Goal: Contribute content: Add original content to the website for others to see

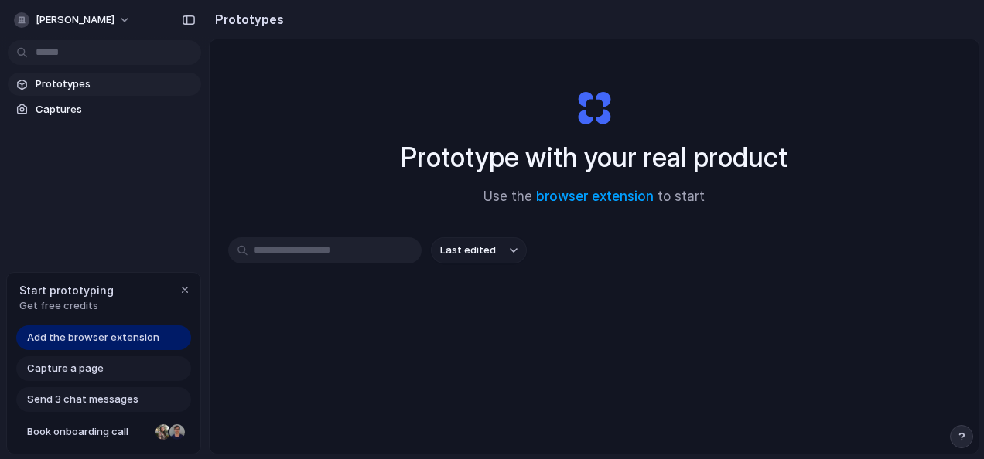
scroll to position [82, 0]
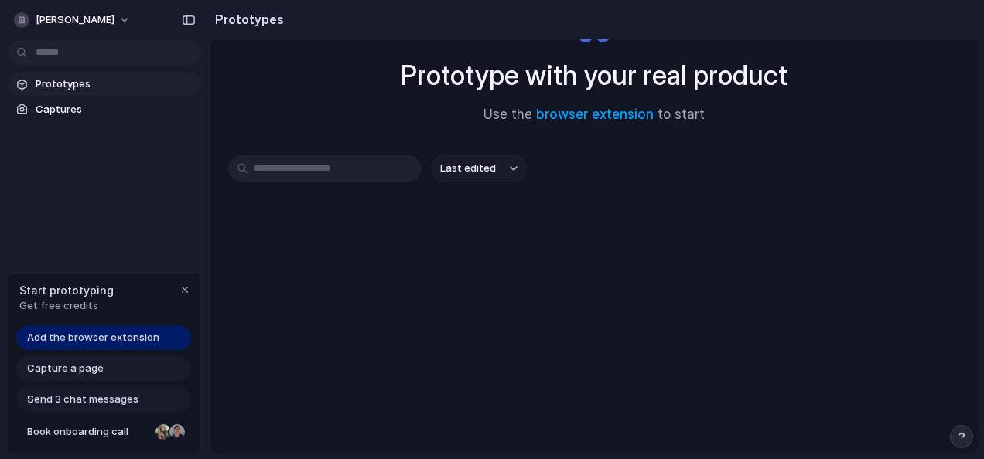
click at [95, 360] on div "Capture a page" at bounding box center [103, 369] width 175 height 25
click at [93, 374] on span "Capture a page" at bounding box center [65, 368] width 77 height 15
click at [136, 330] on div "Add the browser extension" at bounding box center [103, 338] width 175 height 25
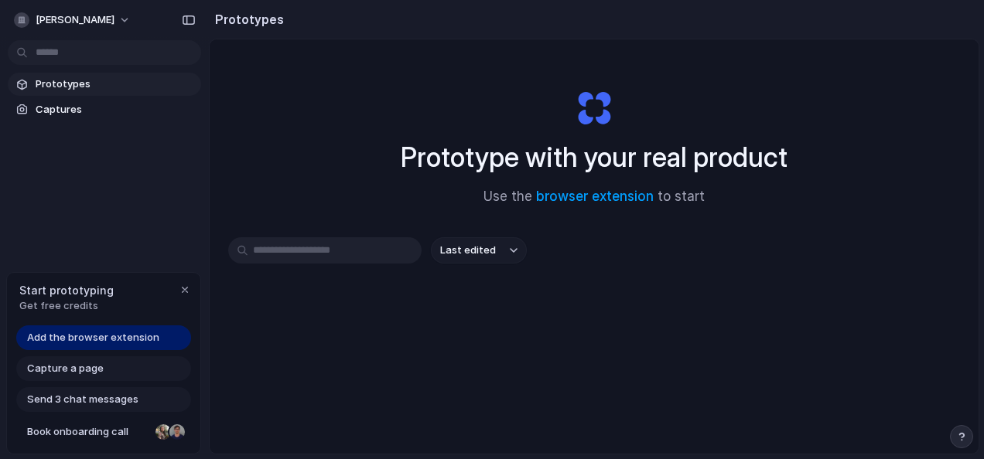
drag, startPoint x: 57, startPoint y: 353, endPoint x: 87, endPoint y: 338, distance: 32.9
click at [87, 338] on div "Add the browser extension Capture a page Send 3 chat messages Book onboarding c…" at bounding box center [103, 390] width 193 height 128
click at [87, 338] on span "Add the browser extension" at bounding box center [93, 337] width 132 height 15
click at [113, 11] on button "[PERSON_NAME]" at bounding box center [73, 20] width 131 height 25
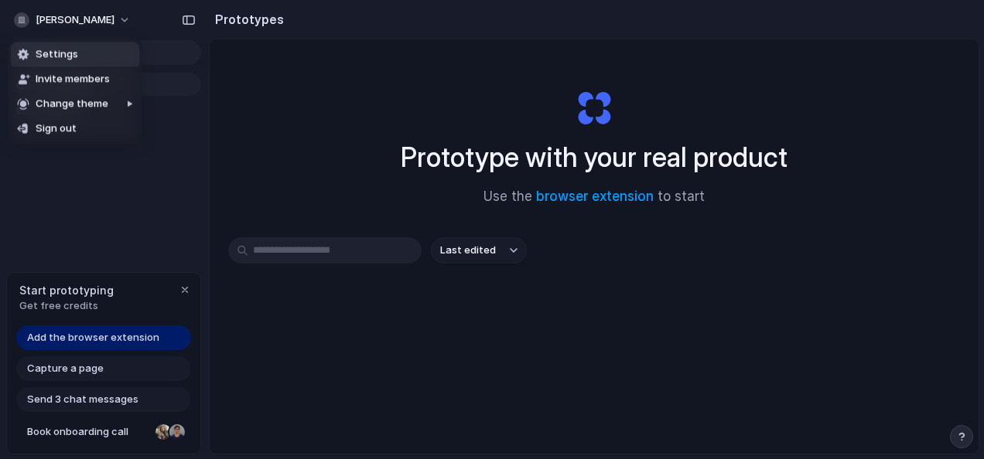
click at [88, 59] on li "Settings" at bounding box center [75, 54] width 128 height 25
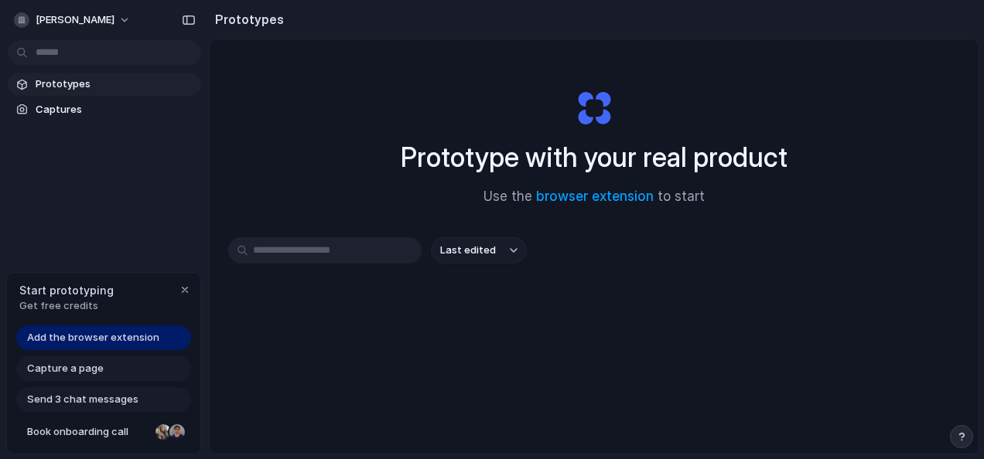
scroll to position [82, 0]
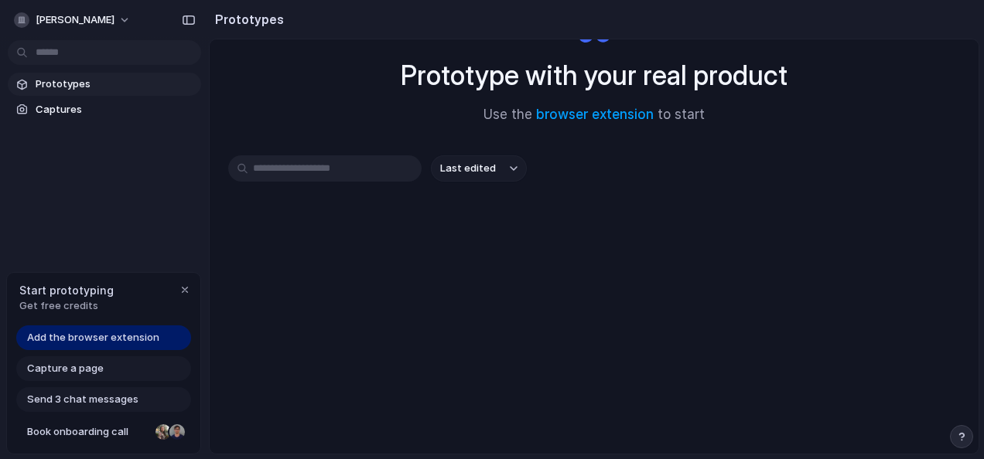
click at [75, 371] on span "Capture a page" at bounding box center [65, 368] width 77 height 15
click at [111, 339] on span "Add the browser extension" at bounding box center [93, 337] width 132 height 15
click at [79, 107] on span "Captures" at bounding box center [115, 109] width 159 height 15
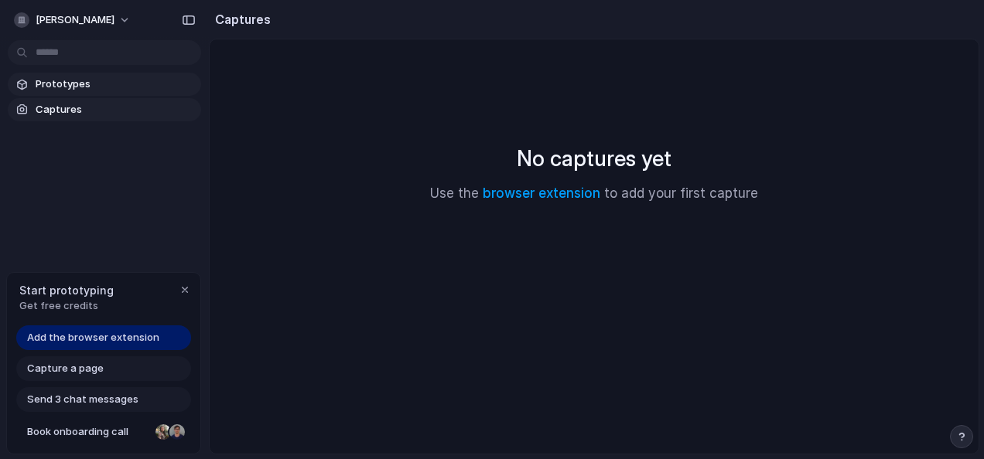
click at [97, 91] on span "Prototypes" at bounding box center [115, 84] width 159 height 15
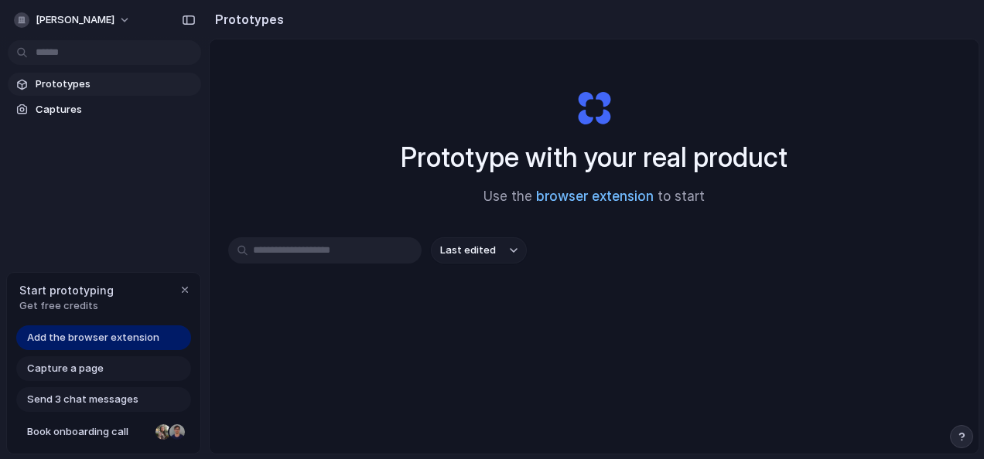
click at [599, 198] on link "browser extension" at bounding box center [595, 196] width 118 height 15
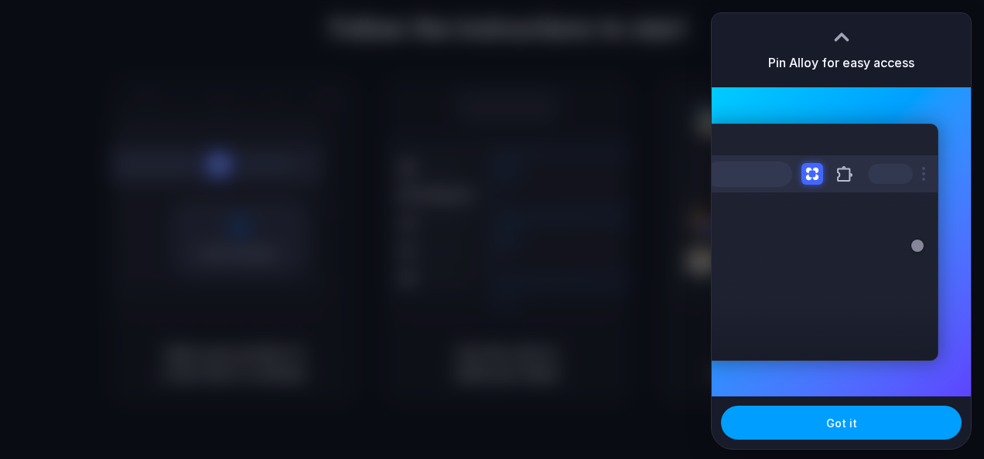
click at [819, 439] on button "Got it" at bounding box center [841, 423] width 241 height 34
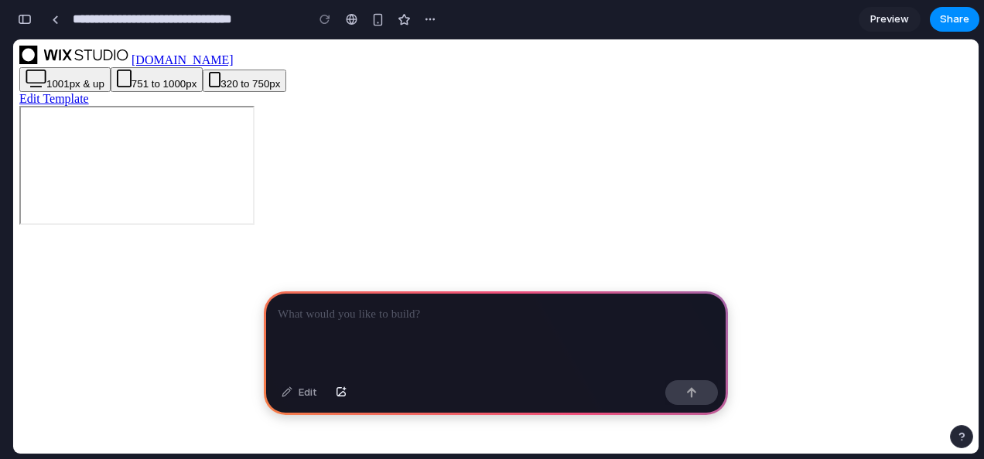
click at [360, 306] on p at bounding box center [496, 315] width 436 height 19
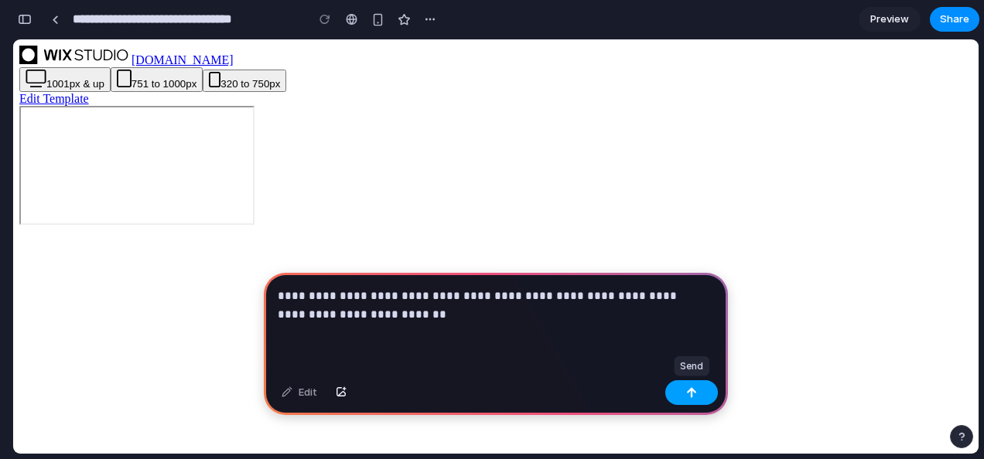
click at [686, 388] on div "button" at bounding box center [691, 393] width 11 height 11
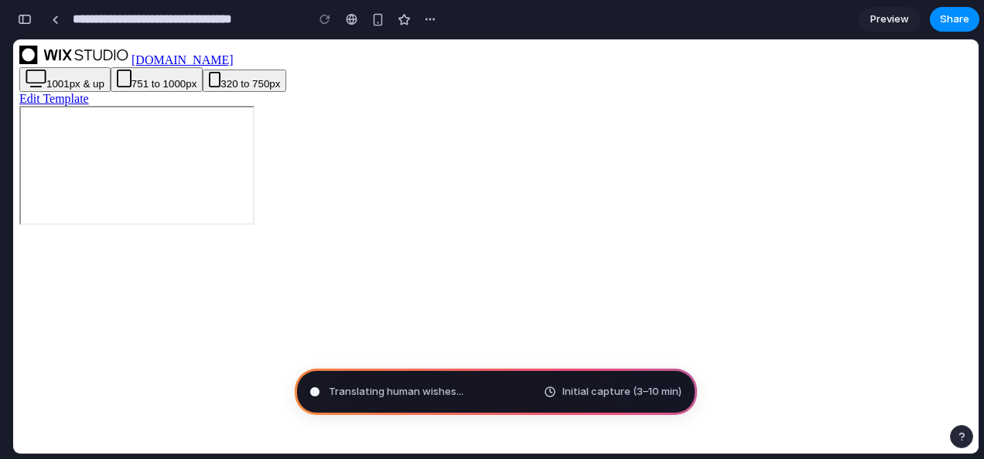
type input "**********"
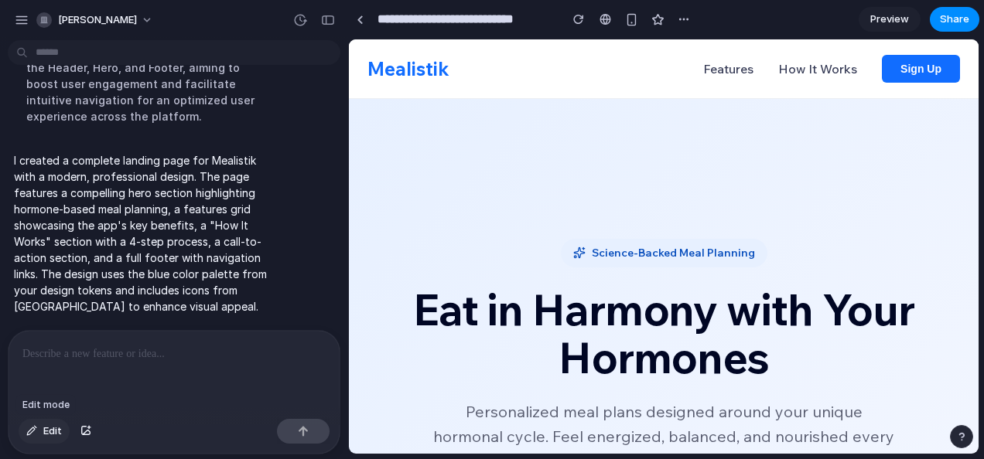
click at [49, 439] on button "Edit" at bounding box center [44, 431] width 51 height 25
click at [82, 430] on div "button" at bounding box center [85, 431] width 11 height 9
click at [37, 432] on div "button" at bounding box center [31, 431] width 11 height 9
click at [224, 345] on p at bounding box center [173, 354] width 303 height 19
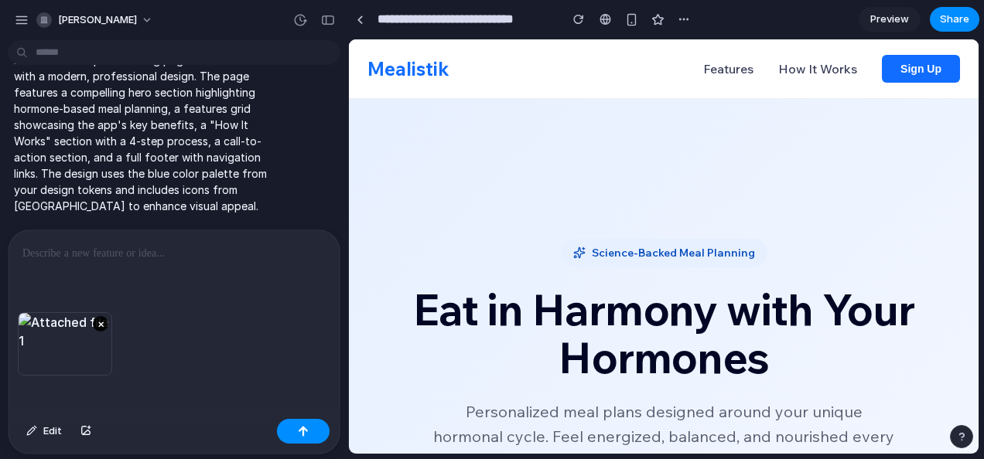
click at [106, 316] on button "×" at bounding box center [100, 323] width 15 height 15
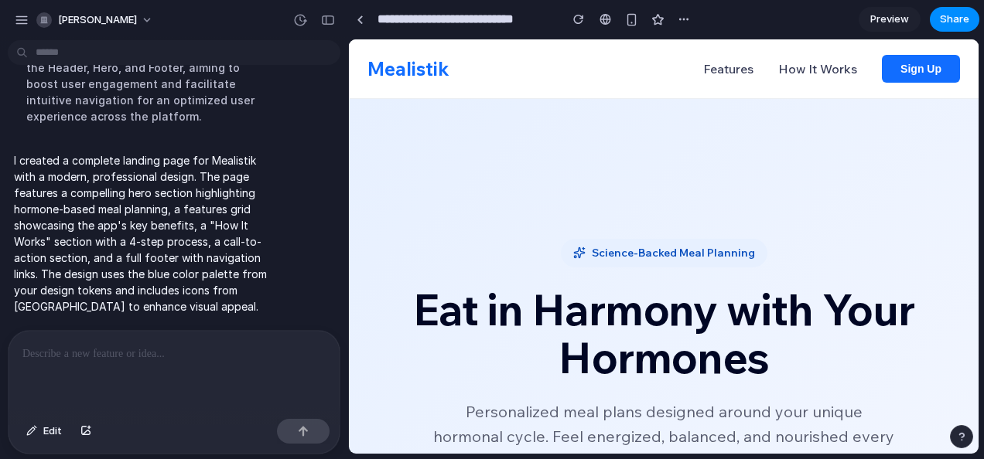
click at [215, 350] on p at bounding box center [170, 354] width 297 height 19
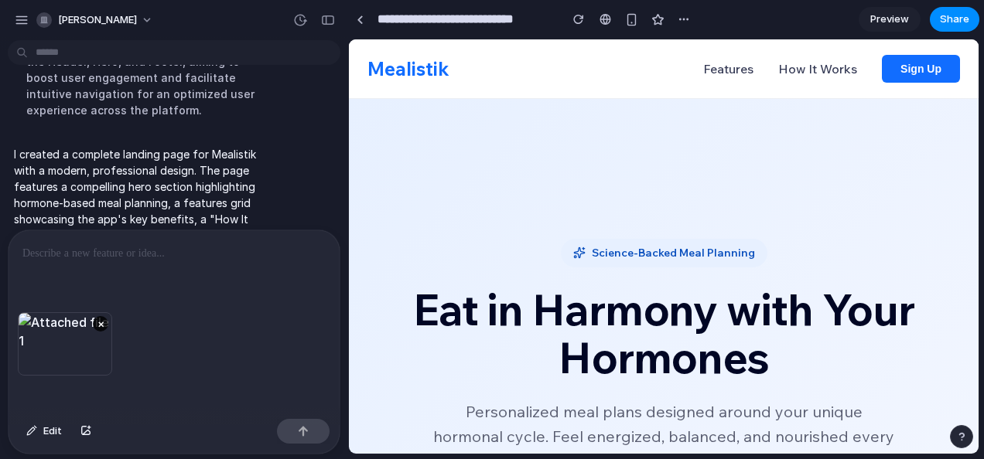
scroll to position [435, 0]
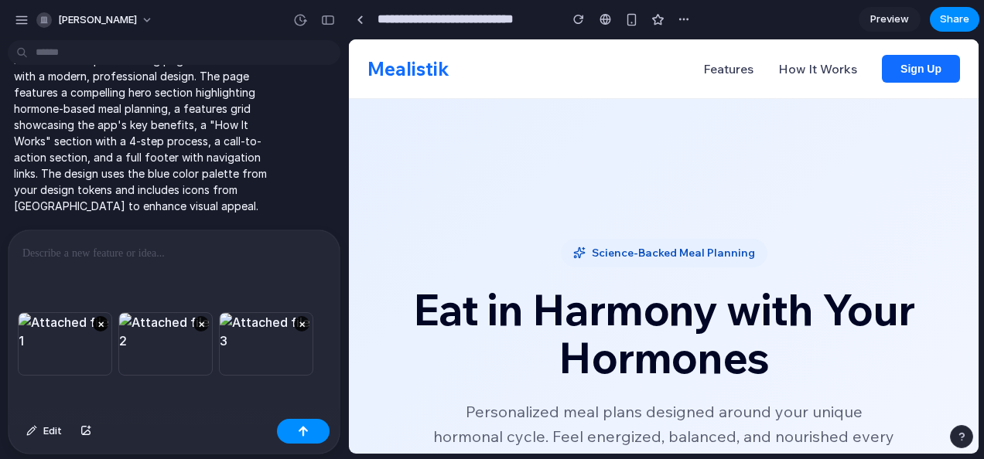
click at [99, 316] on button "×" at bounding box center [100, 323] width 15 height 15
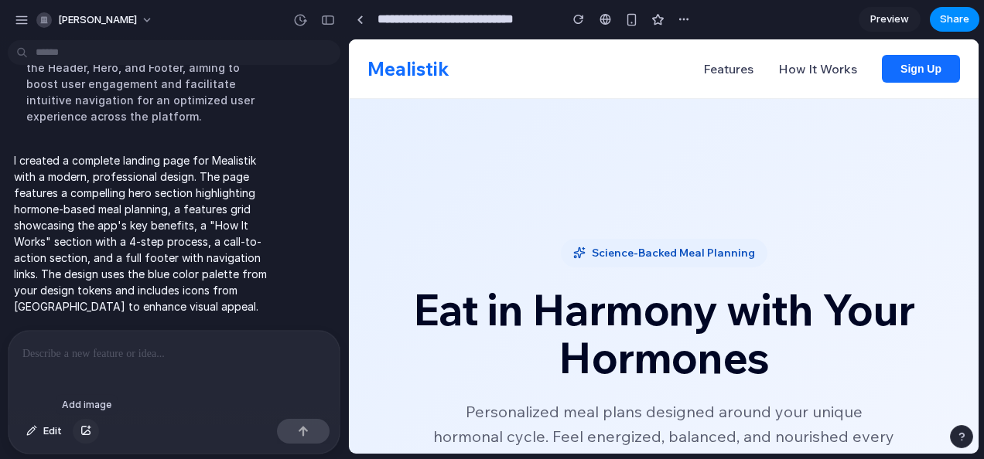
click at [85, 427] on div "button" at bounding box center [85, 431] width 11 height 9
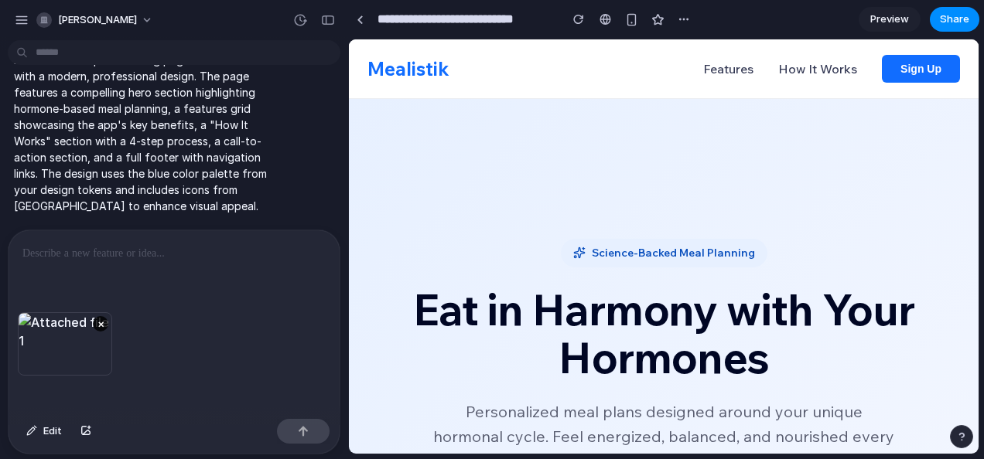
click at [169, 244] on p at bounding box center [170, 253] width 297 height 19
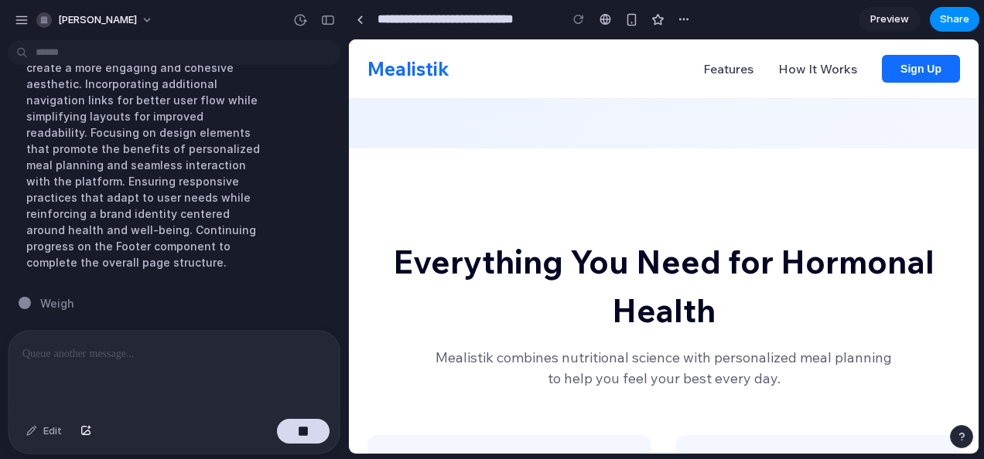
scroll to position [1341, 0]
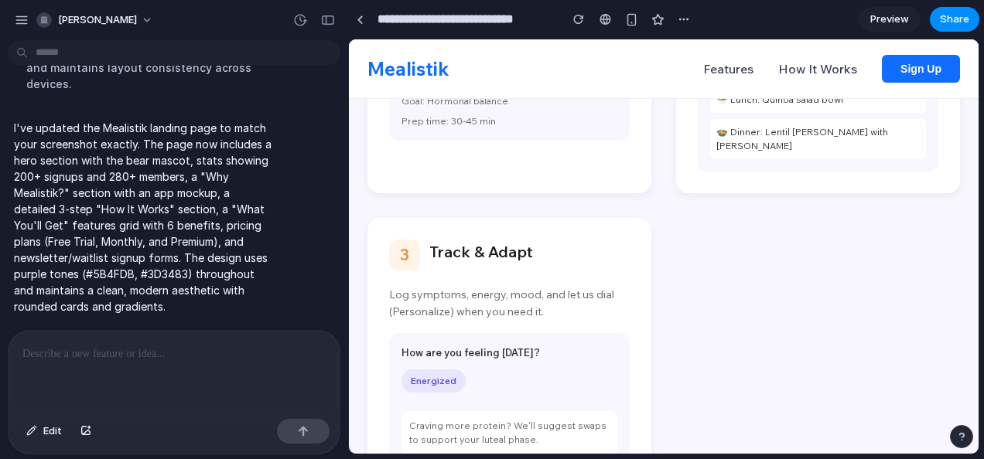
scroll to position [1726, 0]
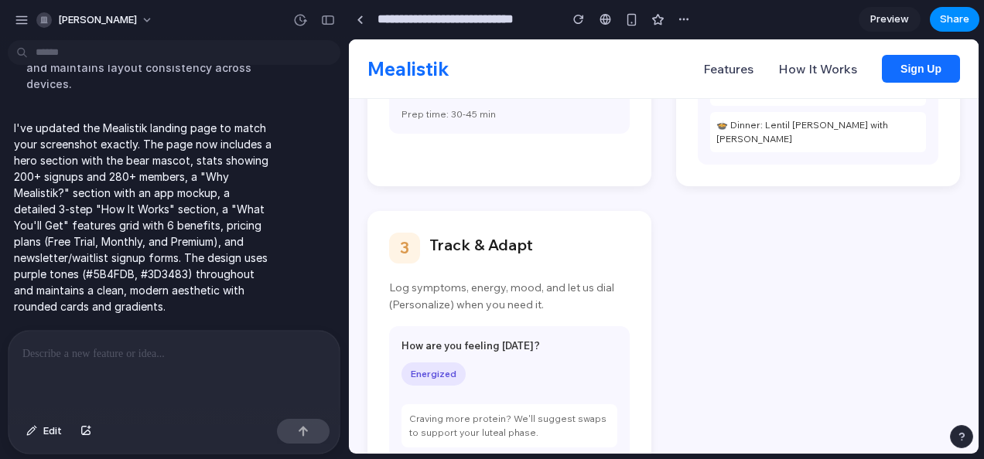
click at [884, 20] on span "Preview" at bounding box center [889, 19] width 39 height 15
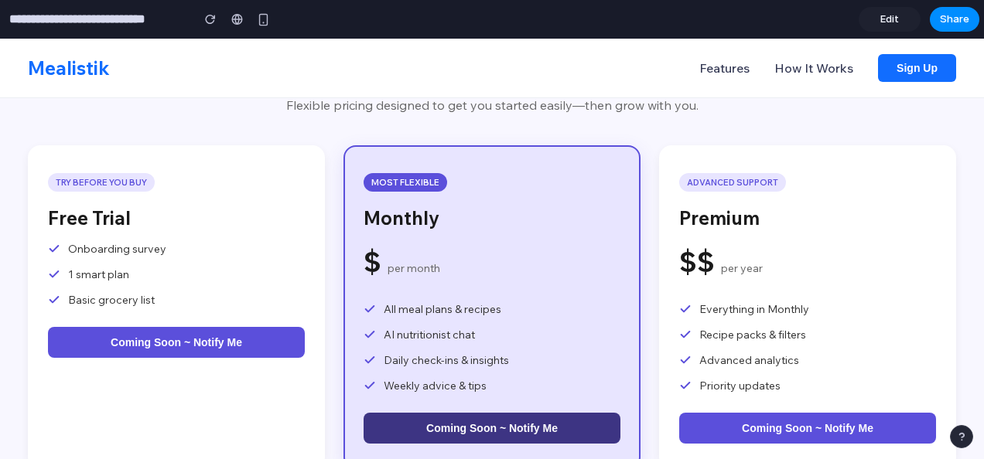
scroll to position [2591, 0]
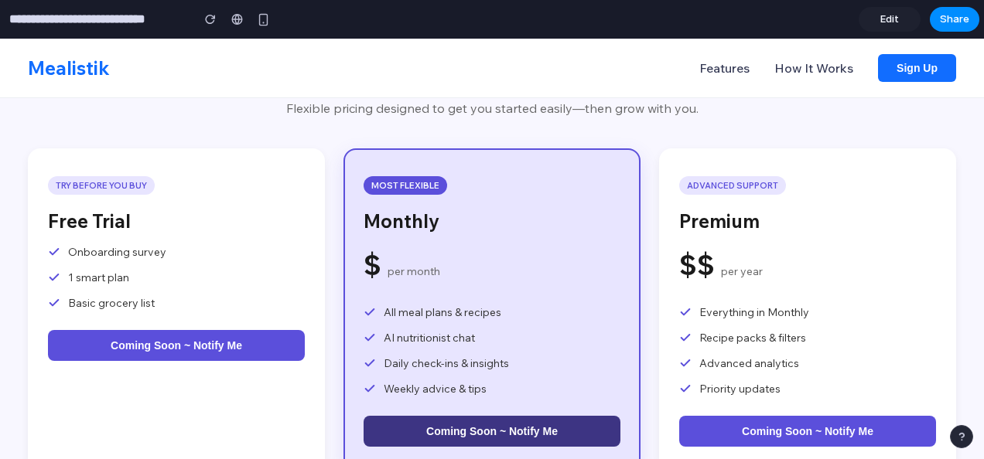
click at [726, 246] on div "$$ per year" at bounding box center [807, 265] width 257 height 42
click at [829, 244] on div "$$ per year" at bounding box center [807, 265] width 257 height 42
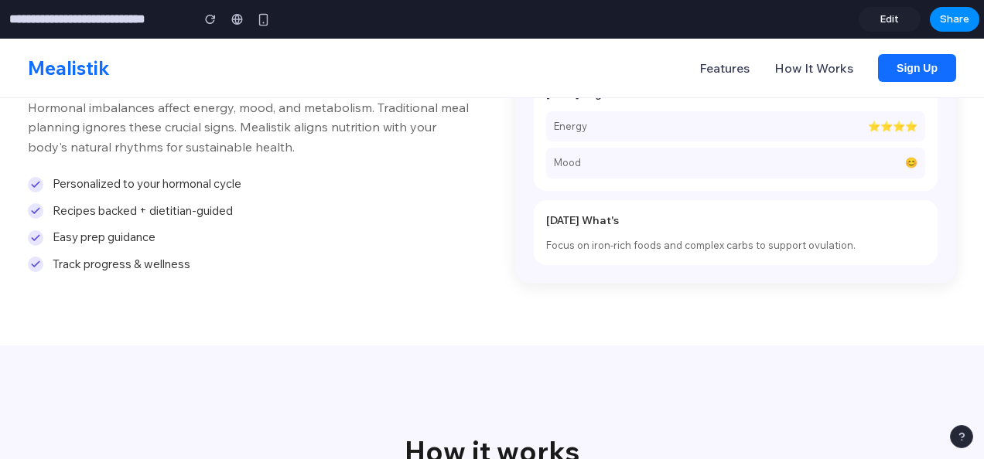
scroll to position [939, 0]
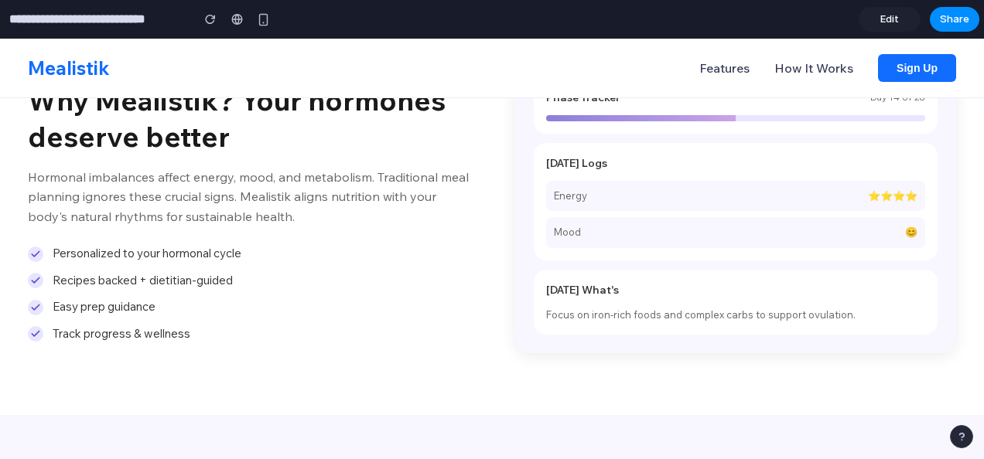
click at [893, 20] on span "Edit" at bounding box center [889, 19] width 19 height 15
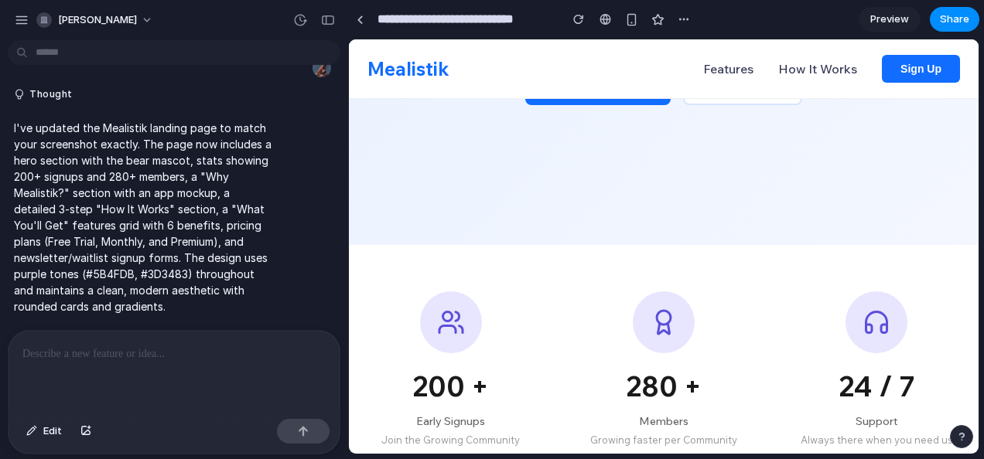
scroll to position [442, 0]
click at [192, 352] on p at bounding box center [173, 354] width 303 height 19
click at [105, 345] on p at bounding box center [173, 354] width 303 height 19
click at [39, 435] on button "Edit" at bounding box center [44, 431] width 51 height 25
click at [97, 353] on p at bounding box center [173, 354] width 303 height 19
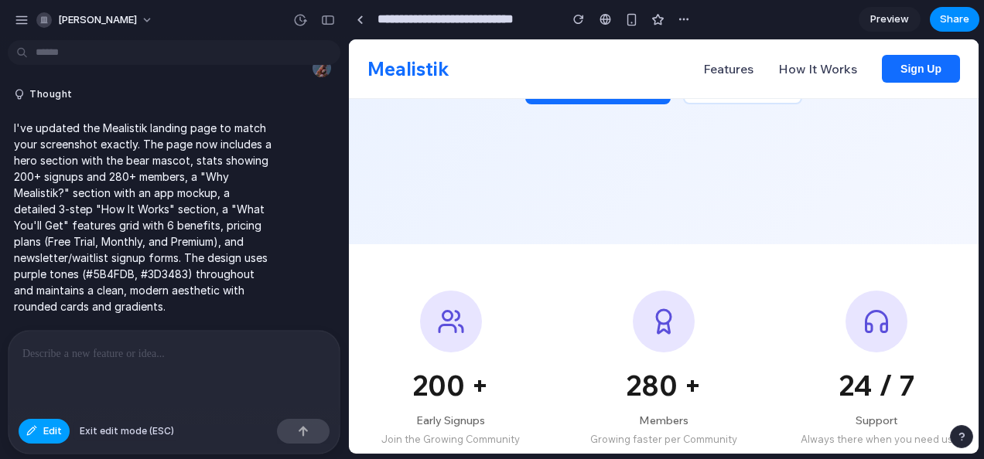
click at [47, 438] on span "Edit" at bounding box center [52, 431] width 19 height 15
click at [99, 346] on p at bounding box center [173, 354] width 303 height 19
click at [152, 350] on p at bounding box center [173, 354] width 303 height 19
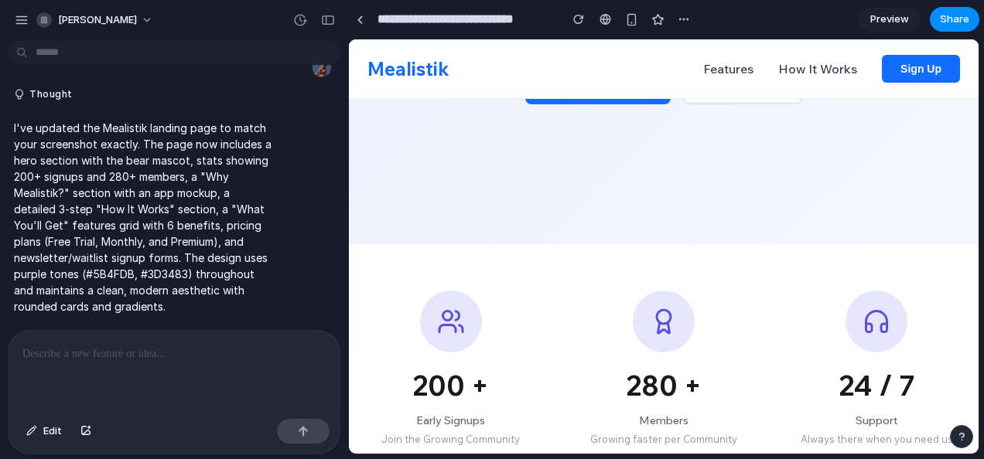
click at [152, 350] on p at bounding box center [173, 354] width 303 height 19
click at [133, 345] on p at bounding box center [173, 354] width 303 height 19
click at [117, 350] on p at bounding box center [173, 354] width 303 height 19
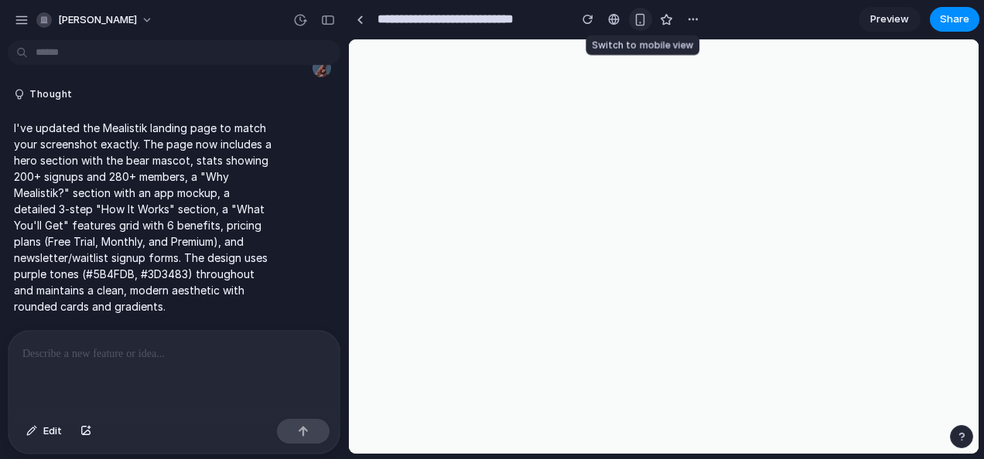
click at [640, 19] on div "button" at bounding box center [640, 19] width 13 height 13
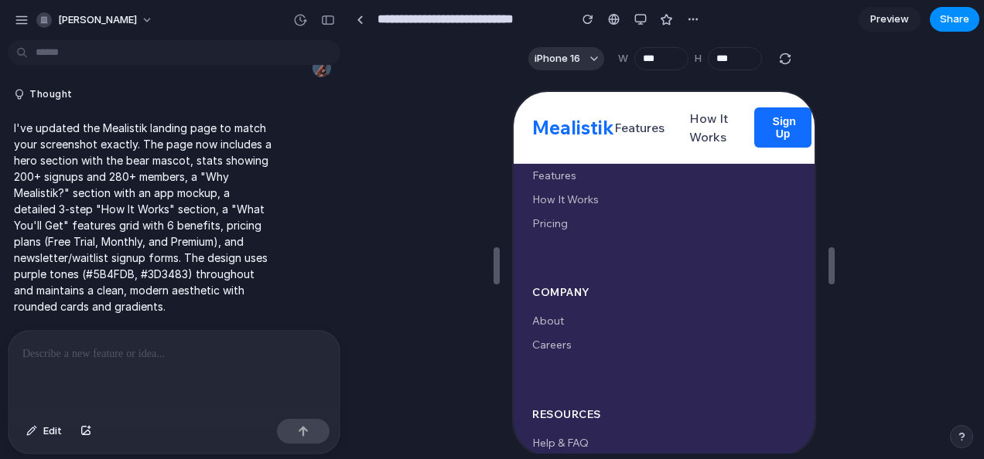
scroll to position [6935, 0]
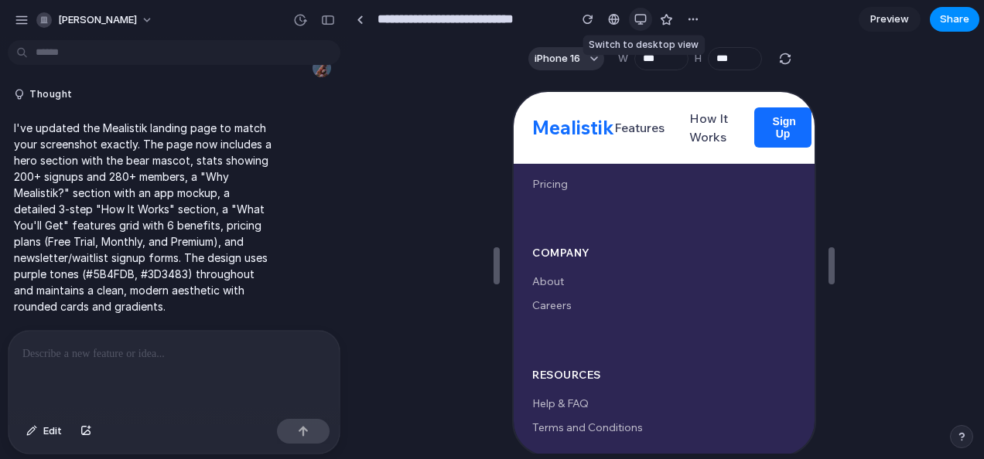
click at [637, 19] on div "button" at bounding box center [640, 19] width 12 height 12
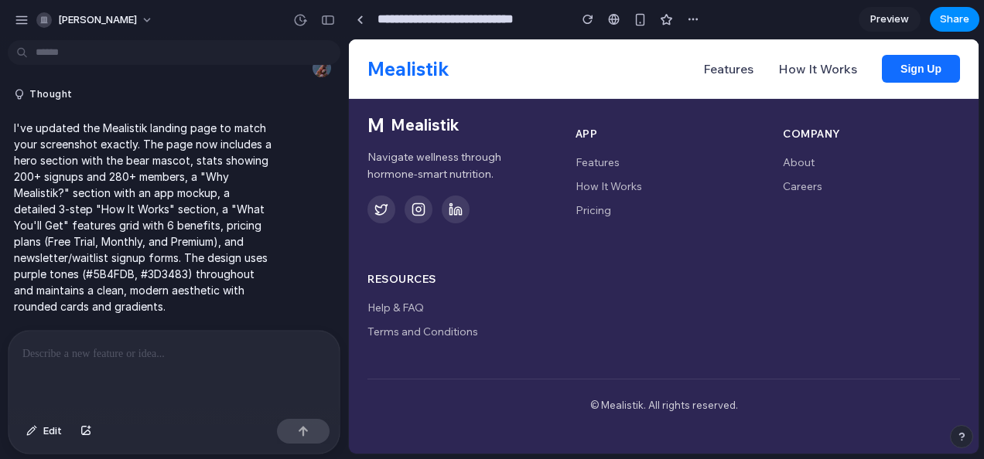
scroll to position [4530, 0]
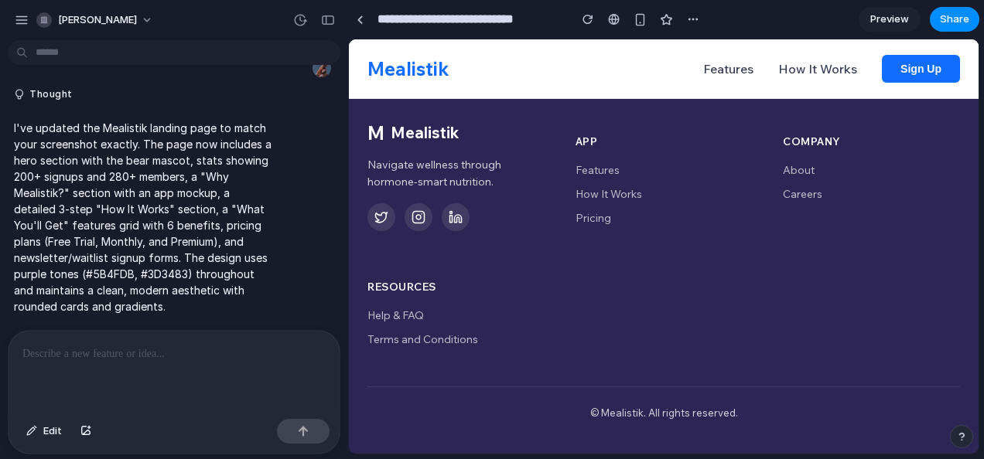
click at [175, 358] on div at bounding box center [174, 372] width 331 height 82
paste div
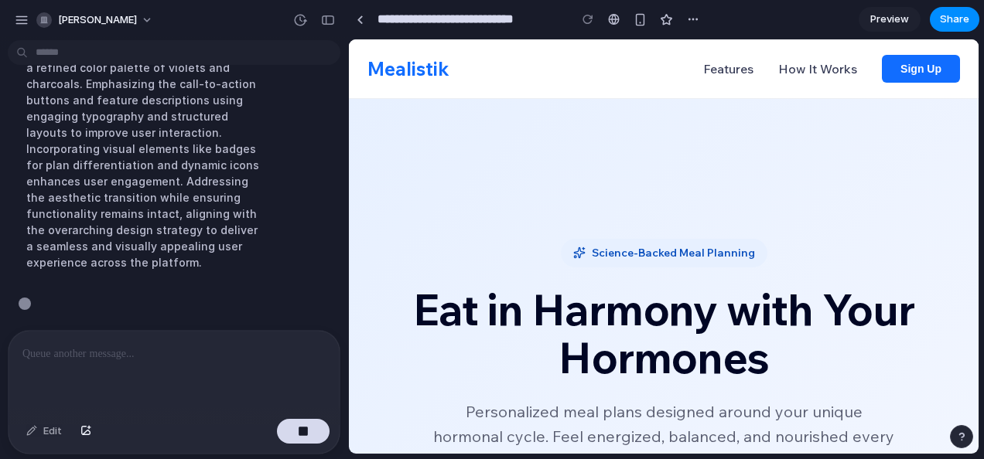
scroll to position [2033, 0]
click at [956, 9] on button "Share" at bounding box center [955, 19] width 50 height 25
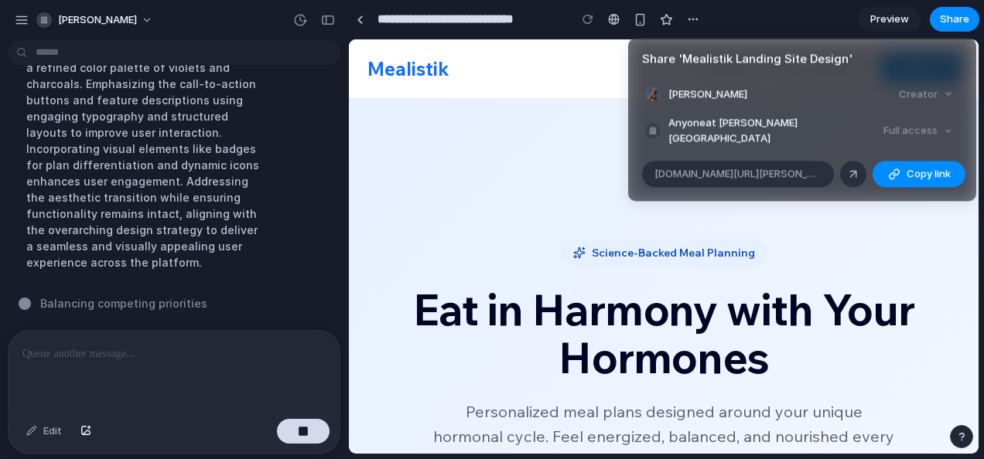
click at [922, 125] on div "Full access" at bounding box center [918, 131] width 82 height 22
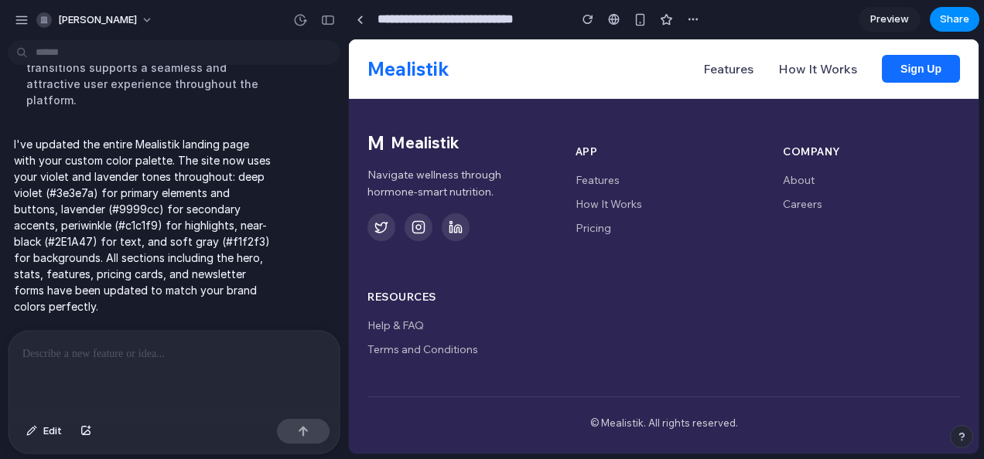
scroll to position [4530, 0]
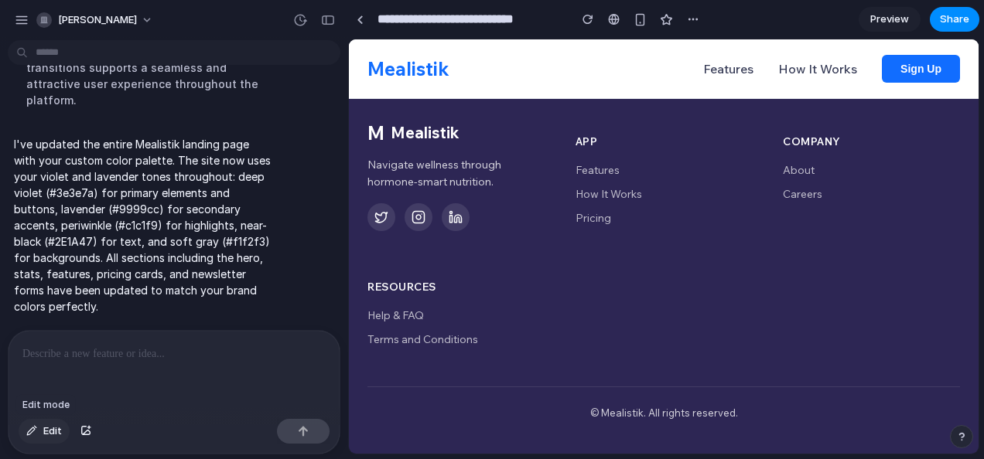
click at [26, 429] on button "Edit" at bounding box center [44, 431] width 51 height 25
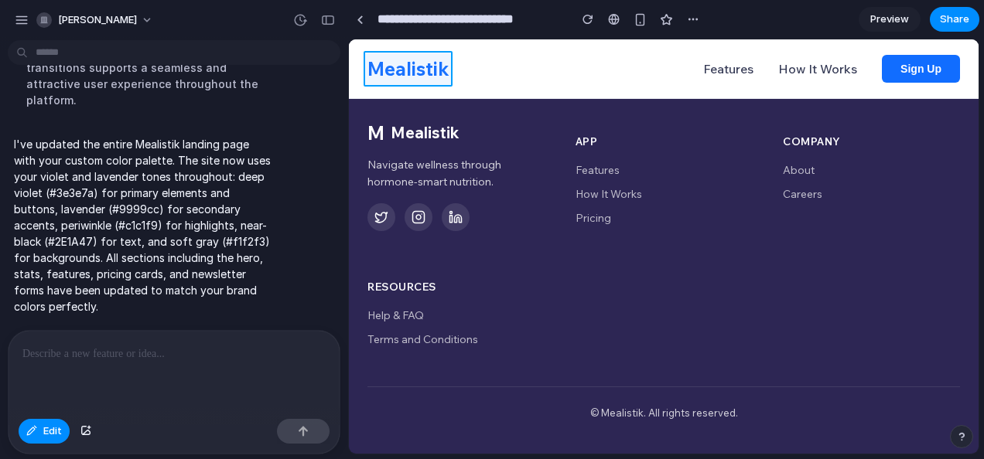
click at [418, 75] on div at bounding box center [663, 246] width 629 height 414
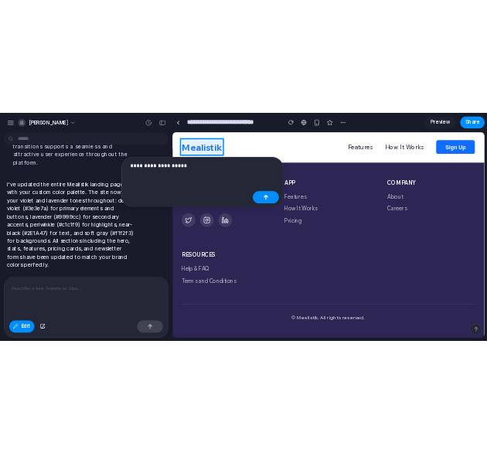
scroll to position [5893, 0]
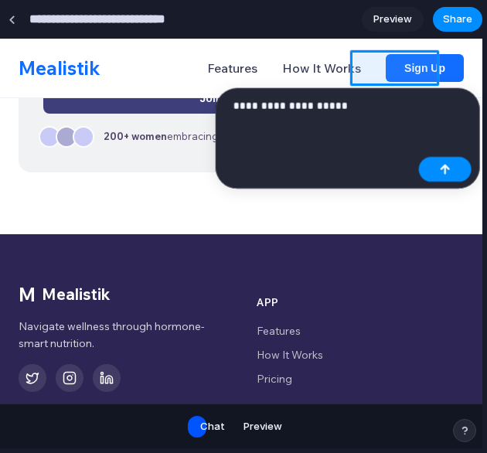
click at [354, 101] on p "**********" at bounding box center [323, 106] width 179 height 19
click at [421, 166] on button "button" at bounding box center [445, 169] width 53 height 25
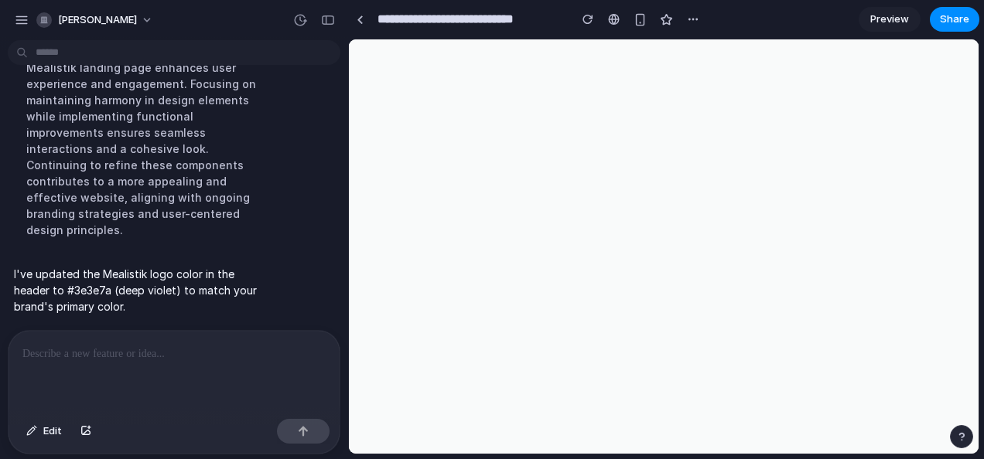
scroll to position [0, 0]
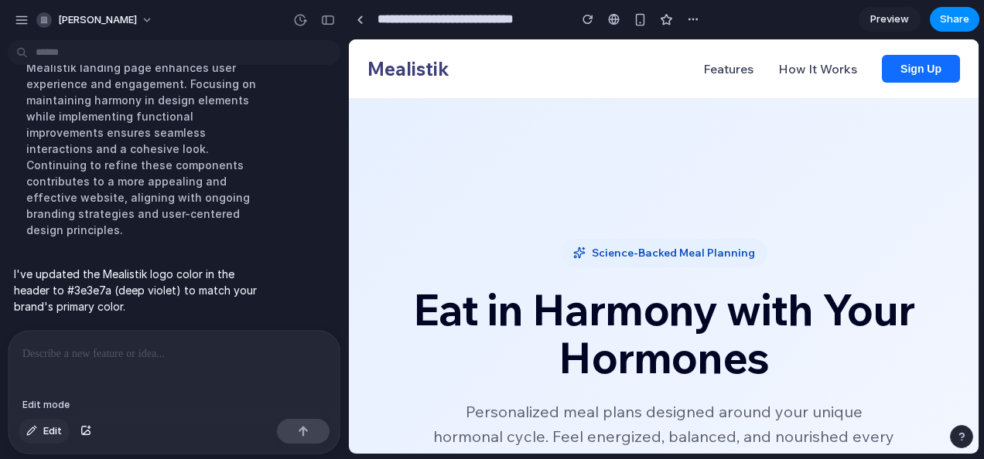
click at [32, 431] on div "button" at bounding box center [31, 431] width 11 height 9
click at [901, 64] on div at bounding box center [663, 246] width 629 height 414
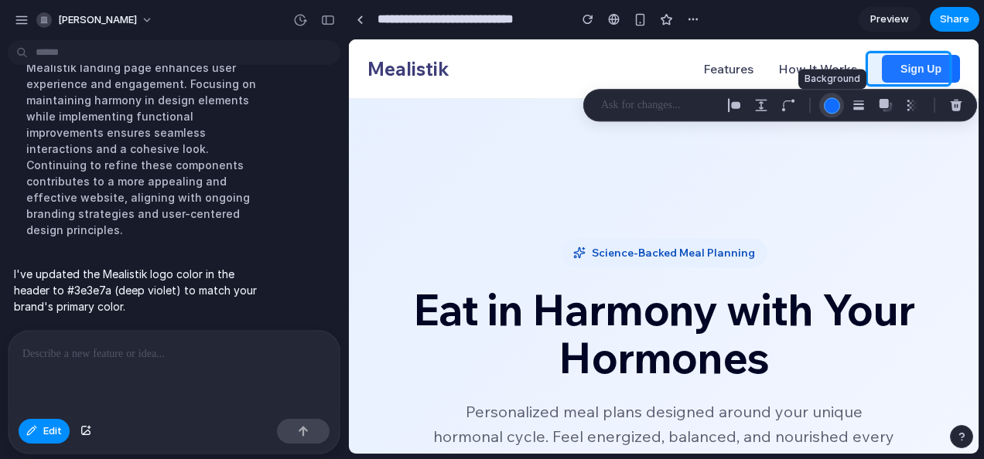
click at [836, 105] on div "button" at bounding box center [832, 105] width 16 height 16
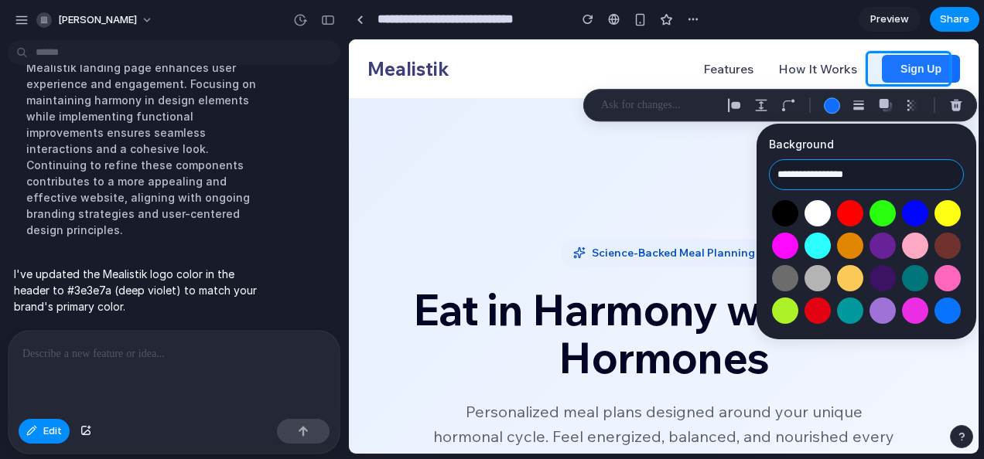
drag, startPoint x: 878, startPoint y: 176, endPoint x: 763, endPoint y: 178, distance: 115.3
click at [763, 178] on div "**********" at bounding box center [866, 232] width 220 height 216
click at [891, 243] on button "Select color oklch(0.42 0.18 308)" at bounding box center [882, 245] width 29 height 29
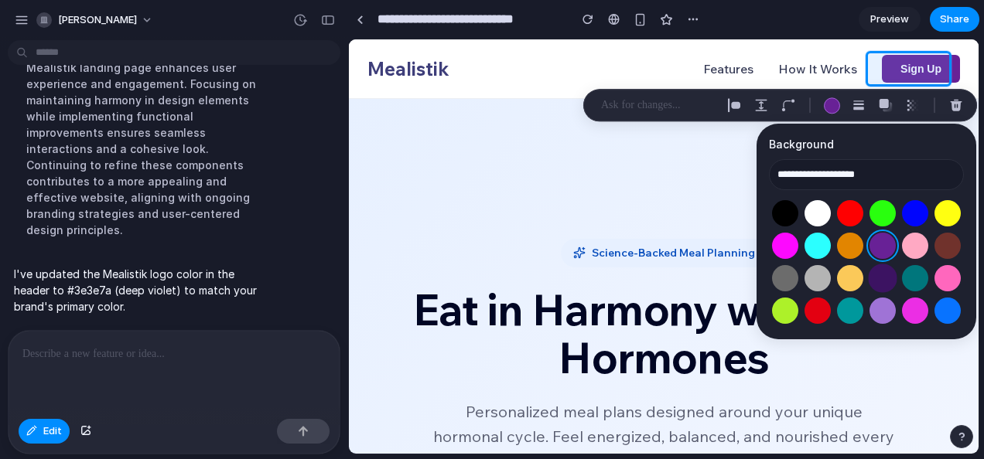
click at [891, 277] on button "Select color oklch(0.30 0.13 303)" at bounding box center [882, 278] width 29 height 29
type input "**********"
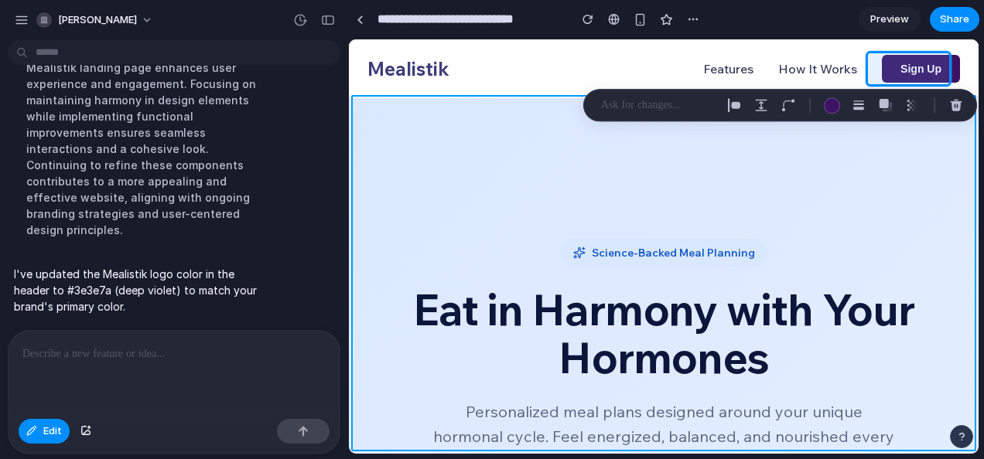
click at [713, 172] on div at bounding box center [663, 246] width 629 height 414
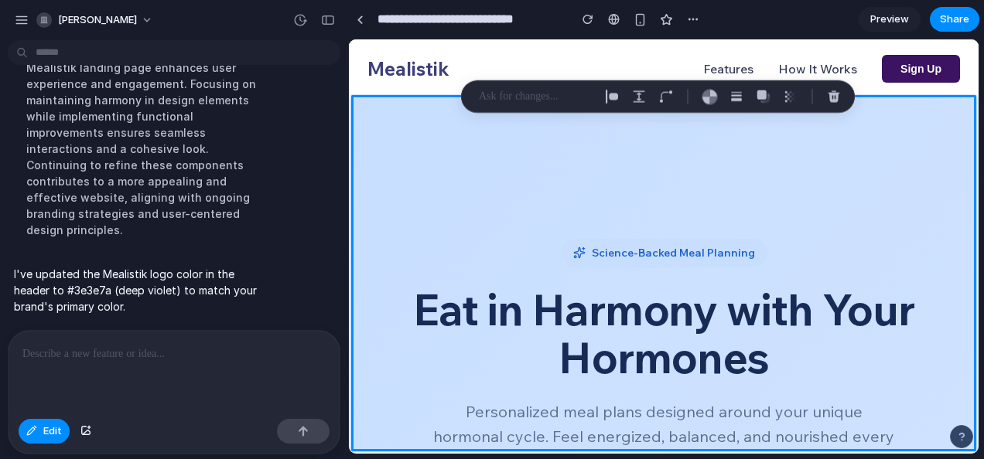
click at [878, 170] on div at bounding box center [663, 246] width 629 height 414
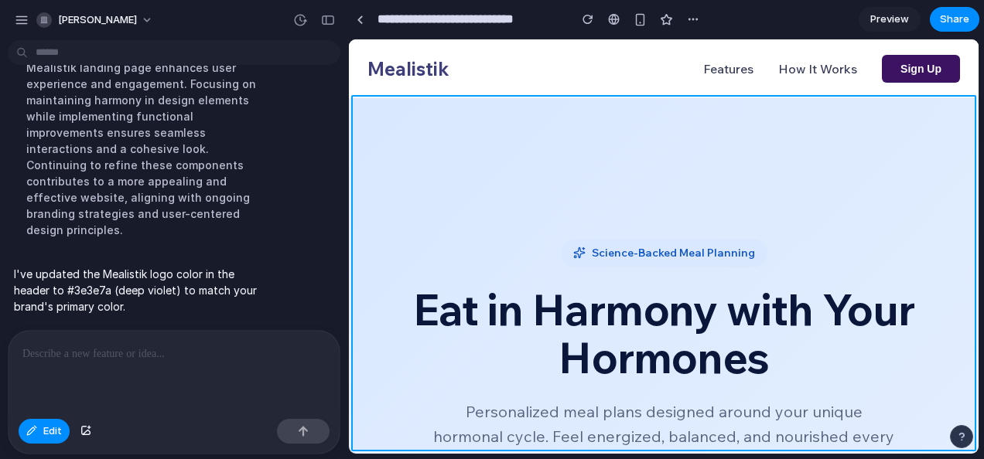
click at [808, 141] on div at bounding box center [663, 246] width 629 height 414
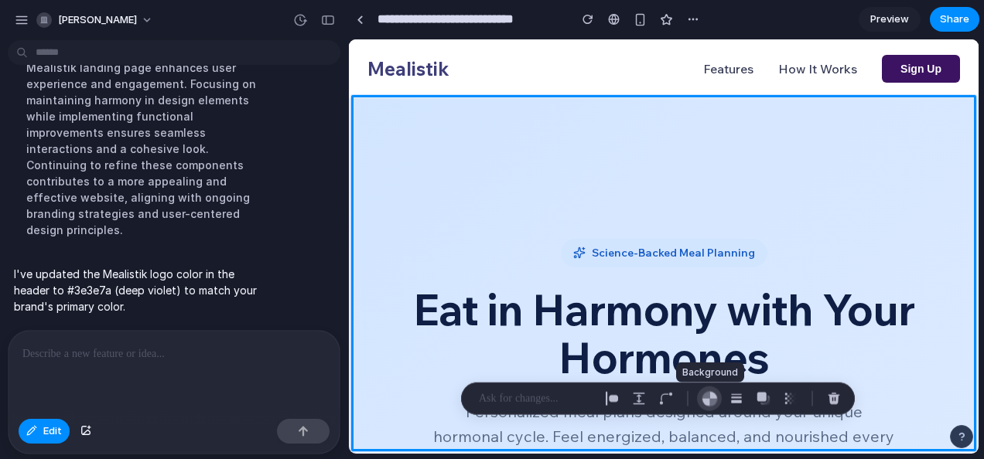
click at [713, 398] on div "button" at bounding box center [710, 399] width 16 height 16
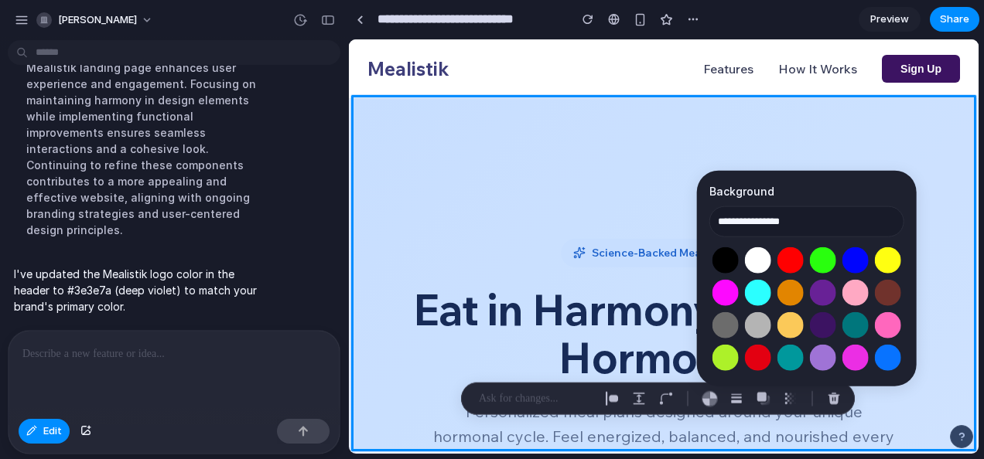
click at [599, 186] on div at bounding box center [663, 246] width 629 height 414
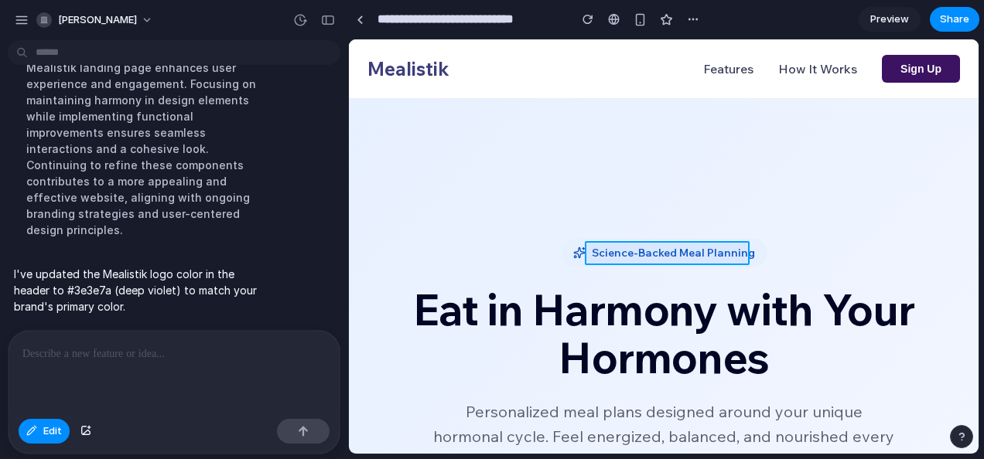
click at [617, 247] on div at bounding box center [663, 246] width 629 height 414
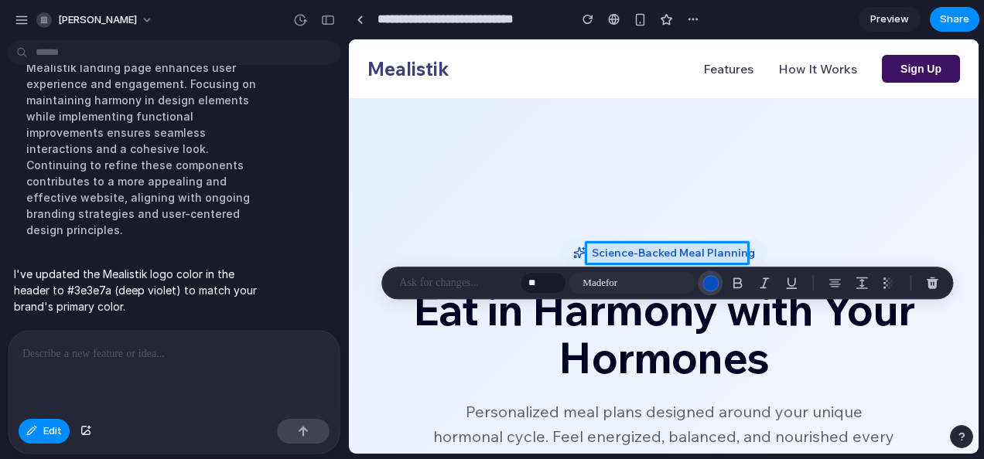
drag, startPoint x: 726, startPoint y: 278, endPoint x: 709, endPoint y: 278, distance: 17.0
click at [709, 278] on div "** Madefor" at bounding box center [732, 283] width 425 height 25
click at [709, 278] on div "button" at bounding box center [710, 283] width 16 height 16
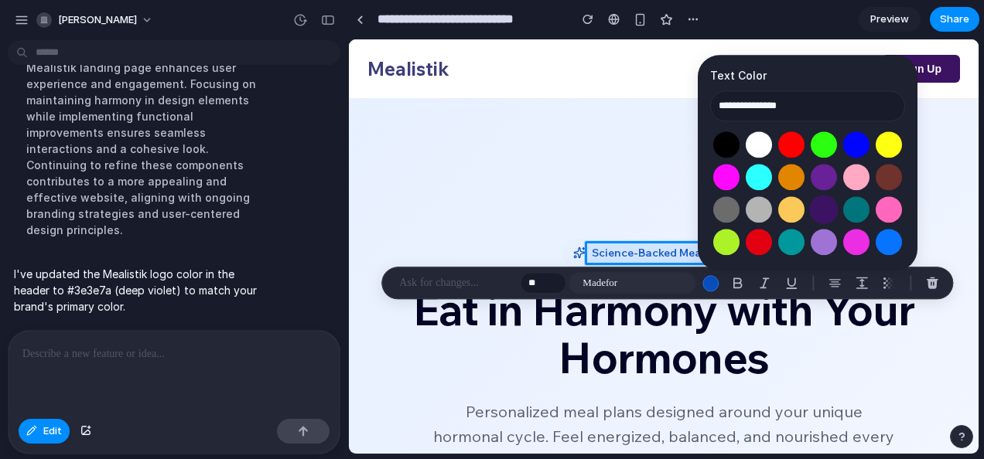
click at [828, 212] on button "Select color oklch(0.30 0.13 303)" at bounding box center [823, 210] width 29 height 29
type input "**********"
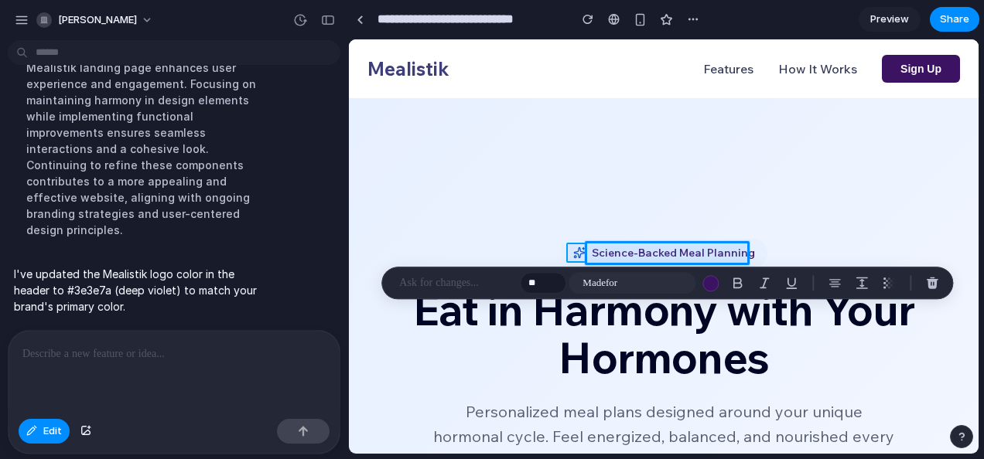
click at [580, 249] on div at bounding box center [663, 246] width 629 height 414
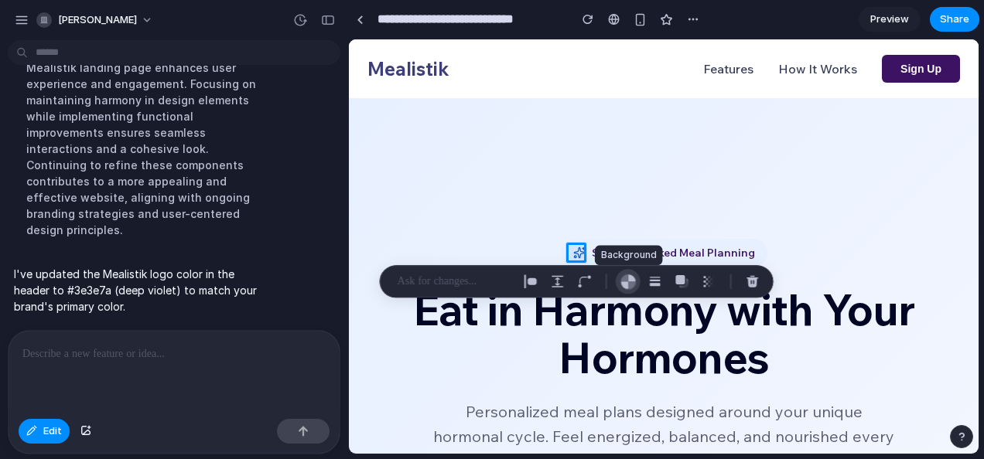
click at [631, 280] on div "button" at bounding box center [628, 282] width 16 height 16
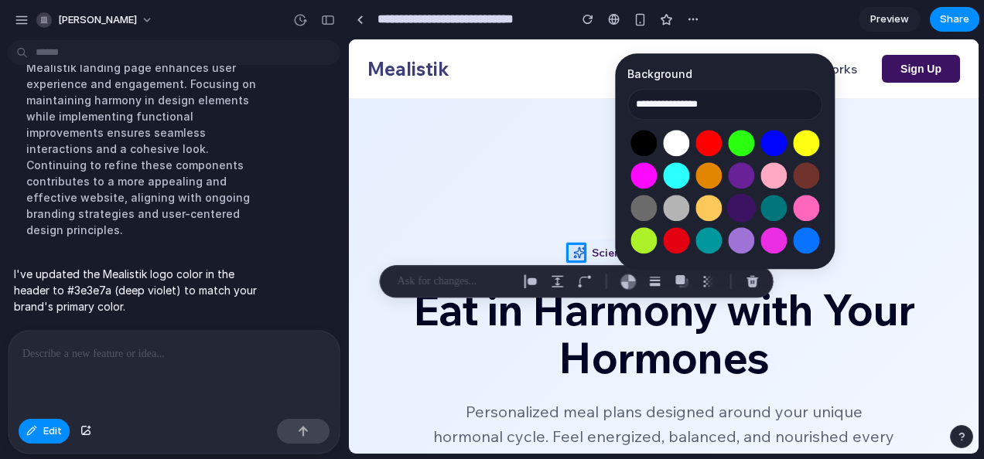
click at [739, 206] on button "Select color oklch(0.30 0.13 303)" at bounding box center [741, 208] width 29 height 29
type input "**********"
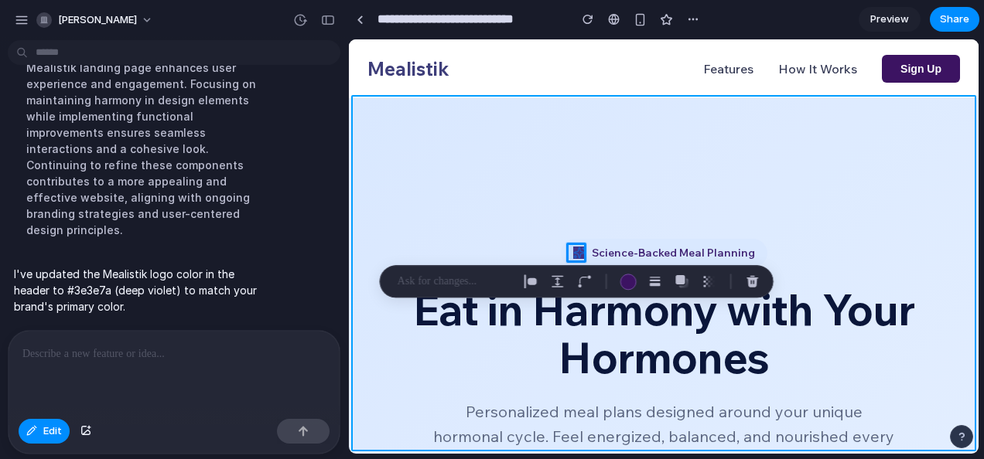
click at [574, 220] on div at bounding box center [663, 246] width 629 height 414
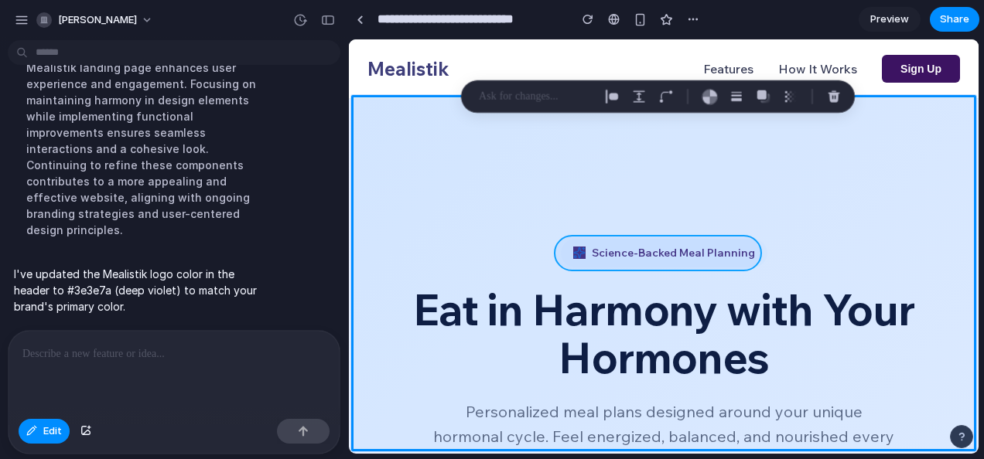
drag, startPoint x: 570, startPoint y: 265, endPoint x: 575, endPoint y: 251, distance: 14.9
click at [575, 251] on div at bounding box center [663, 246] width 629 height 414
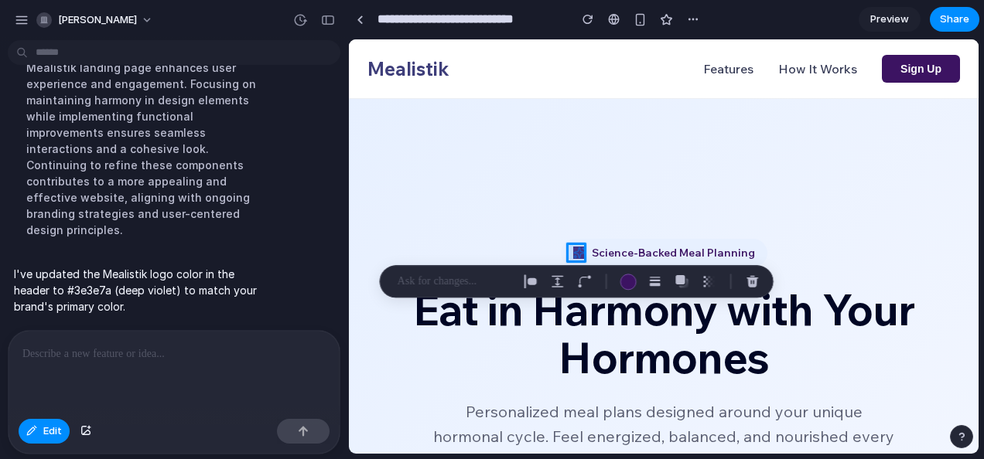
click at [575, 251] on div at bounding box center [663, 246] width 629 height 414
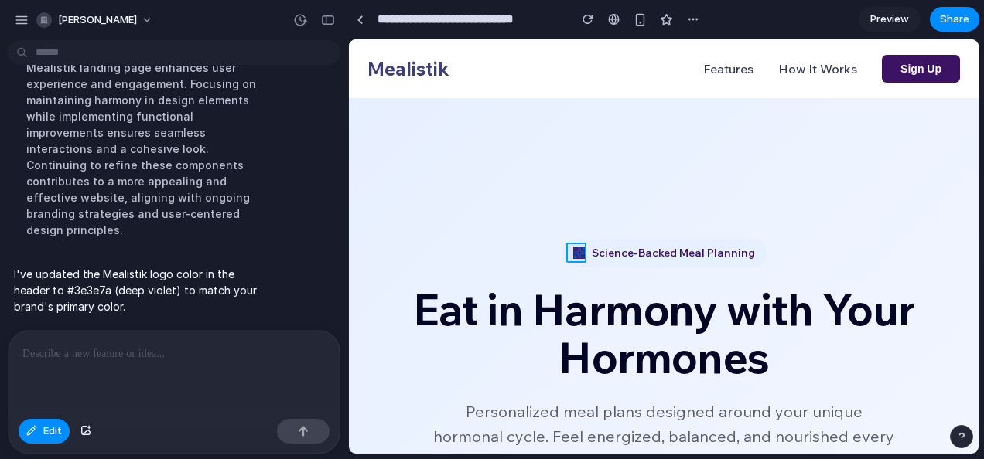
click at [579, 253] on div at bounding box center [663, 246] width 629 height 414
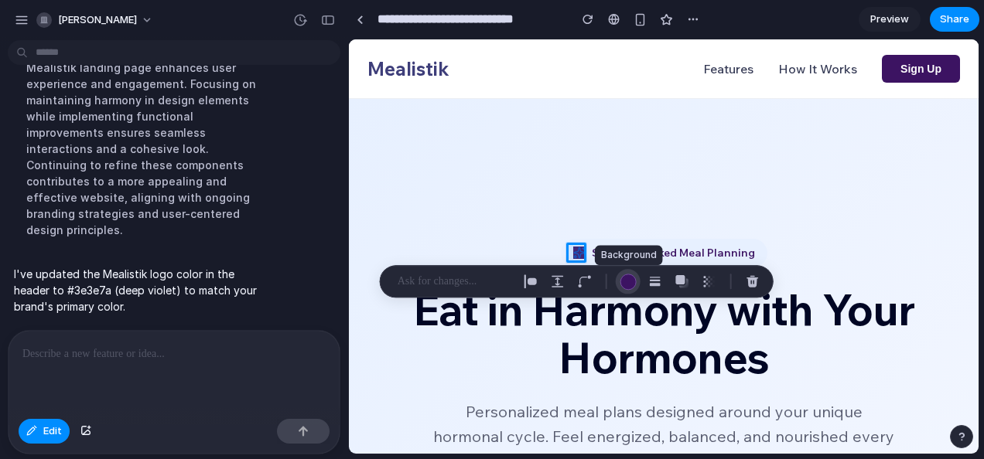
click at [638, 277] on button "button" at bounding box center [628, 281] width 25 height 25
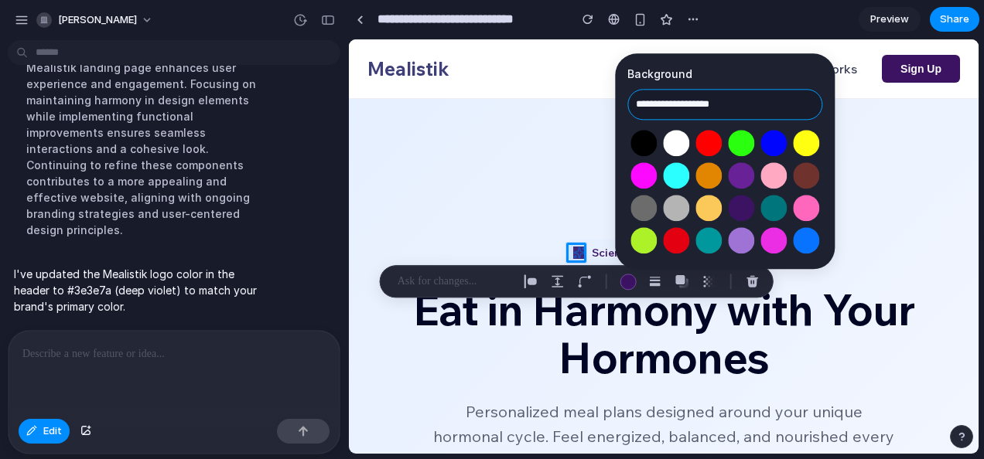
drag, startPoint x: 746, startPoint y: 108, endPoint x: 665, endPoint y: 107, distance: 80.5
click at [665, 107] on input "**********" at bounding box center [724, 104] width 195 height 31
type input "*"
type input "**********"
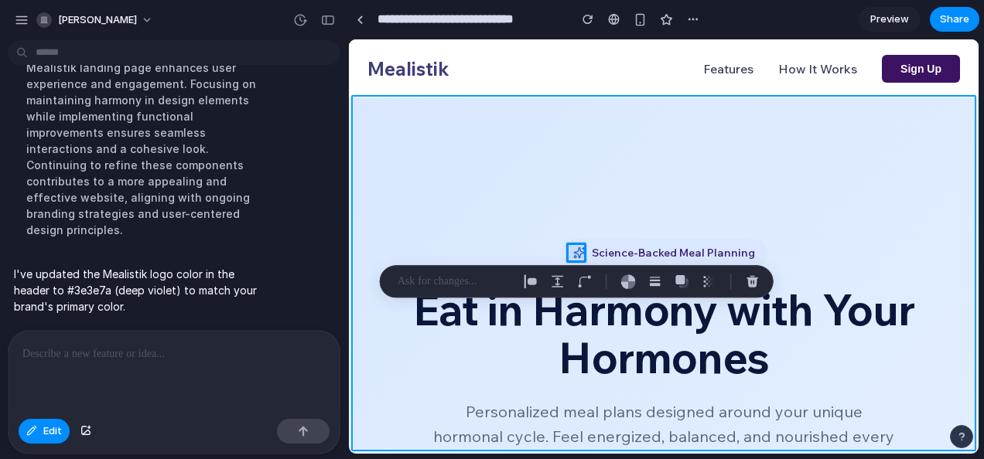
click at [594, 125] on div at bounding box center [663, 246] width 629 height 414
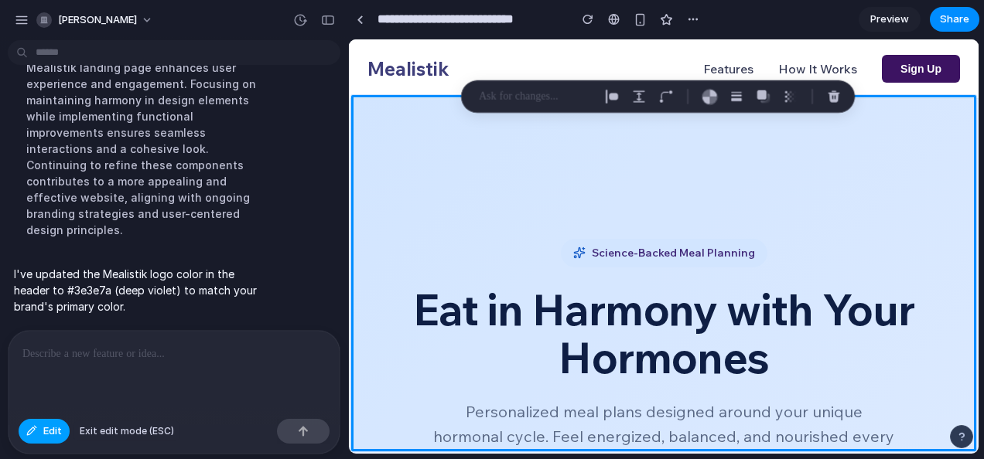
click at [50, 429] on span "Edit" at bounding box center [52, 431] width 19 height 15
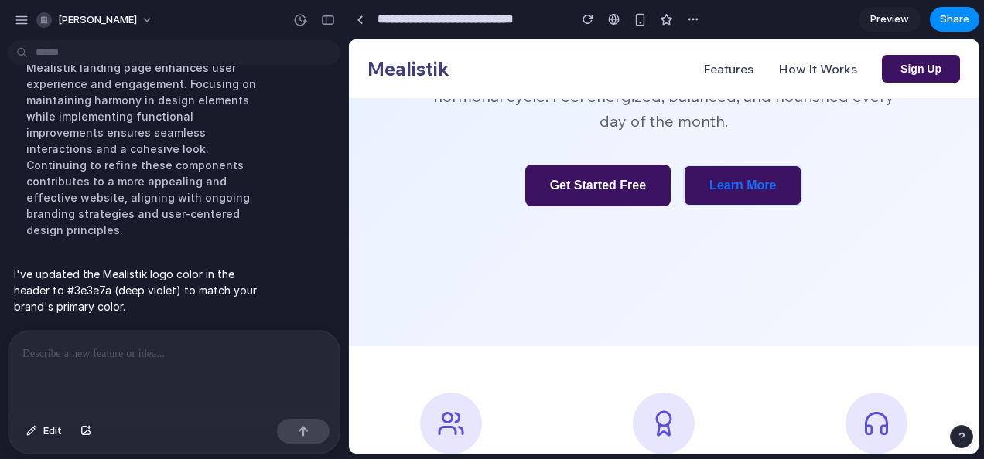
scroll to position [342, 0]
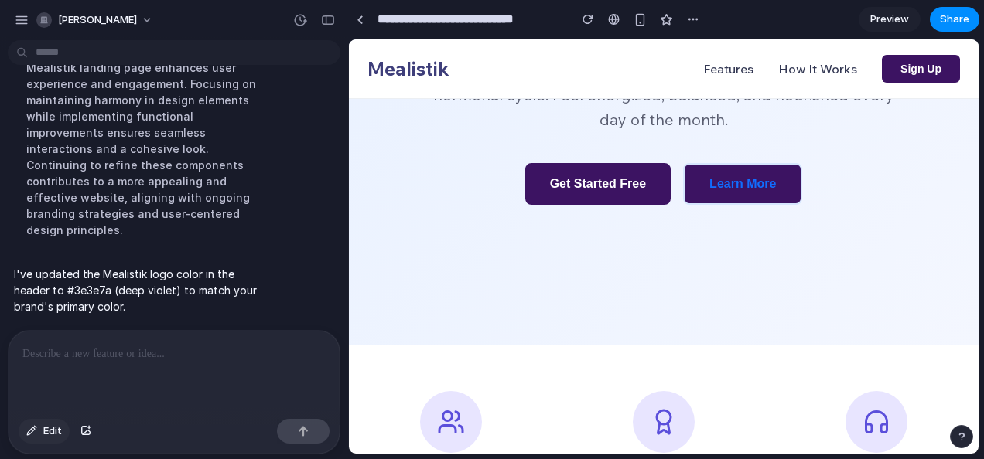
drag, startPoint x: 374, startPoint y: 147, endPoint x: 36, endPoint y: 429, distance: 439.9
click at [36, 429] on div "button" at bounding box center [31, 431] width 11 height 9
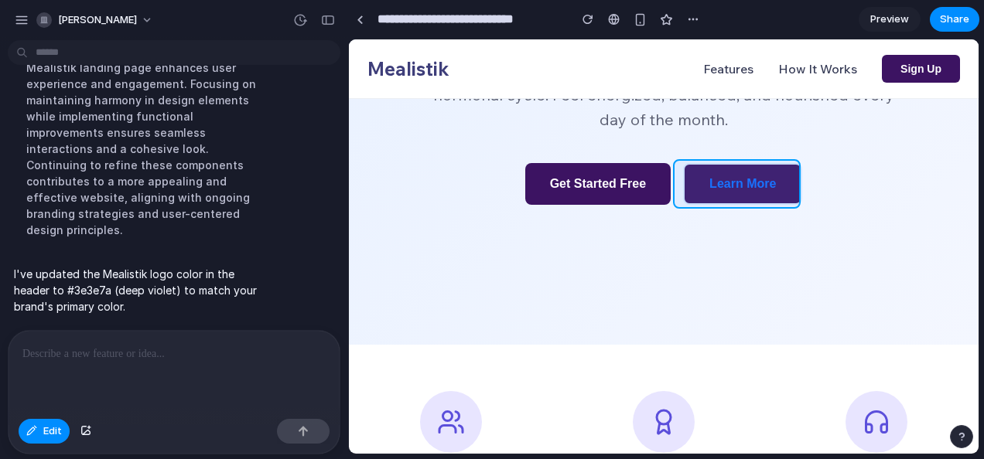
click at [746, 184] on div at bounding box center [663, 246] width 629 height 414
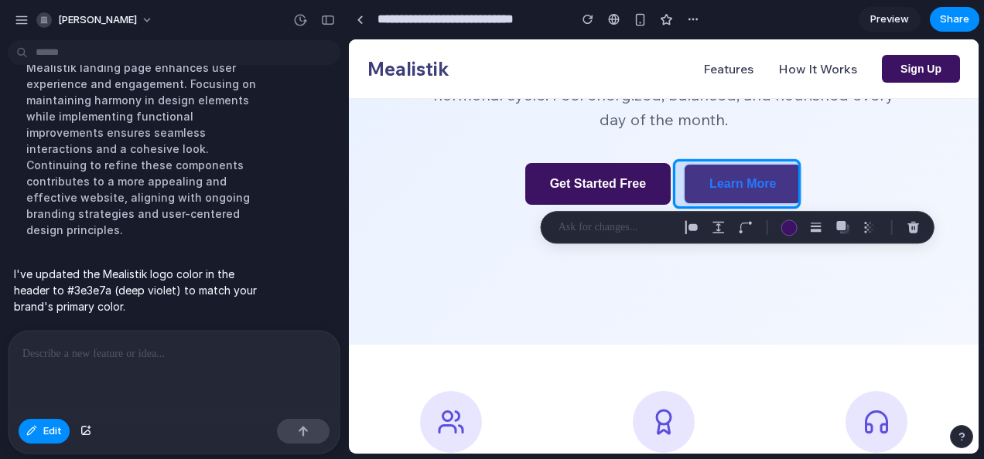
click at [750, 184] on div at bounding box center [663, 246] width 629 height 414
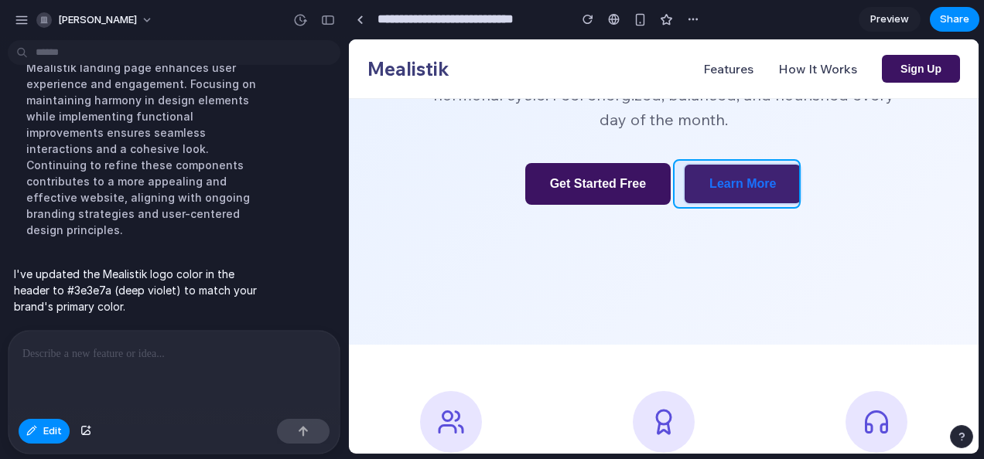
click at [750, 184] on div at bounding box center [663, 246] width 629 height 414
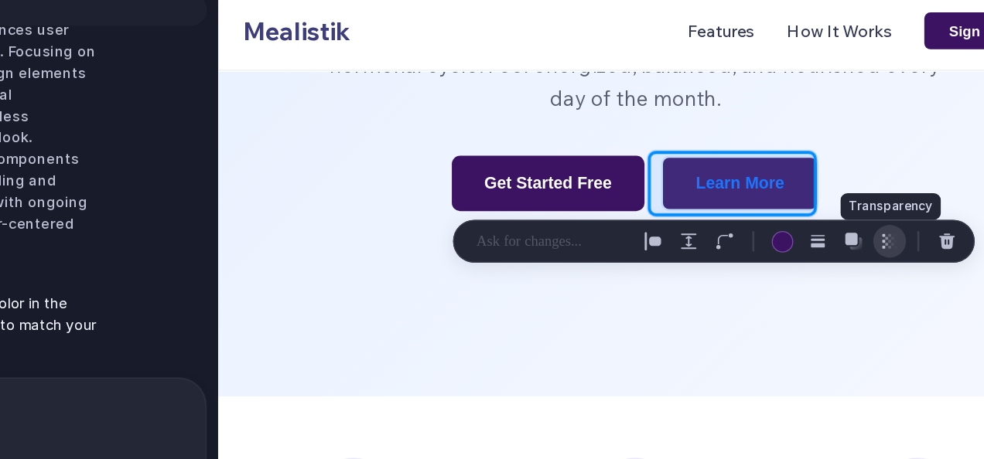
click at [860, 226] on div "button" at bounding box center [856, 227] width 14 height 14
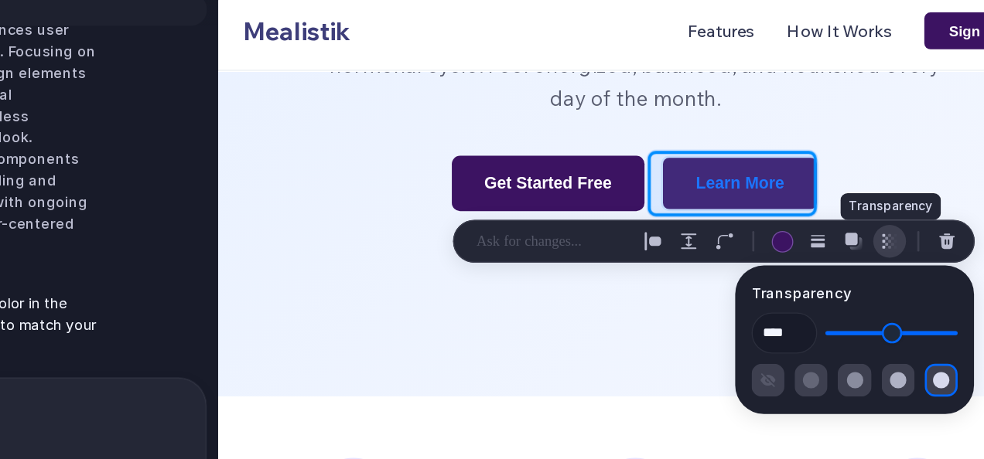
click at [860, 226] on div "button" at bounding box center [856, 227] width 14 height 14
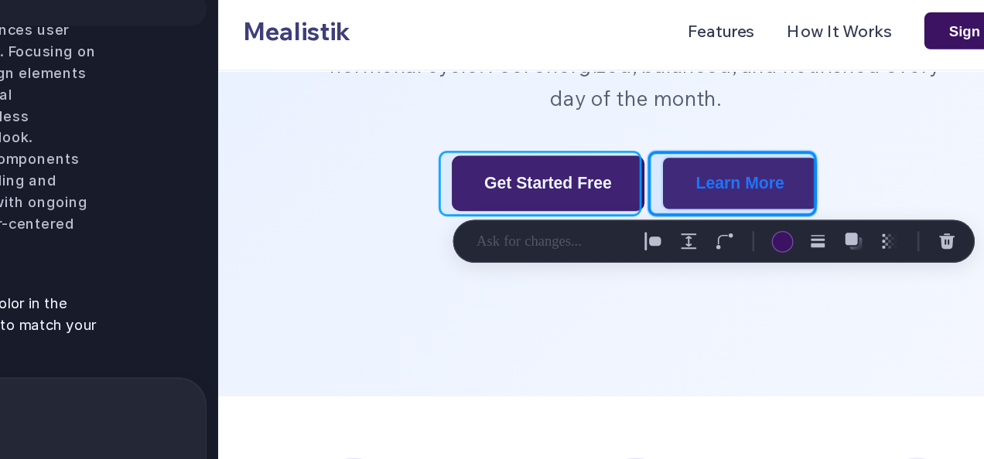
click at [632, 185] on div at bounding box center [663, 246] width 629 height 414
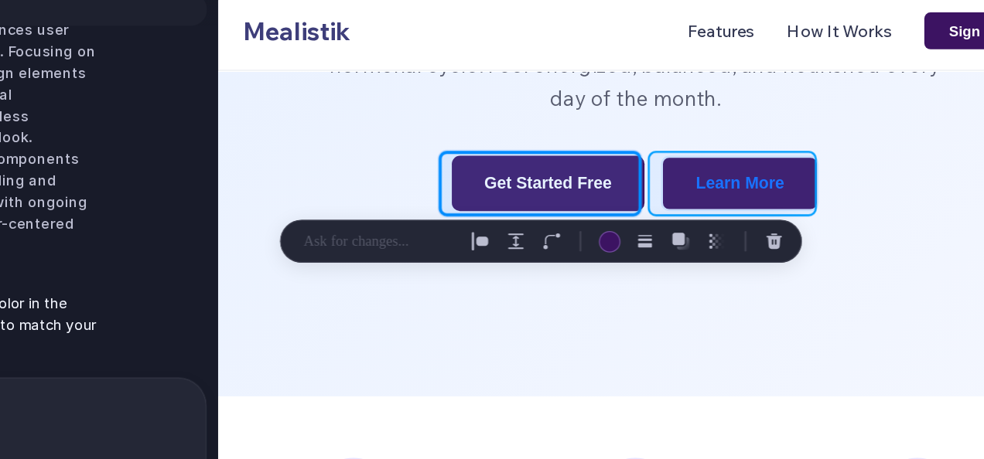
click at [717, 183] on div at bounding box center [663, 246] width 629 height 414
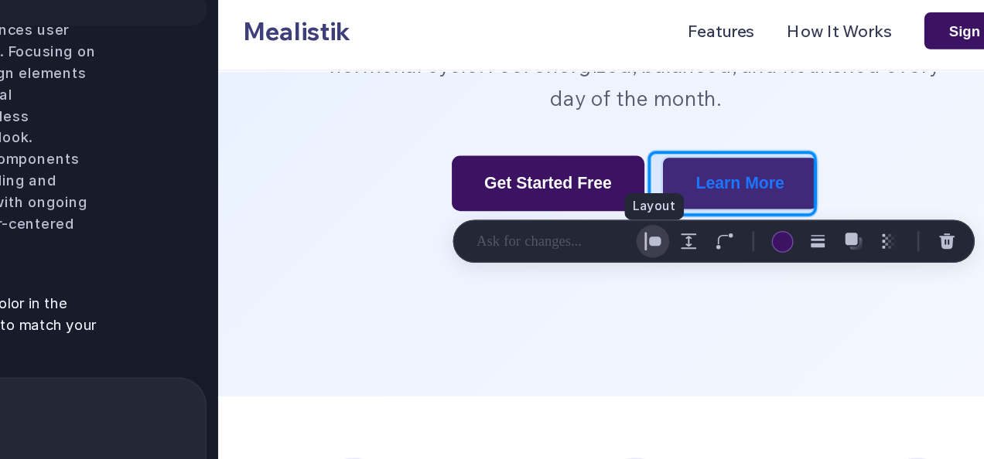
click at [685, 234] on button "button" at bounding box center [676, 227] width 25 height 25
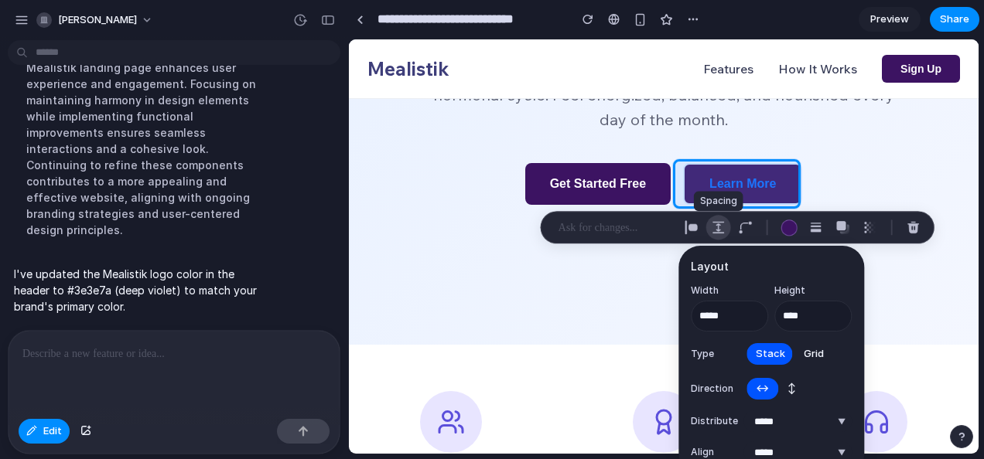
click at [721, 234] on div "button" at bounding box center [719, 227] width 14 height 14
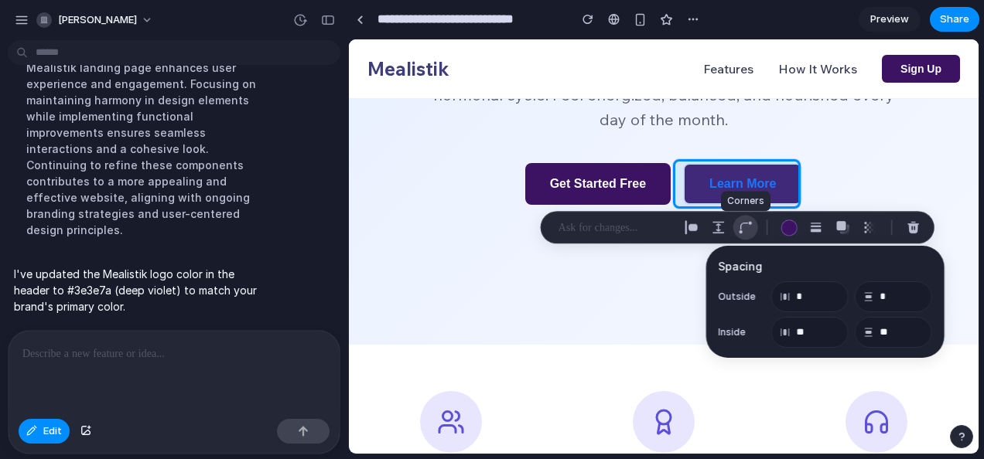
click at [743, 229] on div "button" at bounding box center [746, 227] width 14 height 14
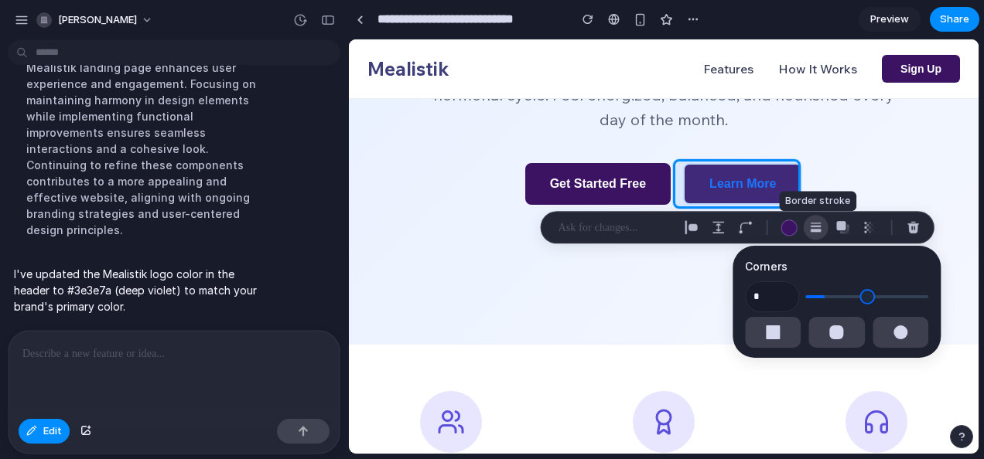
click at [822, 227] on button "button" at bounding box center [816, 227] width 25 height 25
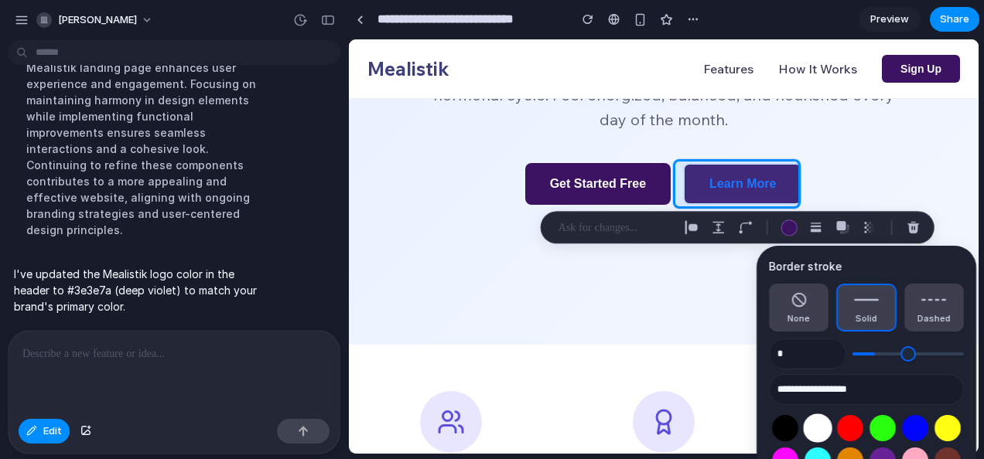
click at [808, 431] on button "Select color oklch(1 0 0)" at bounding box center [817, 428] width 29 height 29
type input "**********"
drag, startPoint x: 782, startPoint y: 422, endPoint x: 793, endPoint y: 296, distance: 126.5
click at [793, 296] on div "**********" at bounding box center [866, 400] width 195 height 284
click at [793, 296] on button "None" at bounding box center [799, 308] width 60 height 48
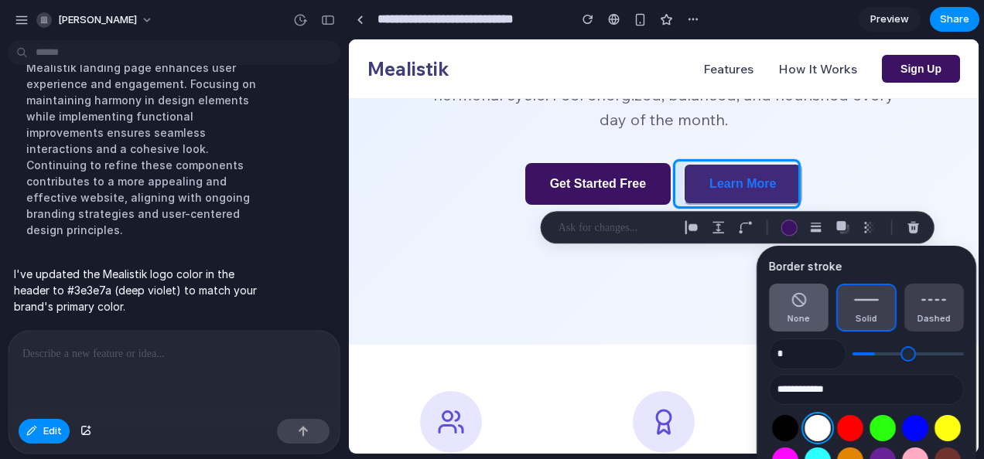
type input "*"
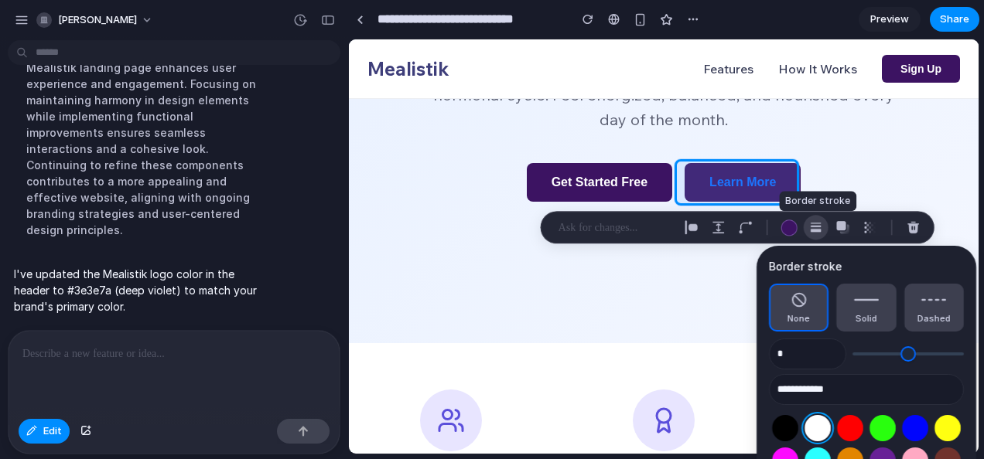
click at [814, 229] on div "button" at bounding box center [816, 227] width 14 height 14
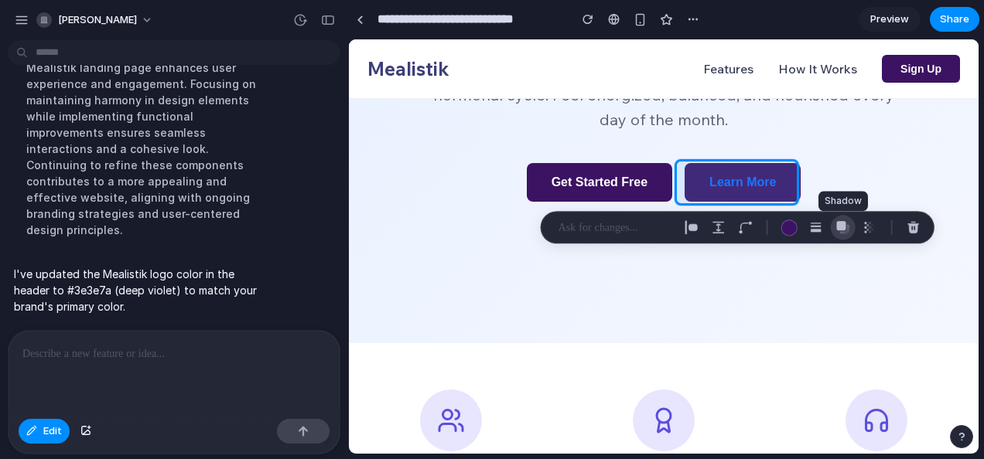
click at [836, 226] on div "button" at bounding box center [843, 227] width 14 height 14
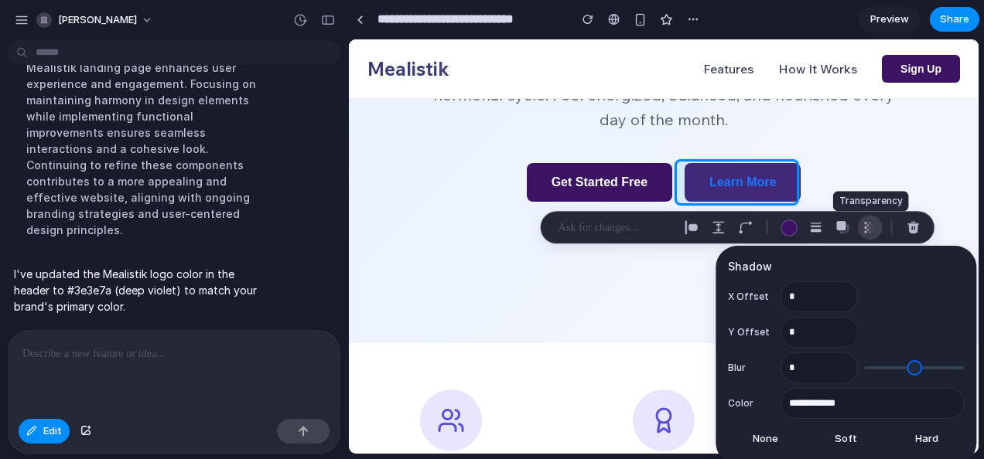
click at [866, 229] on div "button" at bounding box center [870, 227] width 14 height 14
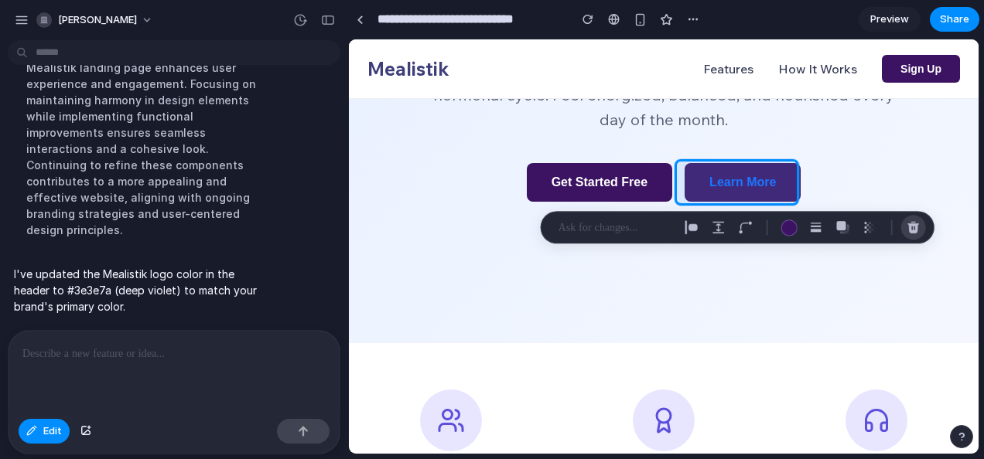
click at [907, 226] on div "button" at bounding box center [914, 227] width 14 height 14
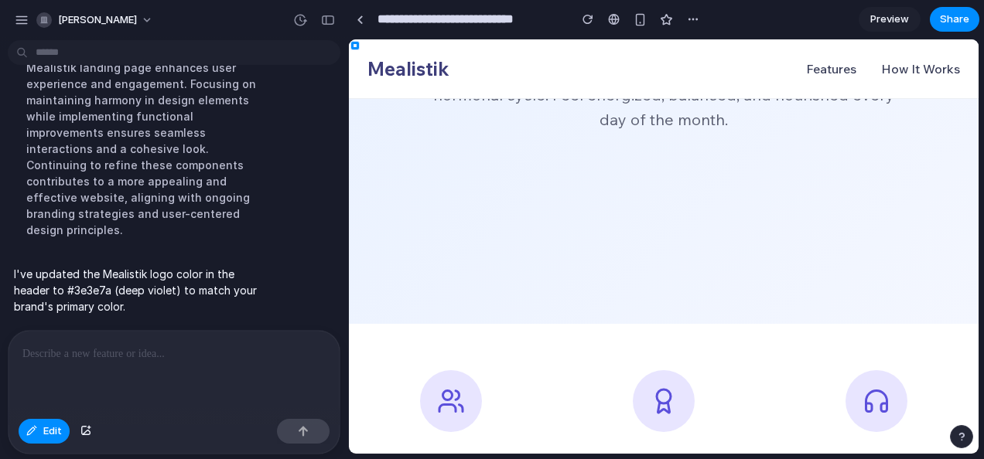
click at [233, 359] on div at bounding box center [174, 372] width 331 height 82
click at [589, 12] on button "button" at bounding box center [587, 19] width 23 height 23
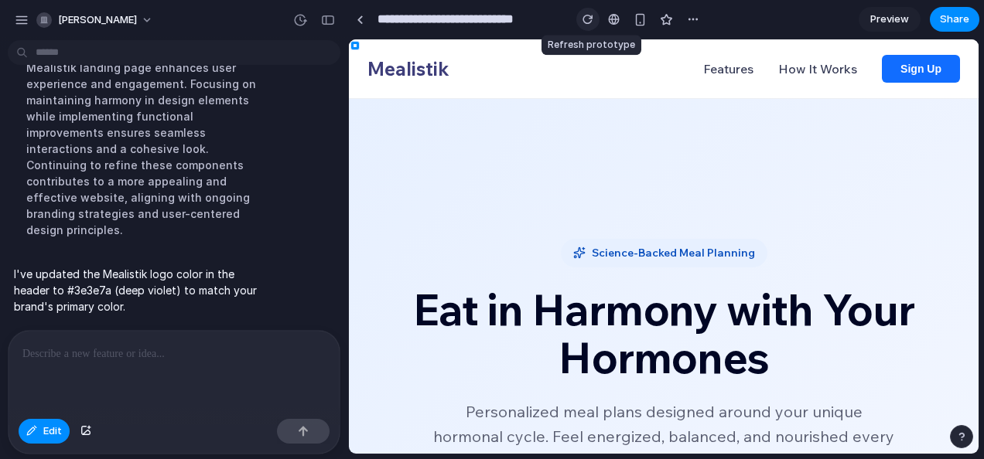
scroll to position [0, 0]
drag, startPoint x: 589, startPoint y: 12, endPoint x: 705, endPoint y: 314, distance: 322.9
click at [705, 314] on div "pavithra-ayeram I want to build a landing website for my hormone based meal pla…" at bounding box center [492, 229] width 984 height 459
click at [20, 439] on div "Edit" at bounding box center [44, 431] width 51 height 25
click at [39, 429] on button "Edit" at bounding box center [44, 431] width 51 height 25
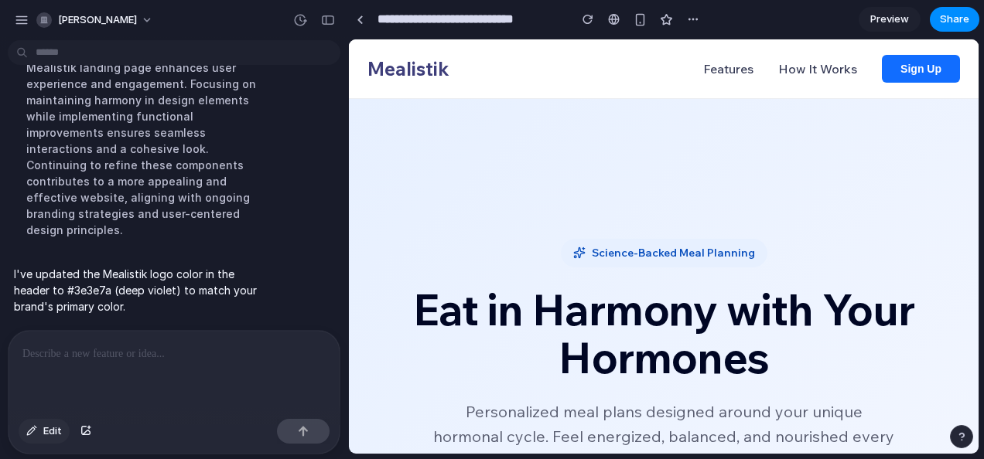
click at [40, 435] on button "Edit" at bounding box center [44, 431] width 51 height 25
click at [897, 79] on div at bounding box center [663, 246] width 629 height 414
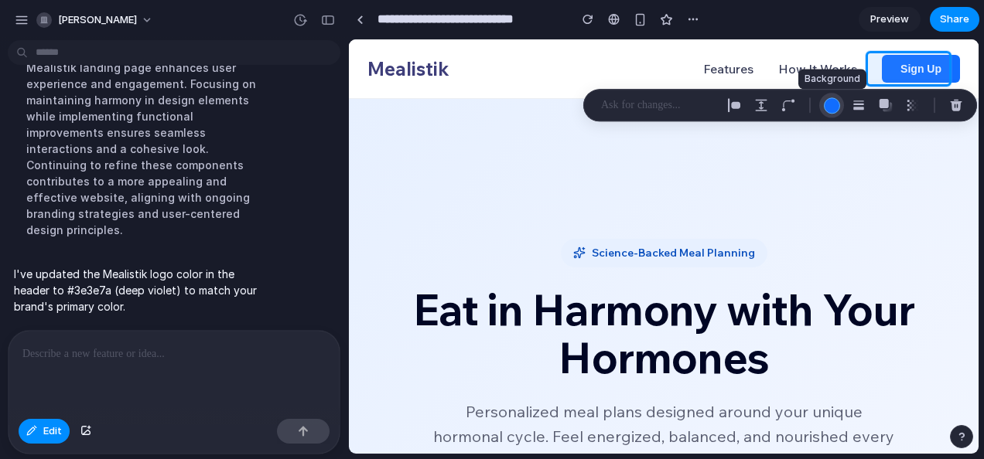
click at [832, 111] on div "button" at bounding box center [832, 105] width 16 height 16
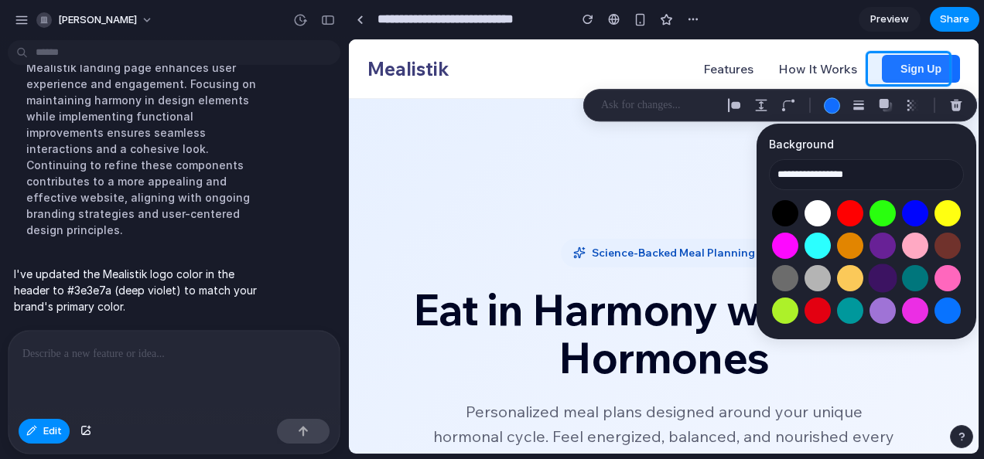
click at [885, 281] on button "Select color oklch(0.30 0.13 303)" at bounding box center [882, 278] width 29 height 29
type input "**********"
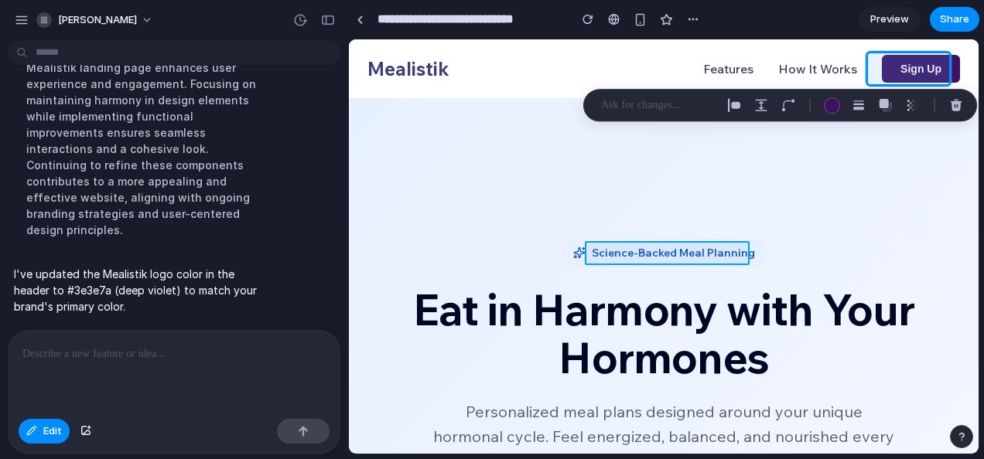
click at [659, 258] on div at bounding box center [663, 246] width 629 height 414
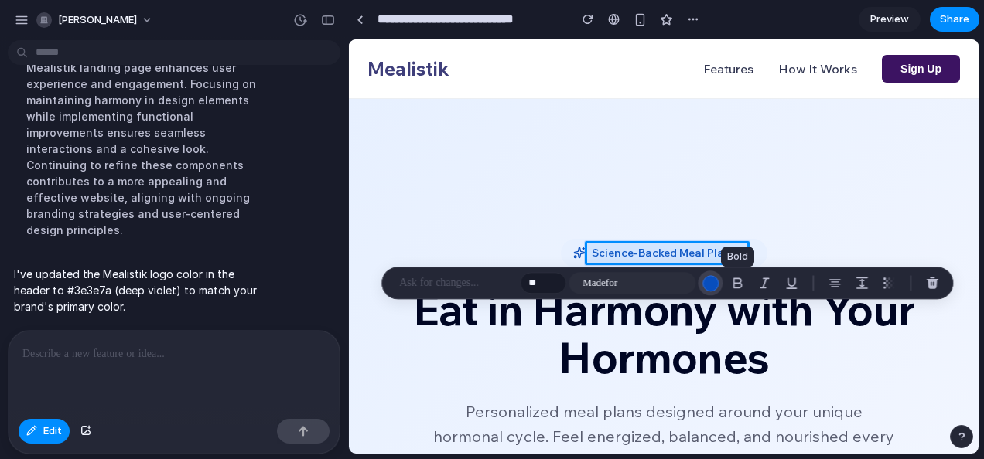
drag, startPoint x: 724, startPoint y: 283, endPoint x: 710, endPoint y: 285, distance: 14.0
click at [710, 285] on div "** Madefor" at bounding box center [732, 283] width 425 height 25
click at [710, 285] on div "button" at bounding box center [710, 283] width 16 height 16
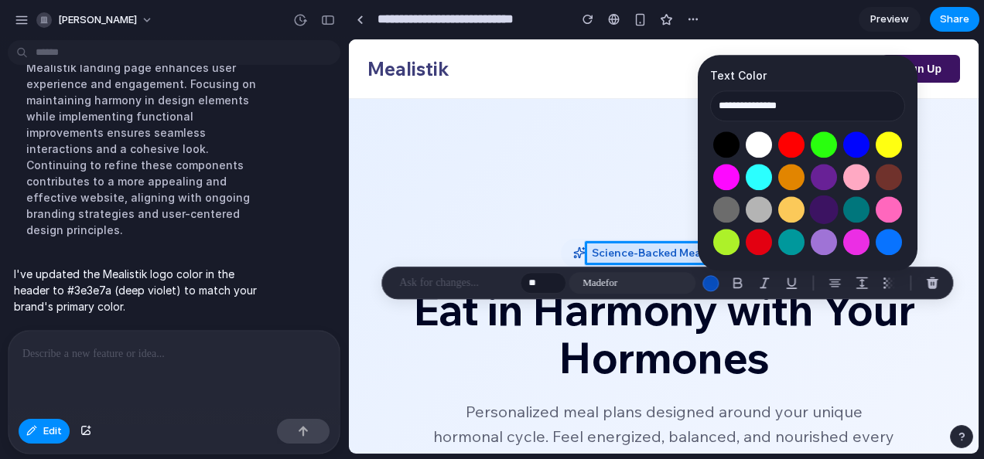
click at [823, 203] on button "Select color oklch(0.30 0.13 303)" at bounding box center [823, 210] width 29 height 29
type input "**********"
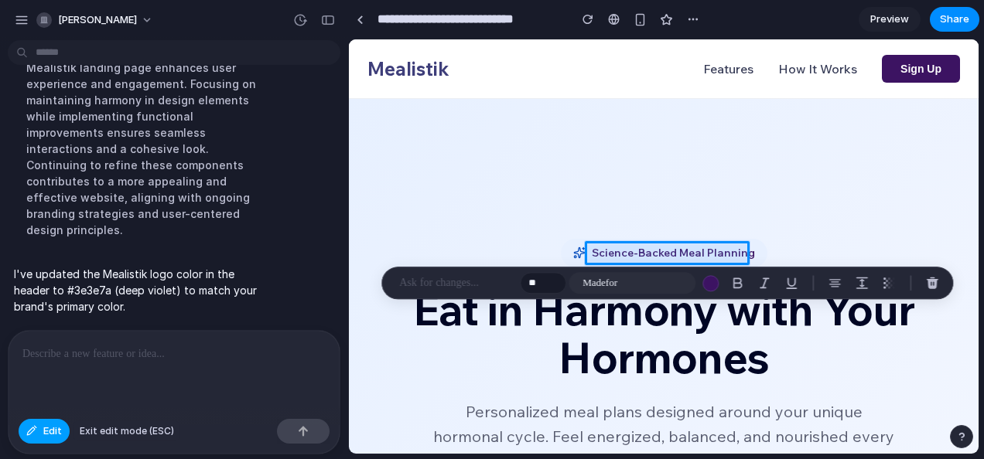
click at [60, 429] on span "Edit" at bounding box center [52, 431] width 19 height 15
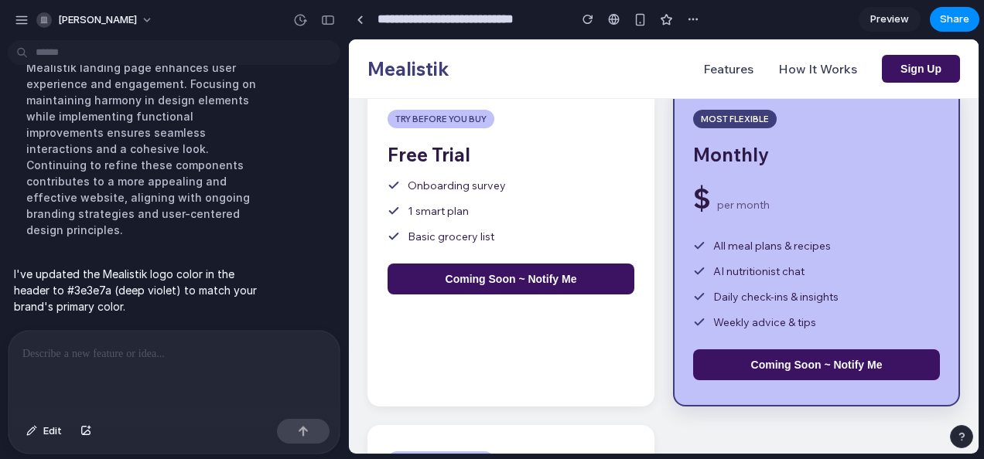
scroll to position [3195, 0]
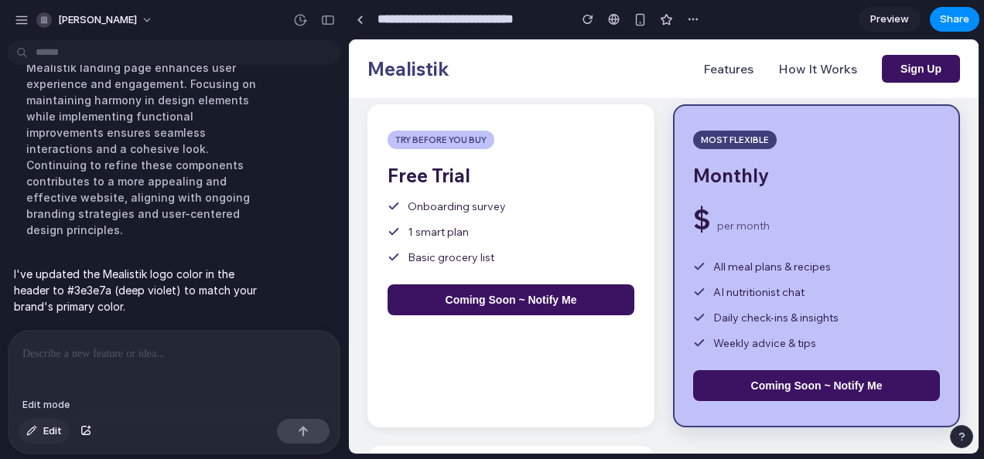
click at [51, 435] on span "Edit" at bounding box center [52, 431] width 19 height 15
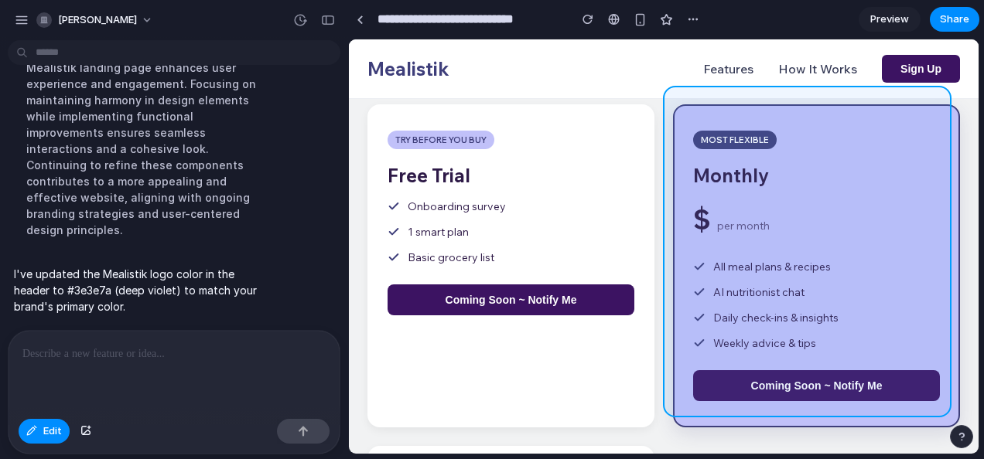
click at [944, 138] on div at bounding box center [663, 246] width 629 height 414
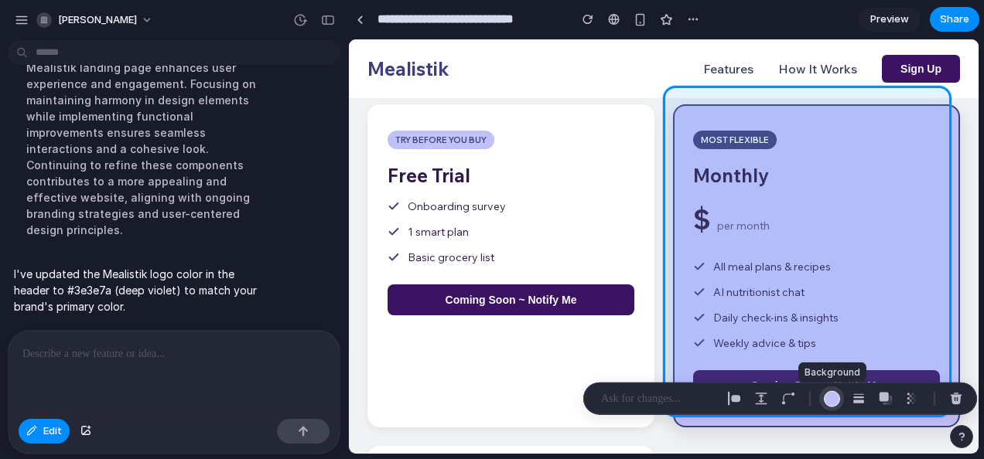
click at [829, 399] on div "button" at bounding box center [832, 399] width 16 height 16
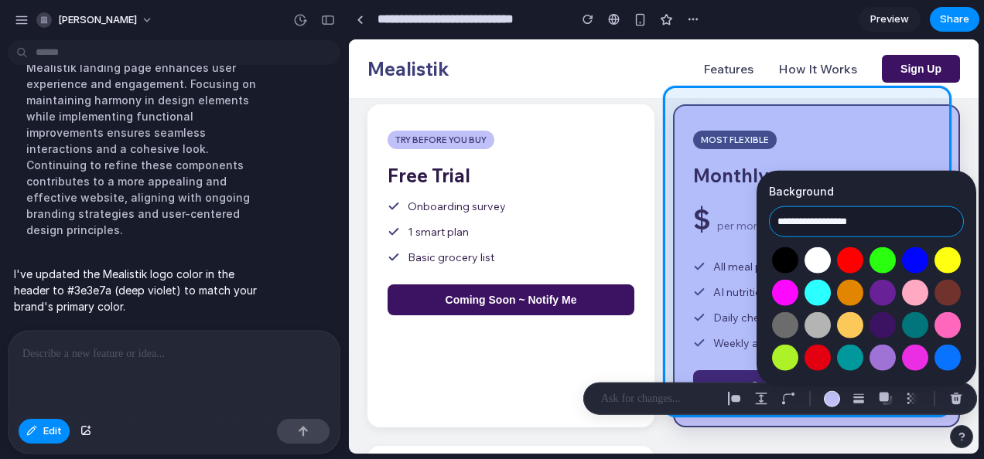
click at [863, 224] on input "**********" at bounding box center [866, 222] width 195 height 31
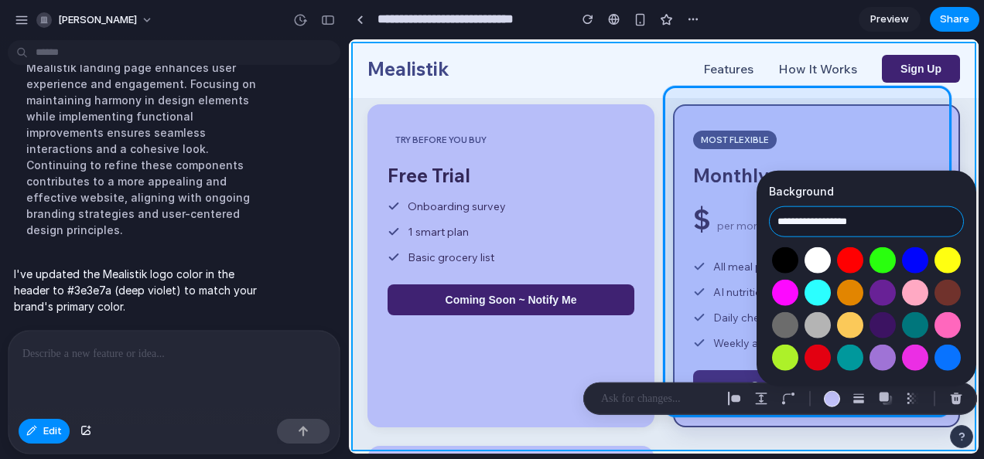
type input "**********"
click at [961, 138] on div at bounding box center [663, 246] width 629 height 414
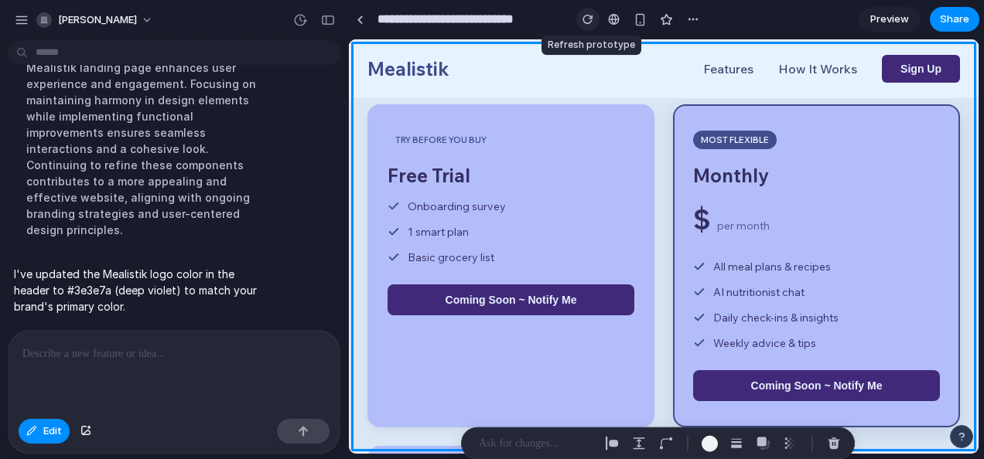
click at [587, 20] on div "button" at bounding box center [587, 19] width 11 height 11
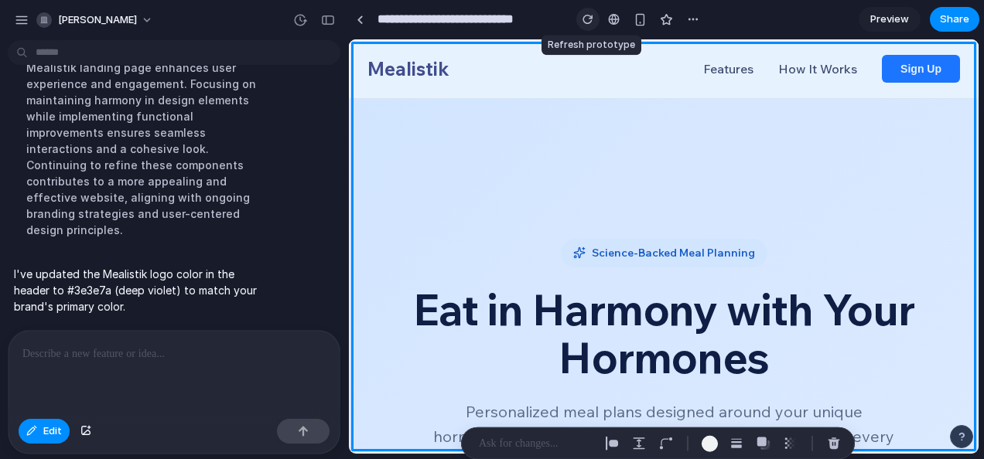
scroll to position [0, 0]
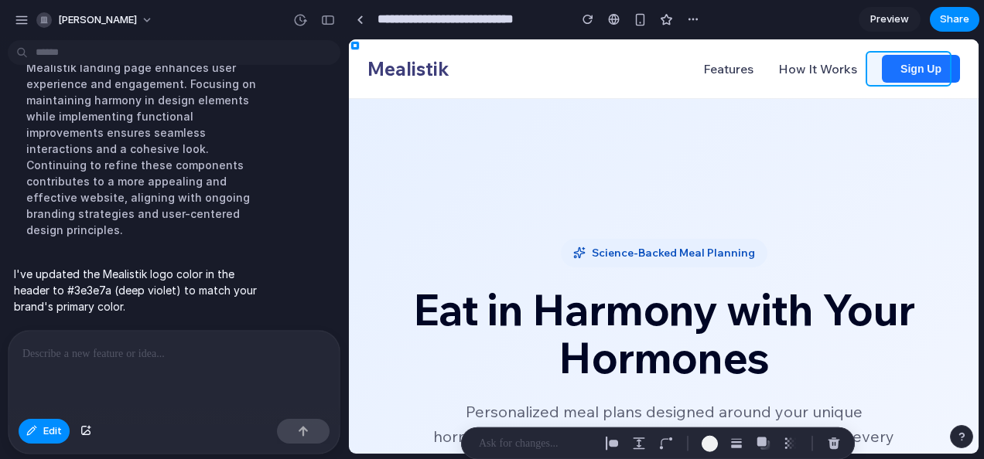
click at [876, 74] on div at bounding box center [663, 246] width 629 height 414
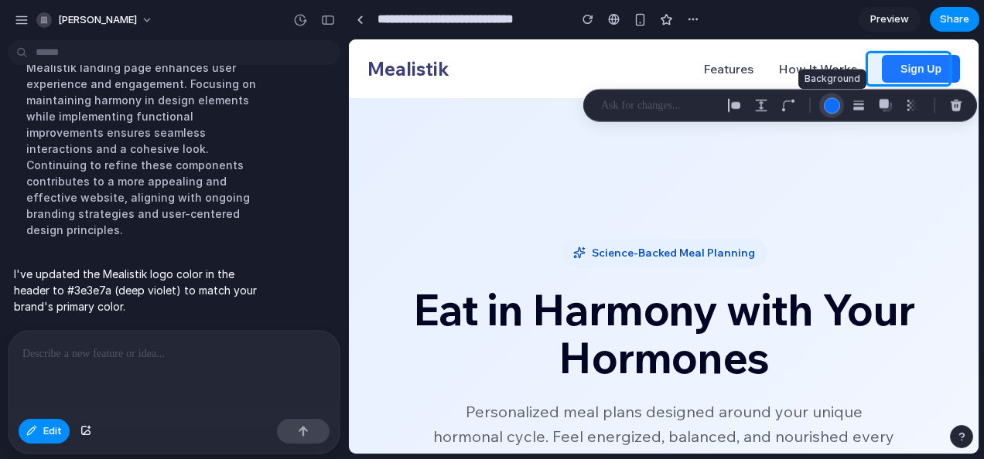
click at [826, 113] on button "button" at bounding box center [831, 105] width 25 height 25
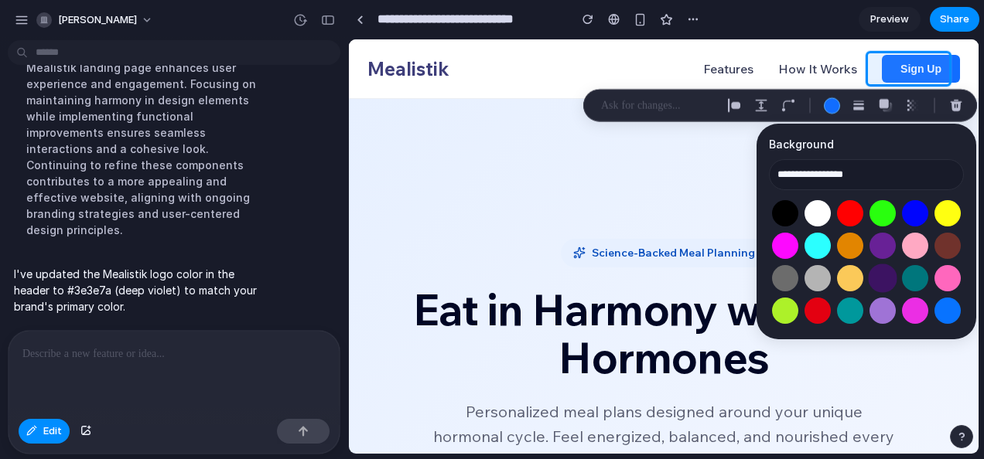
click at [881, 286] on button "Select color oklch(0.30 0.13 303)" at bounding box center [882, 278] width 29 height 29
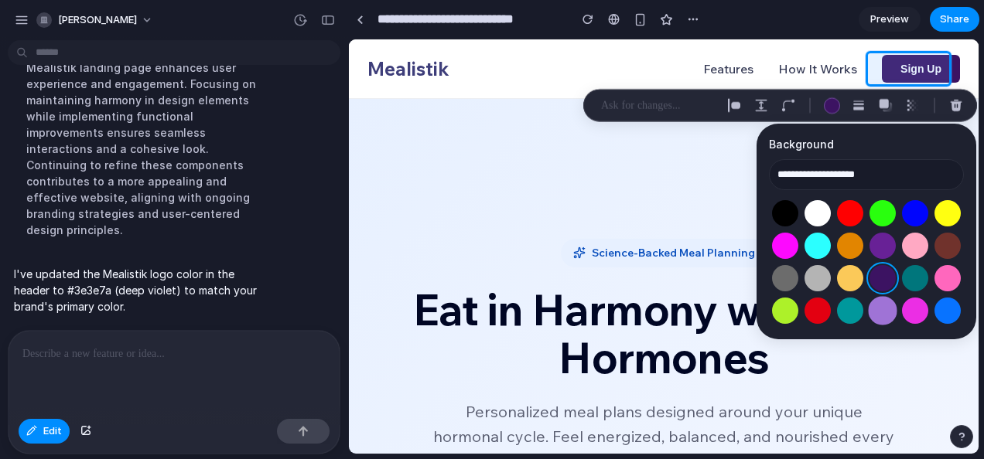
click at [882, 313] on button "Select color oklch(0.64 0.15 303)" at bounding box center [882, 310] width 29 height 29
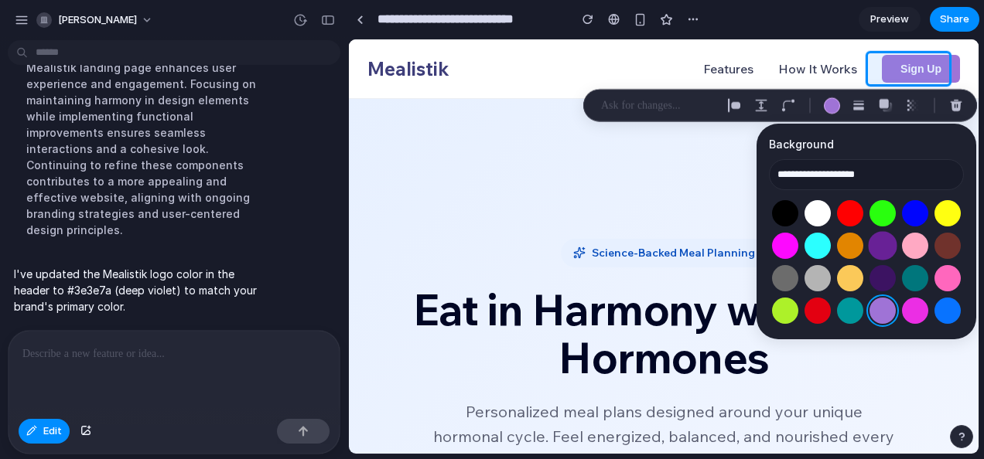
click at [882, 240] on button "Select color oklch(0.42 0.18 308)" at bounding box center [882, 245] width 29 height 29
click at [882, 269] on button "Select color oklch(0.30 0.13 303)" at bounding box center [882, 278] width 29 height 29
type input "**********"
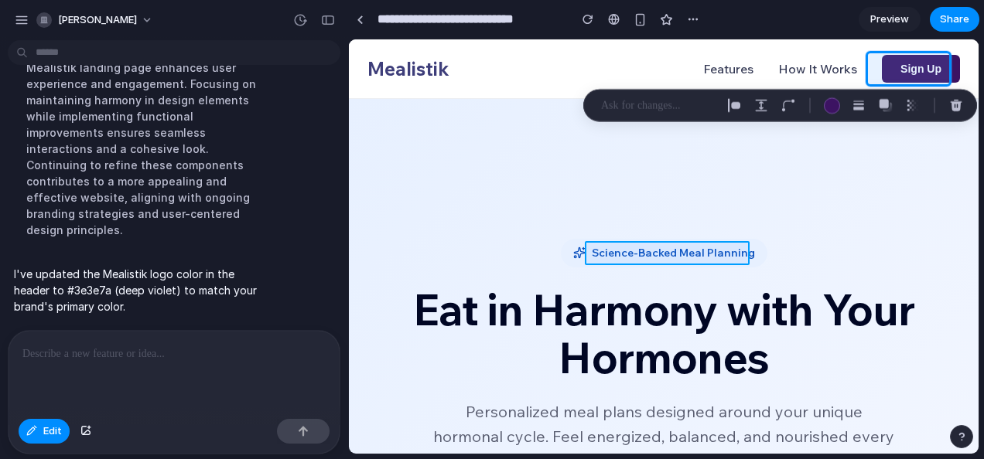
click at [662, 248] on div at bounding box center [663, 246] width 629 height 414
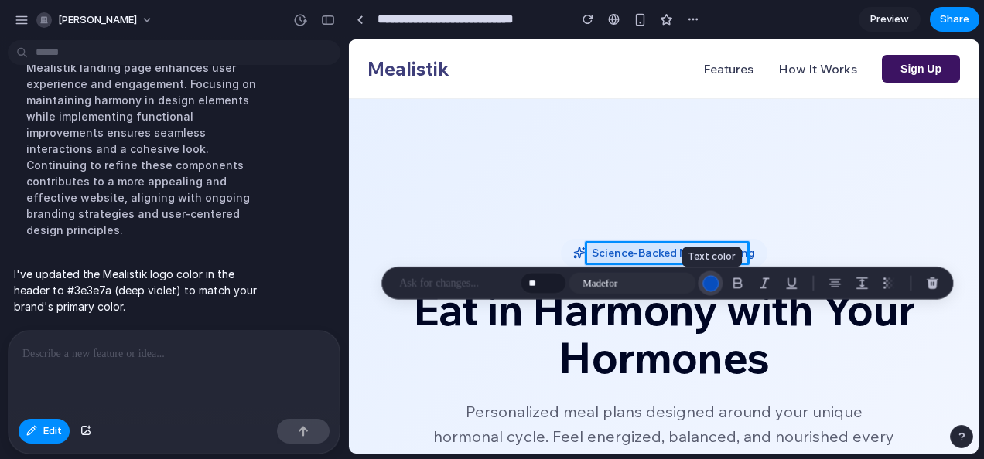
click at [715, 277] on div "button" at bounding box center [710, 283] width 16 height 16
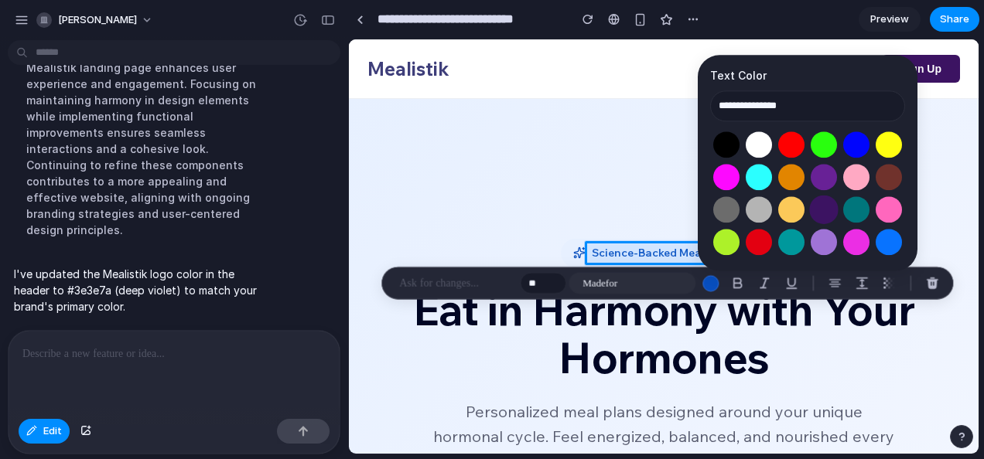
click at [826, 213] on button "Select color oklch(0.30 0.13 303)" at bounding box center [823, 210] width 29 height 29
type input "**********"
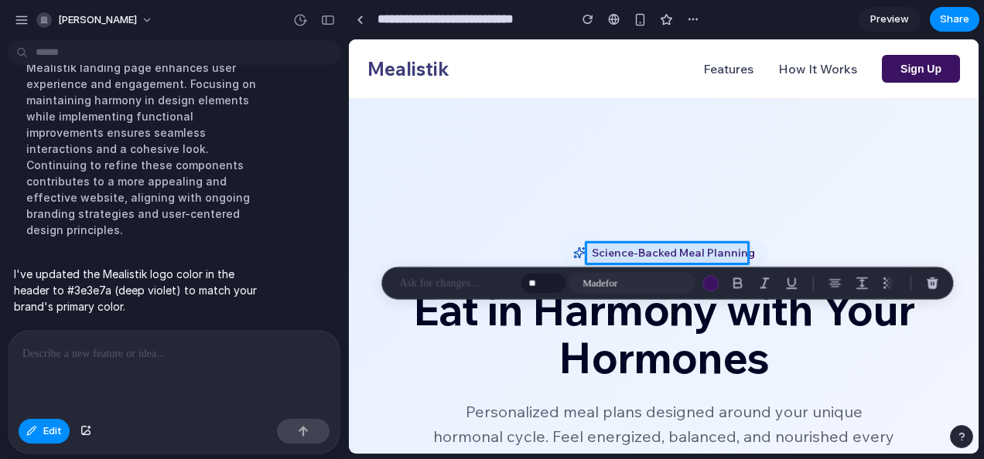
click at [795, 39] on main "Chat Preview" at bounding box center [663, 247] width 631 height 416
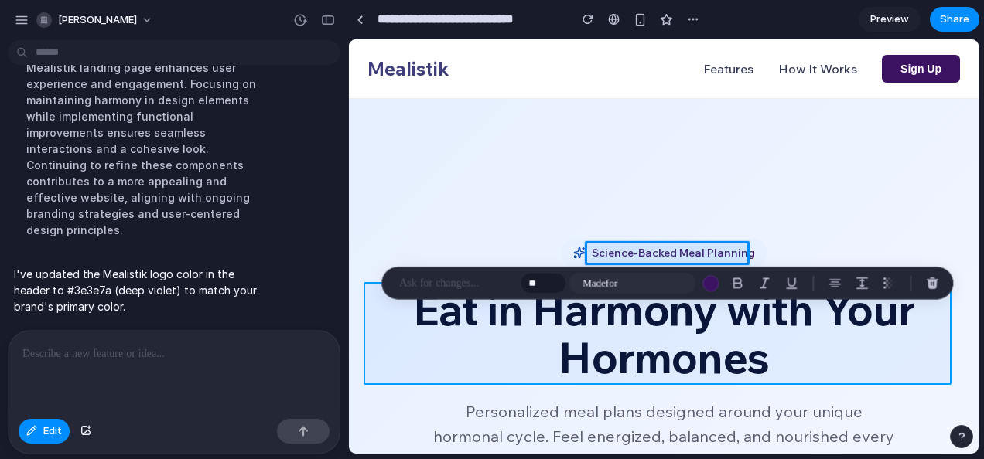
click at [932, 342] on div at bounding box center [663, 246] width 629 height 414
type input "**"
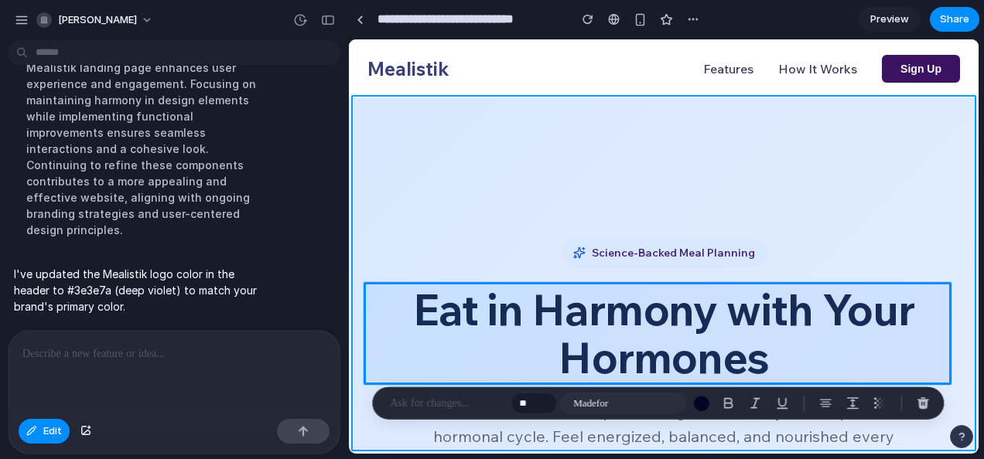
click at [854, 124] on div at bounding box center [663, 246] width 629 height 414
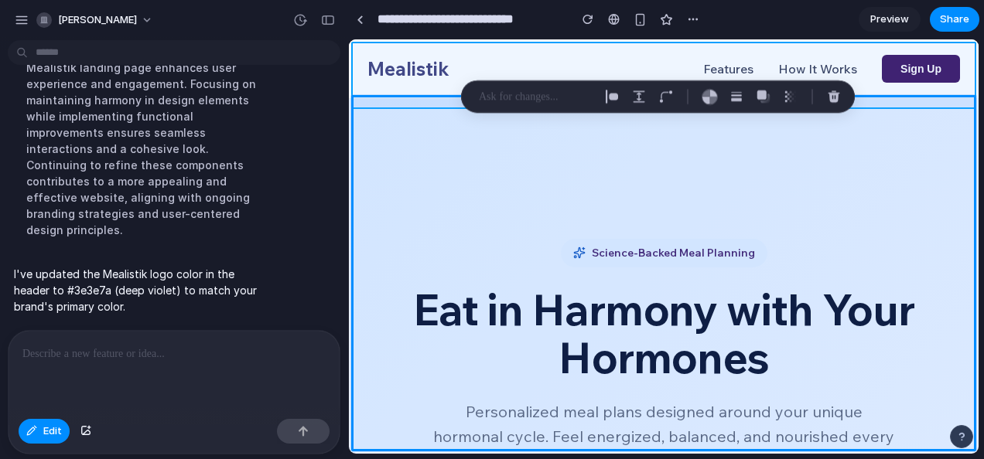
click at [603, 53] on div at bounding box center [663, 246] width 629 height 414
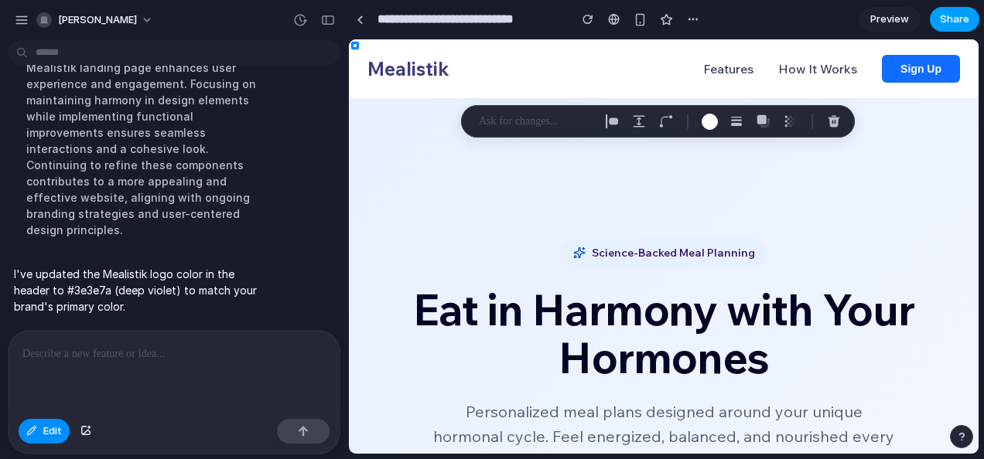
click at [941, 13] on span "Share" at bounding box center [954, 19] width 29 height 15
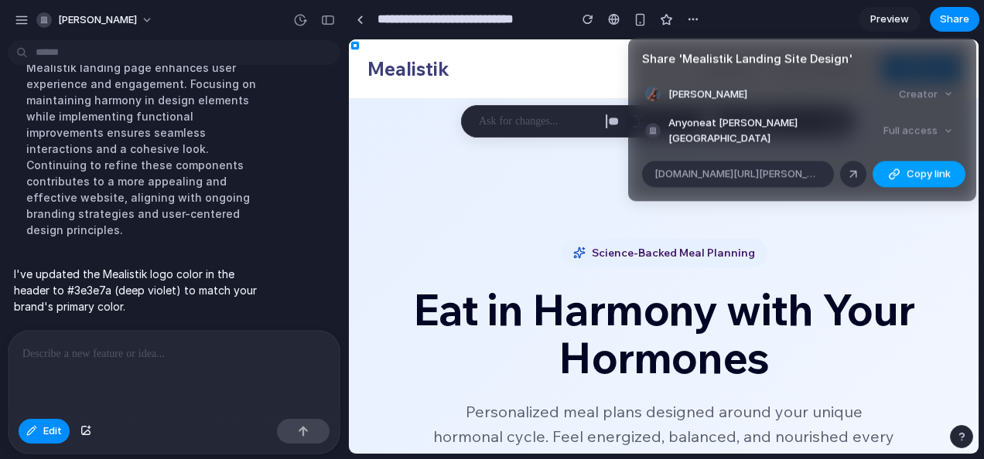
click at [902, 161] on button "Copy link" at bounding box center [919, 174] width 93 height 26
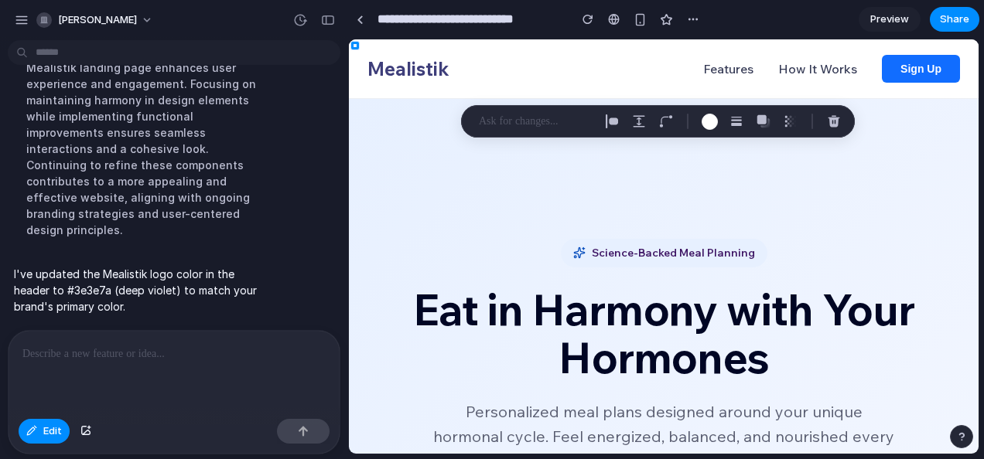
click at [873, 23] on span "Preview" at bounding box center [889, 19] width 39 height 15
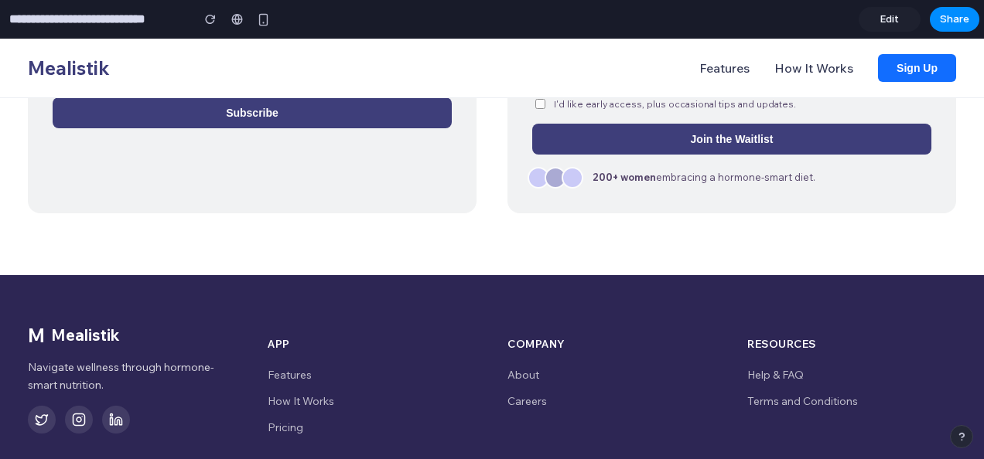
scroll to position [3417, 0]
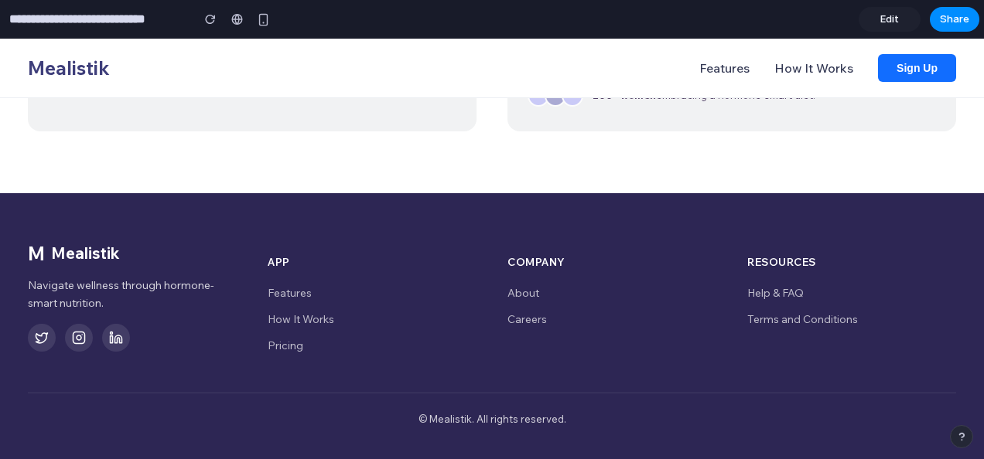
click at [897, 19] on span "Edit" at bounding box center [889, 19] width 19 height 15
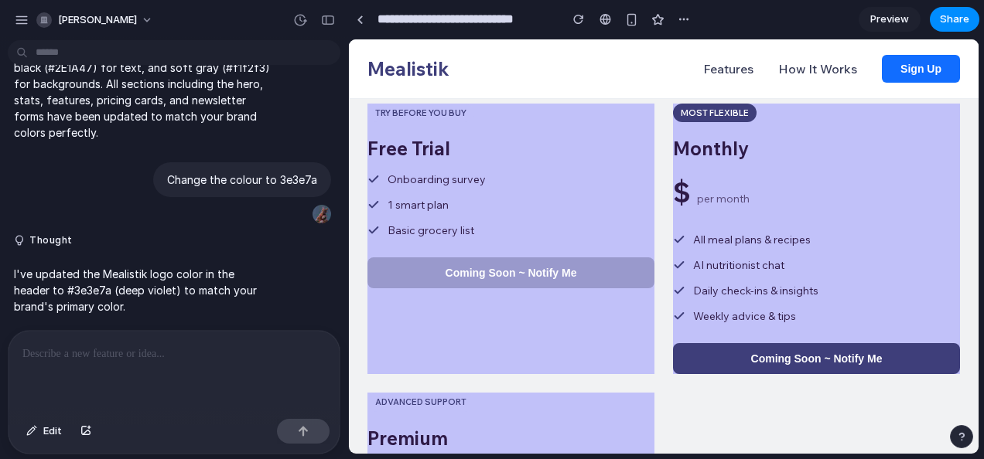
scroll to position [3205, 0]
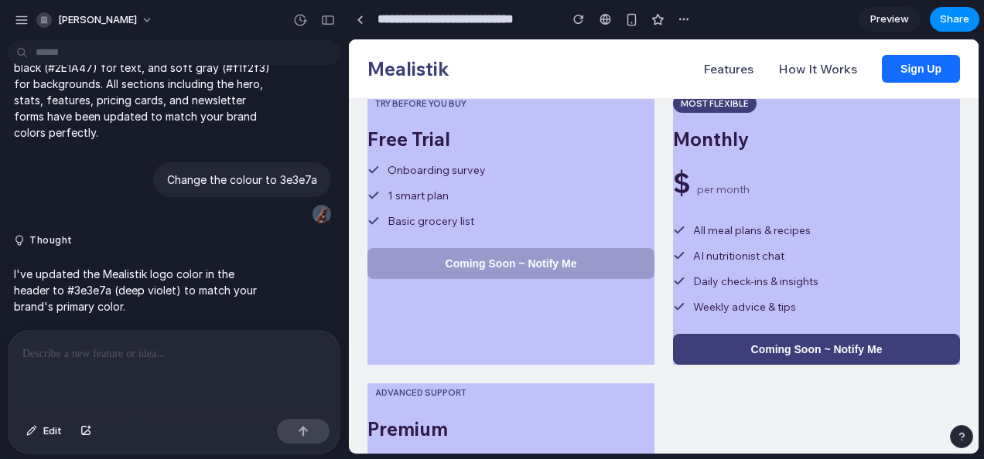
click at [620, 198] on ul "Onboarding survey 1 smart plan Basic grocery list" at bounding box center [510, 195] width 287 height 67
click at [579, 15] on div "button" at bounding box center [578, 19] width 11 height 11
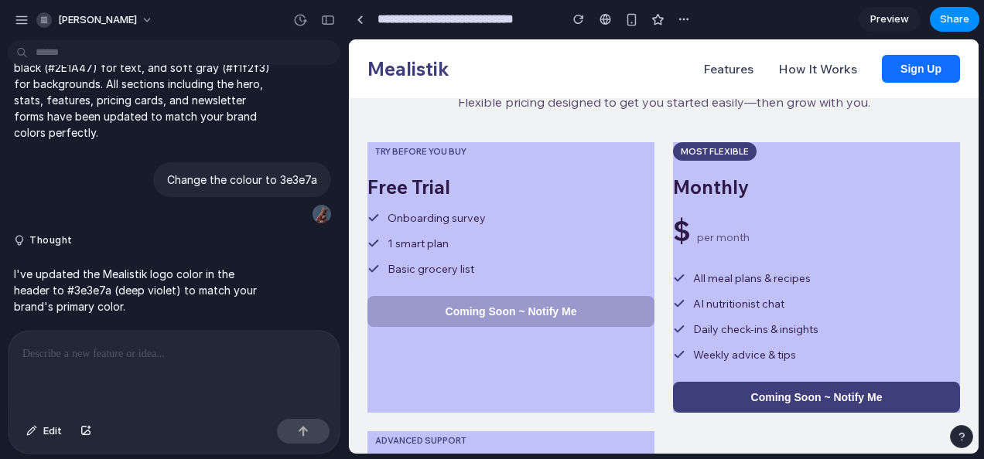
scroll to position [3164, 0]
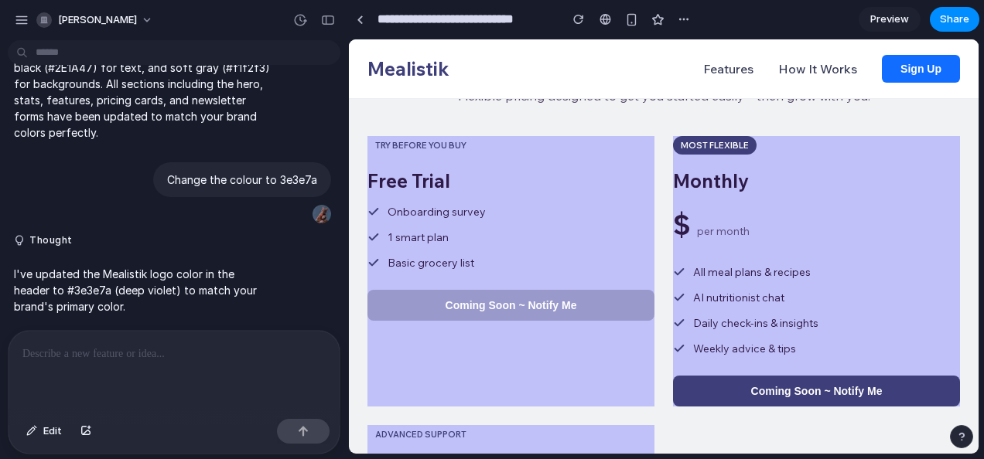
click at [554, 290] on button "Coming Soon ~ Notify Me" at bounding box center [510, 305] width 287 height 31
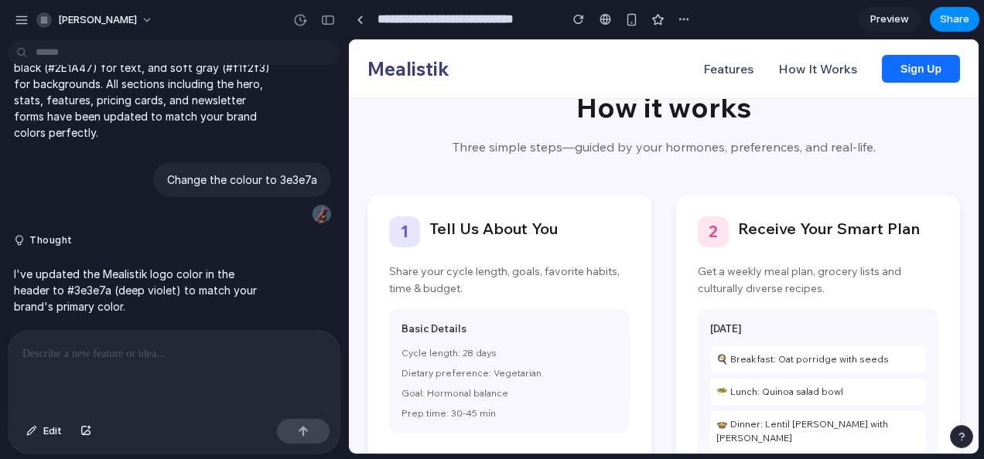
scroll to position [1392, 0]
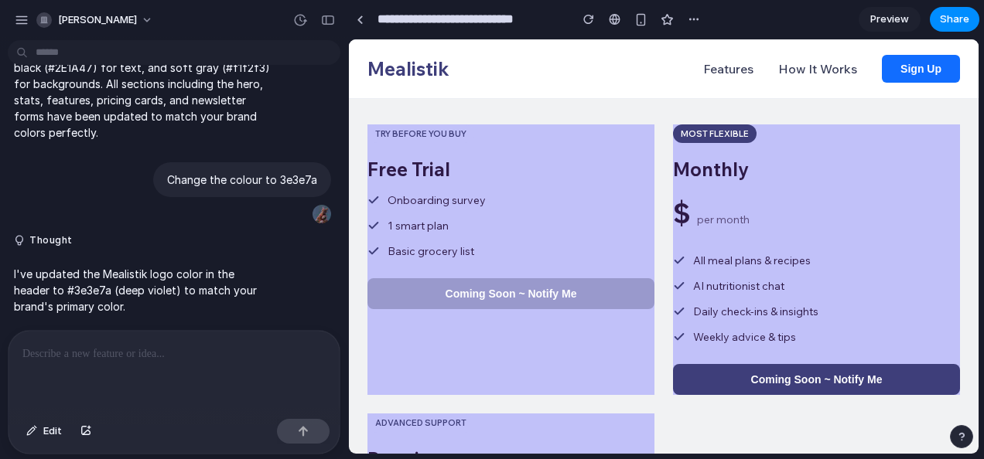
scroll to position [3199, 0]
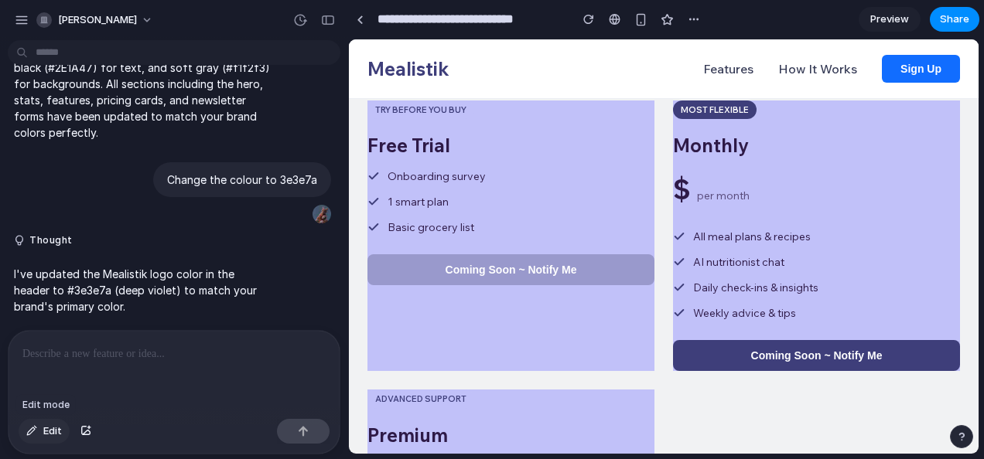
click at [61, 433] on span "Edit" at bounding box center [52, 431] width 19 height 15
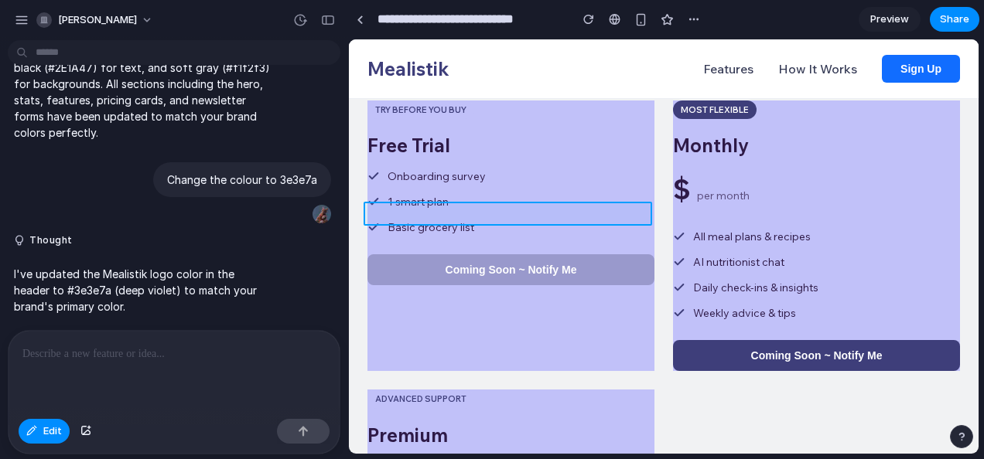
click at [589, 213] on div at bounding box center [663, 246] width 629 height 414
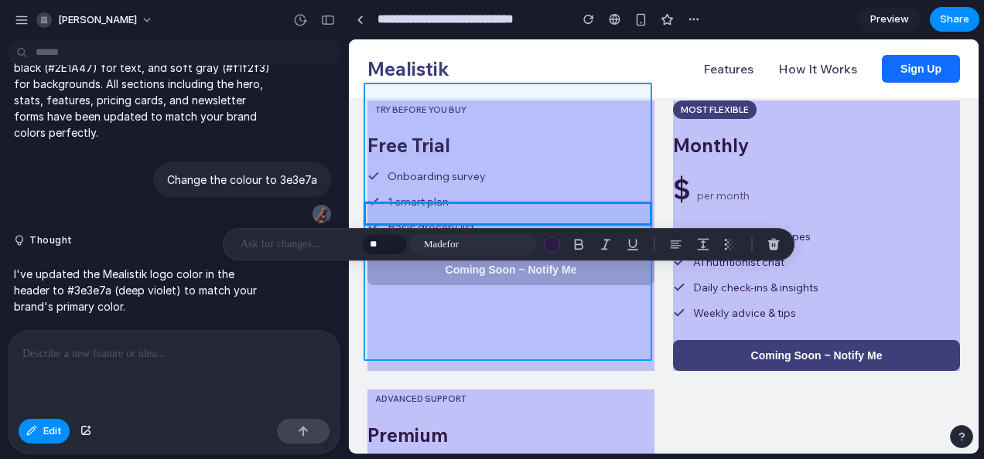
click at [610, 317] on div at bounding box center [663, 246] width 629 height 414
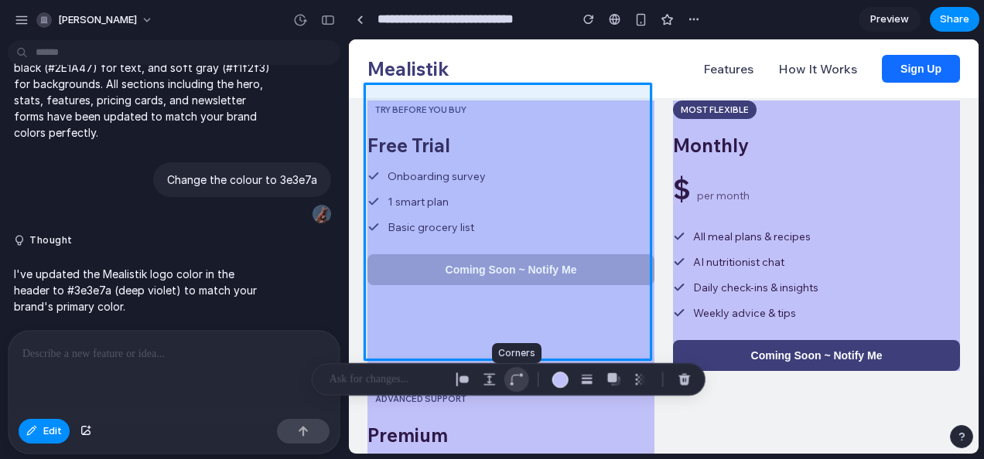
click at [514, 382] on div "button" at bounding box center [517, 380] width 14 height 14
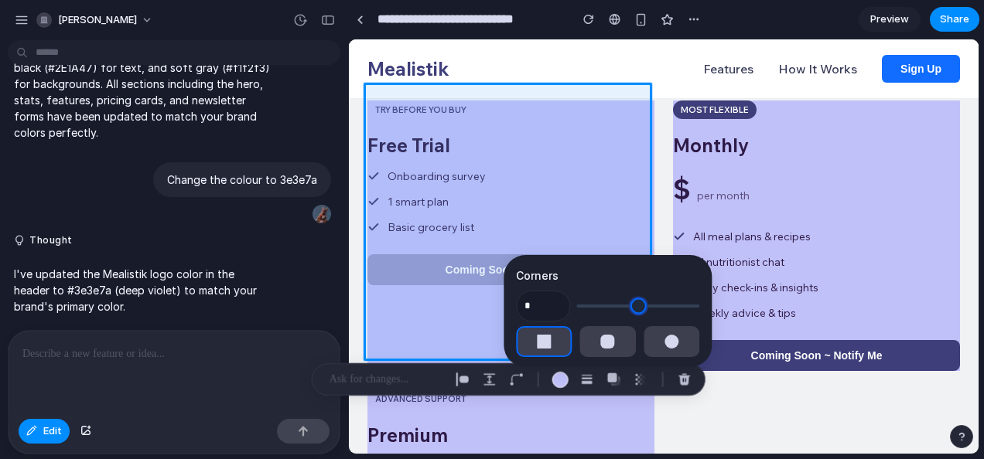
type input "*"
type input "**"
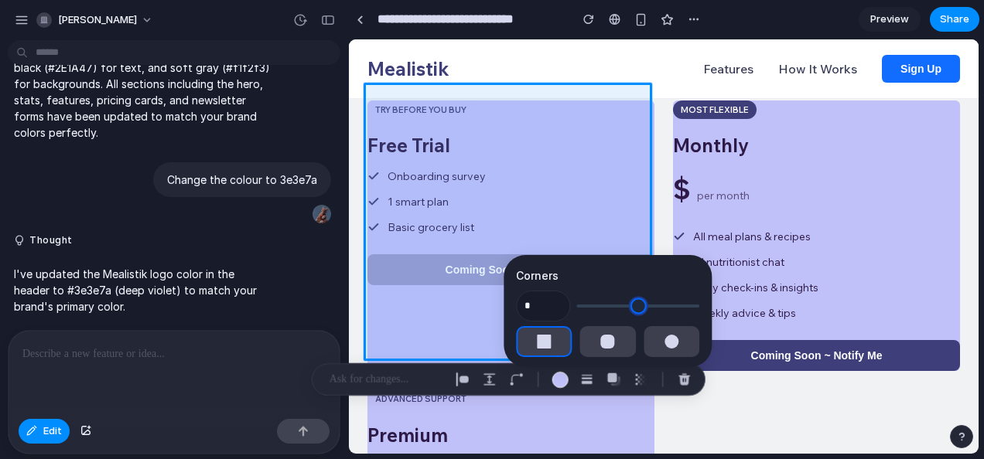
type input "**"
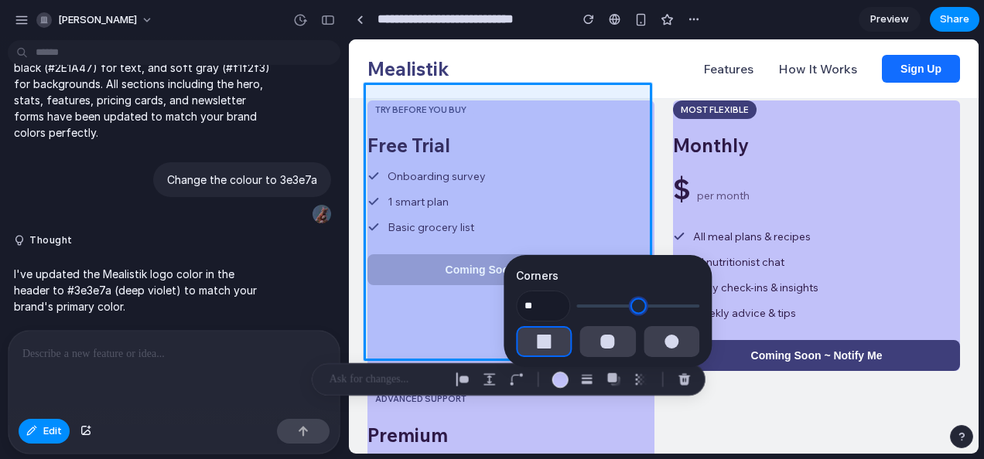
type input "**"
drag, startPoint x: 581, startPoint y: 303, endPoint x: 610, endPoint y: 305, distance: 29.4
type input "**"
click at [610, 305] on input "range" at bounding box center [637, 306] width 123 height 15
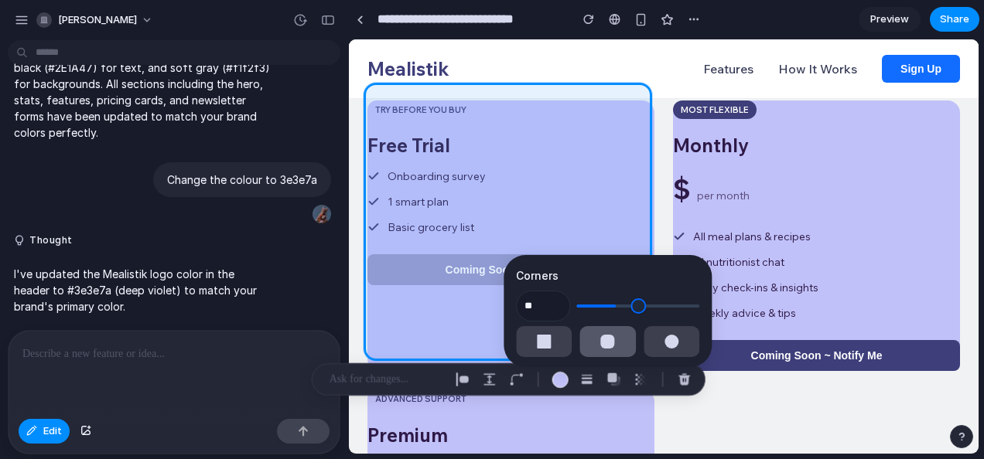
click at [601, 337] on div "button" at bounding box center [608, 342] width 14 height 14
type input "**"
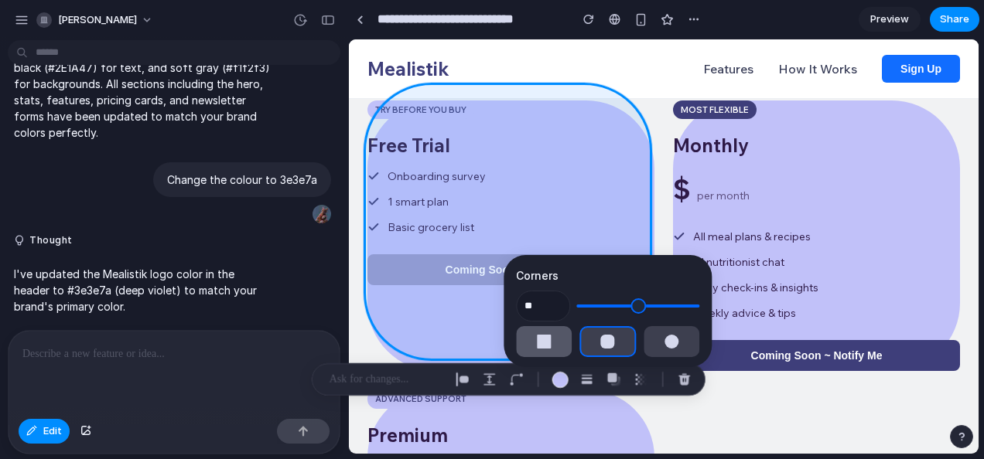
click at [558, 339] on button "button" at bounding box center [544, 341] width 56 height 31
type input "*"
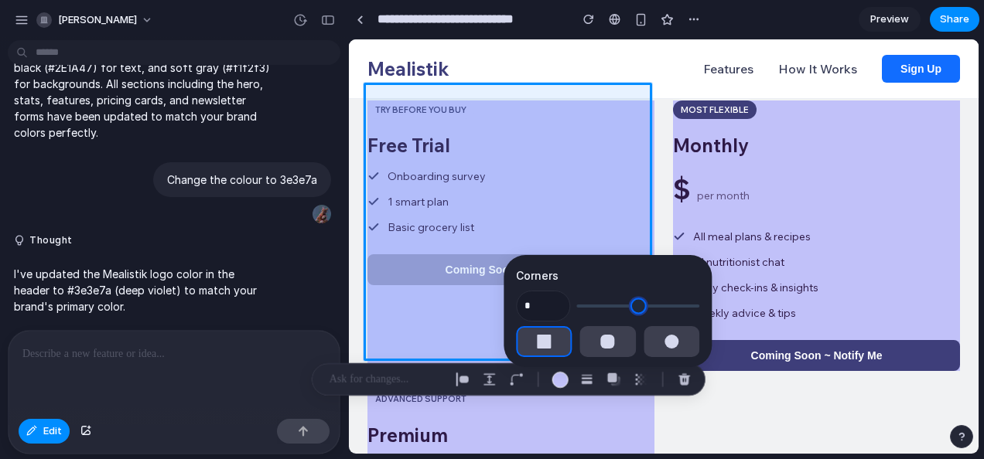
type input "*"
type input "**"
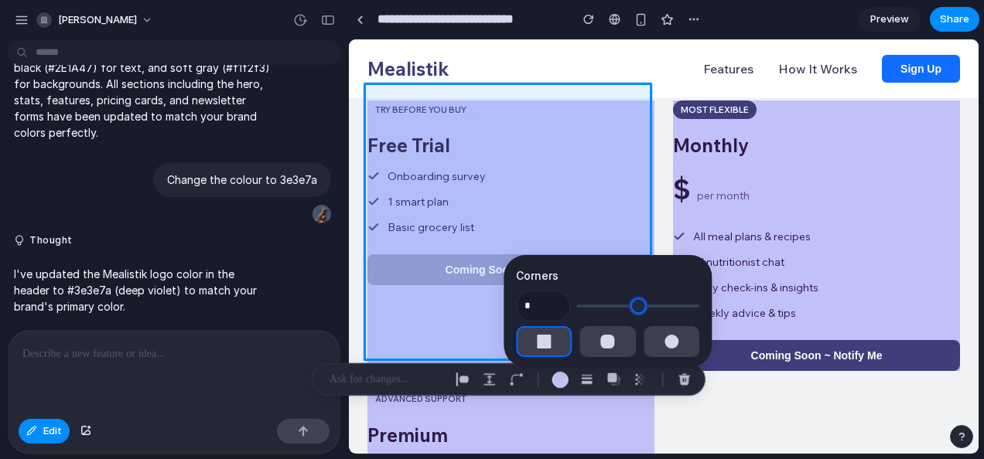
type input "**"
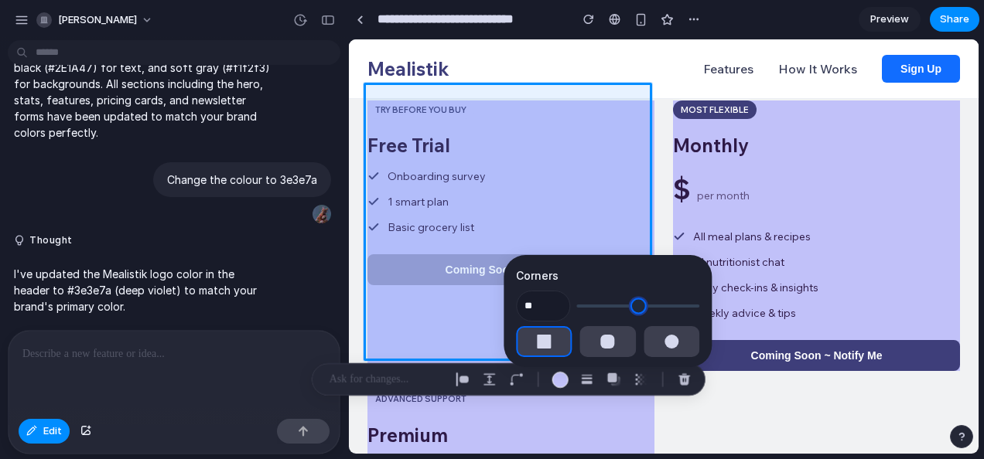
type input "**"
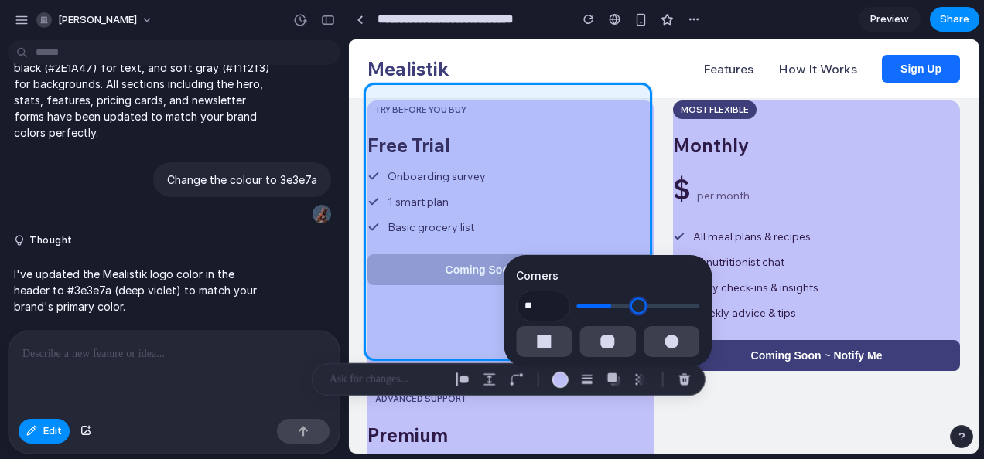
type input "**"
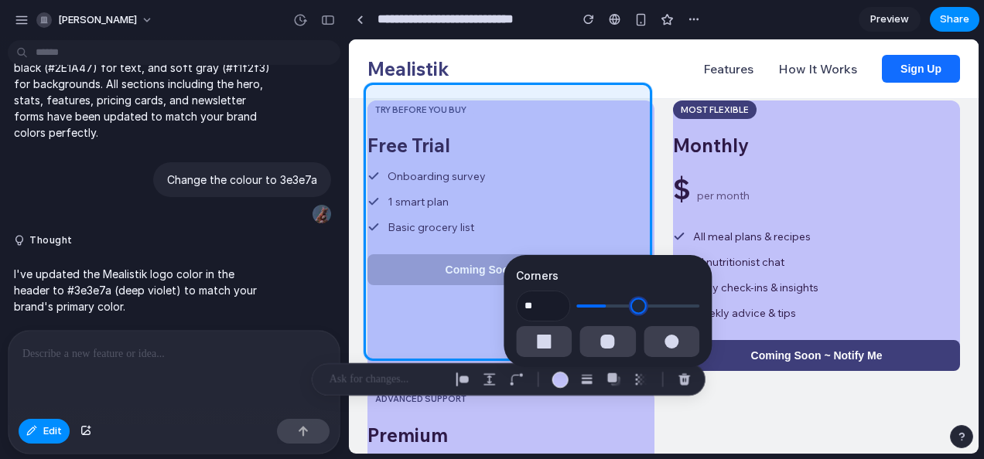
type input "**"
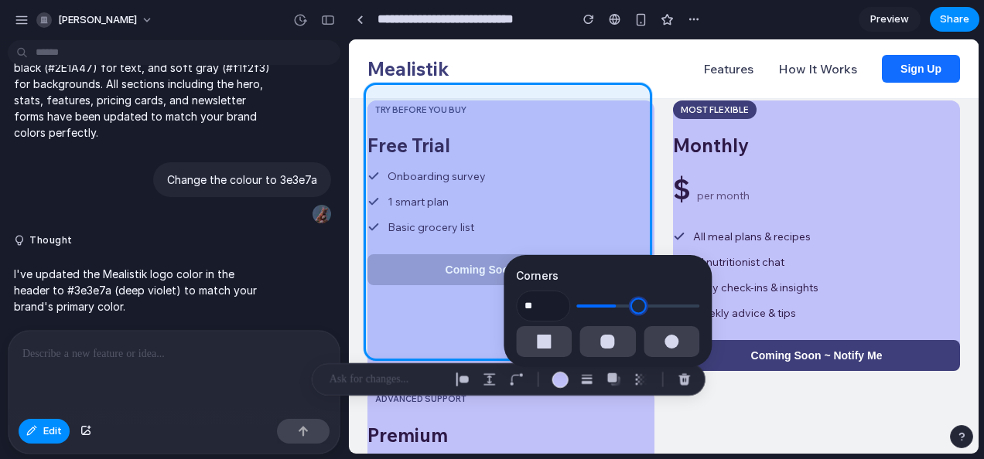
type input "**"
drag, startPoint x: 588, startPoint y: 307, endPoint x: 614, endPoint y: 306, distance: 26.3
type input "**"
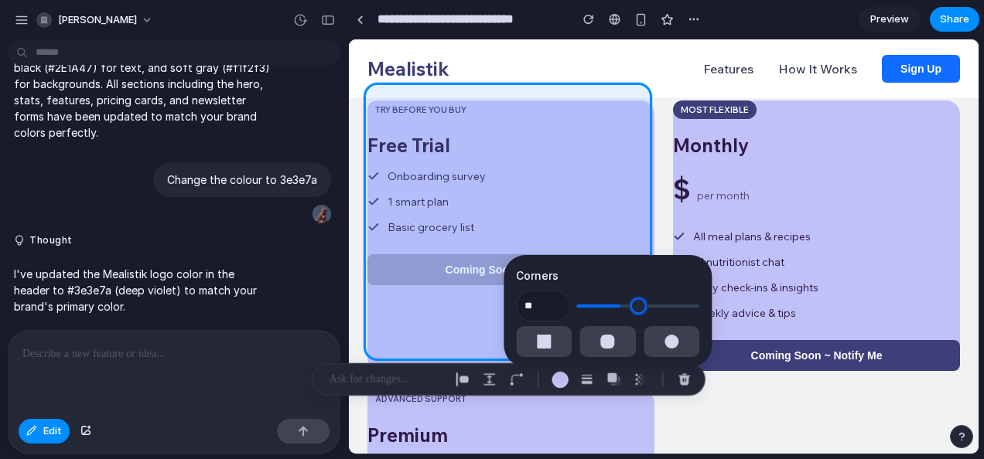
click at [614, 306] on input "range" at bounding box center [637, 306] width 123 height 15
click at [484, 381] on div "button" at bounding box center [490, 380] width 14 height 14
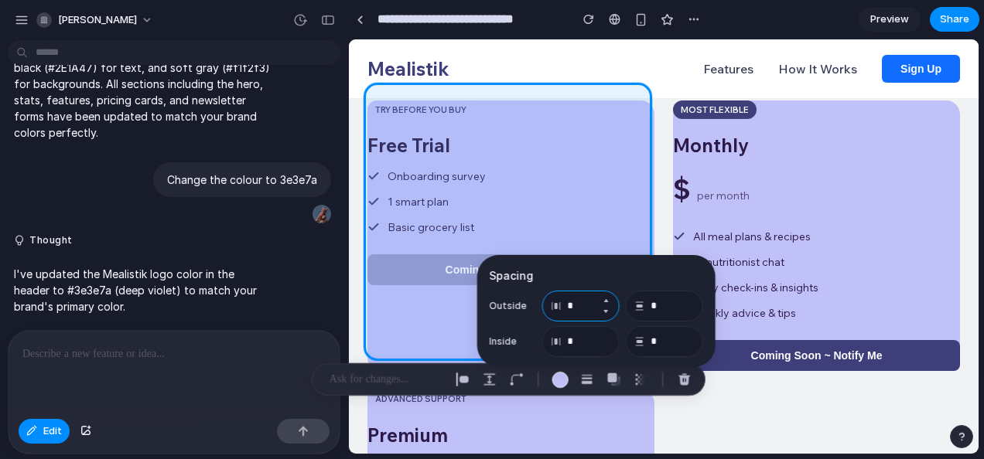
click at [572, 314] on input "*" at bounding box center [580, 306] width 77 height 31
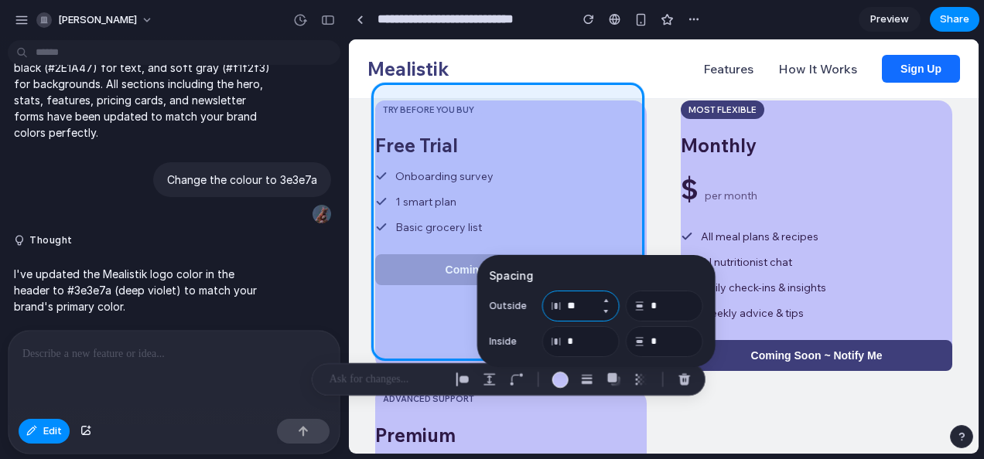
type input "**"
click at [662, 305] on input "*" at bounding box center [664, 306] width 77 height 31
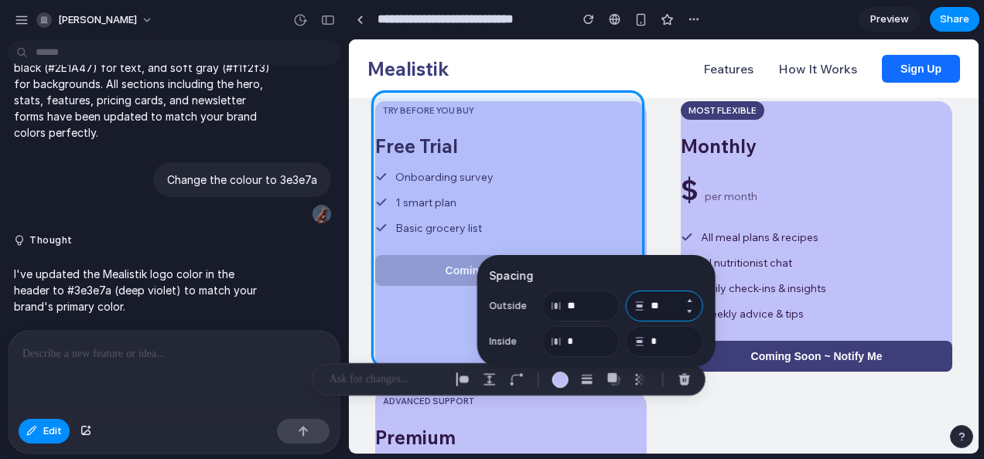
type input "**"
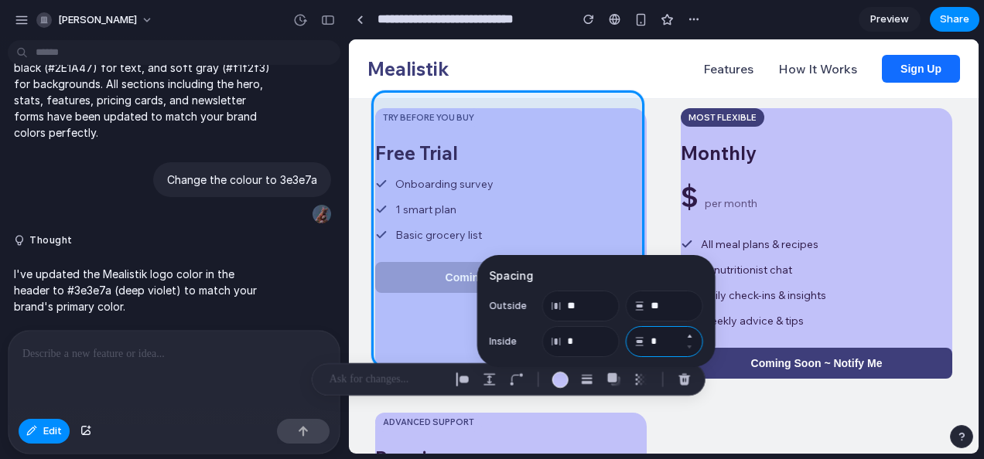
click at [668, 333] on input "*" at bounding box center [664, 341] width 77 height 31
type input "**"
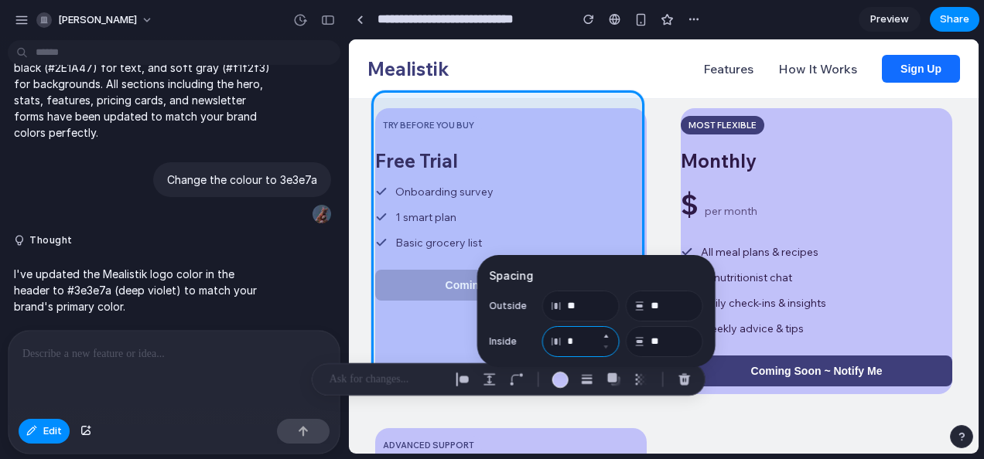
click at [575, 342] on input "*" at bounding box center [580, 341] width 77 height 31
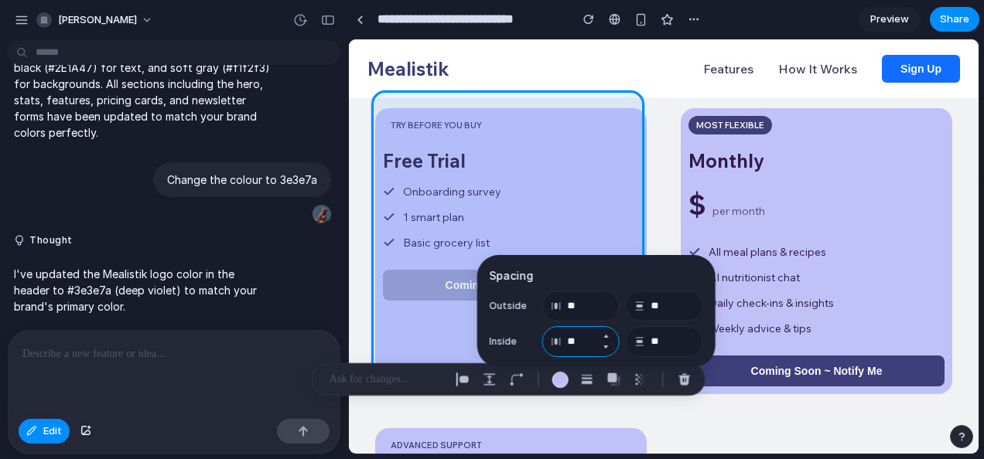
type input "**"
click at [469, 377] on button "button" at bounding box center [462, 379] width 25 height 25
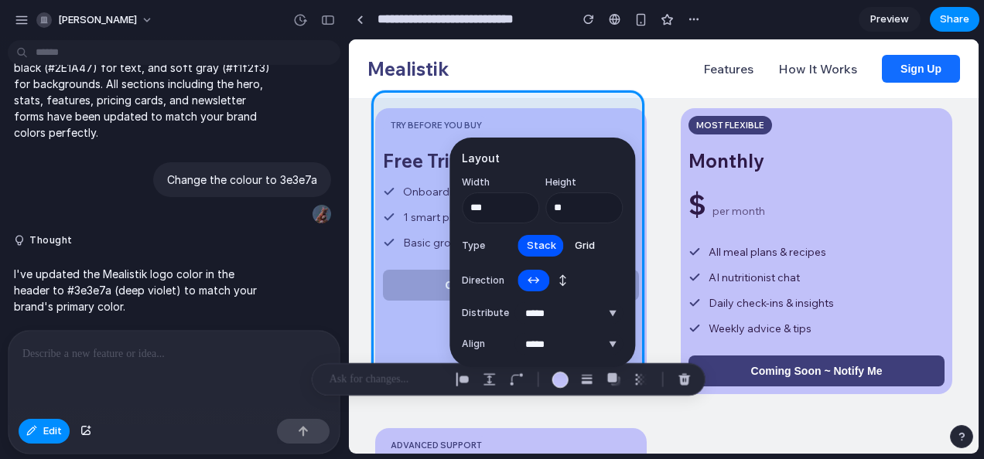
click at [591, 238] on span "Grid" at bounding box center [585, 245] width 20 height 15
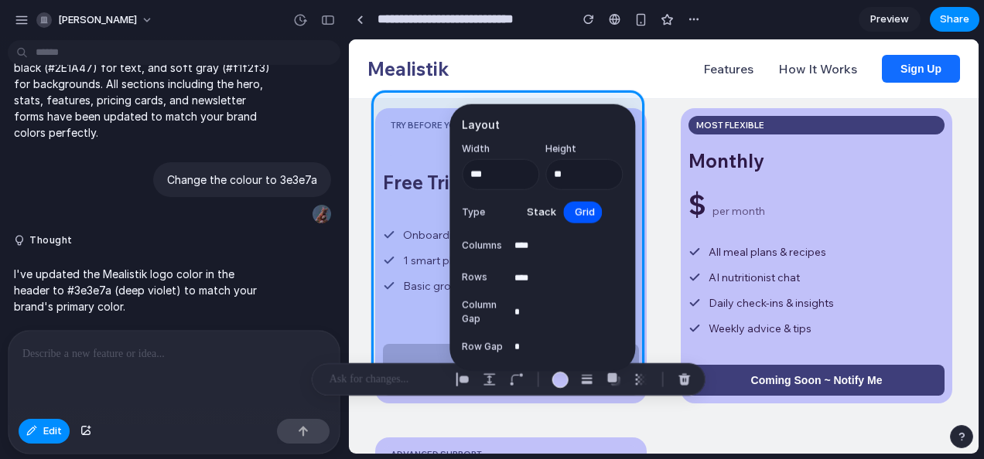
click at [544, 210] on span "Stack" at bounding box center [541, 211] width 29 height 15
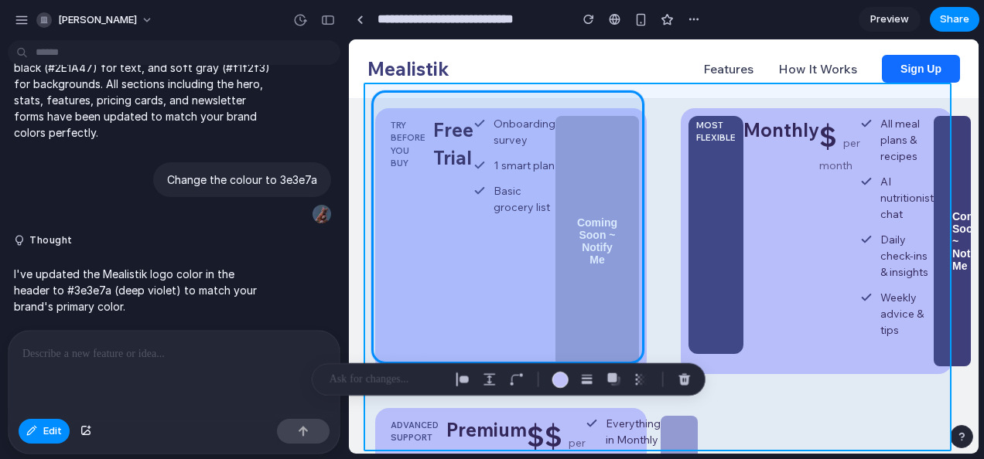
click at [655, 210] on div at bounding box center [663, 246] width 629 height 414
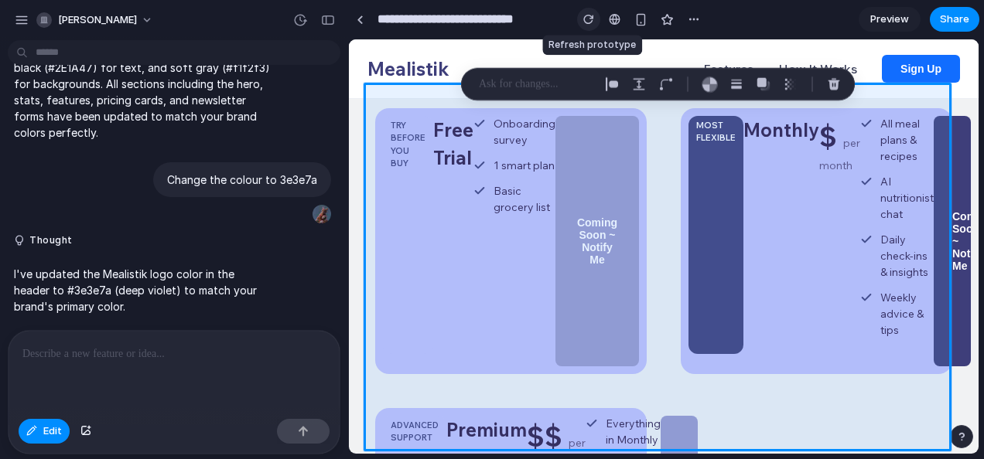
click at [588, 12] on button "button" at bounding box center [588, 19] width 23 height 23
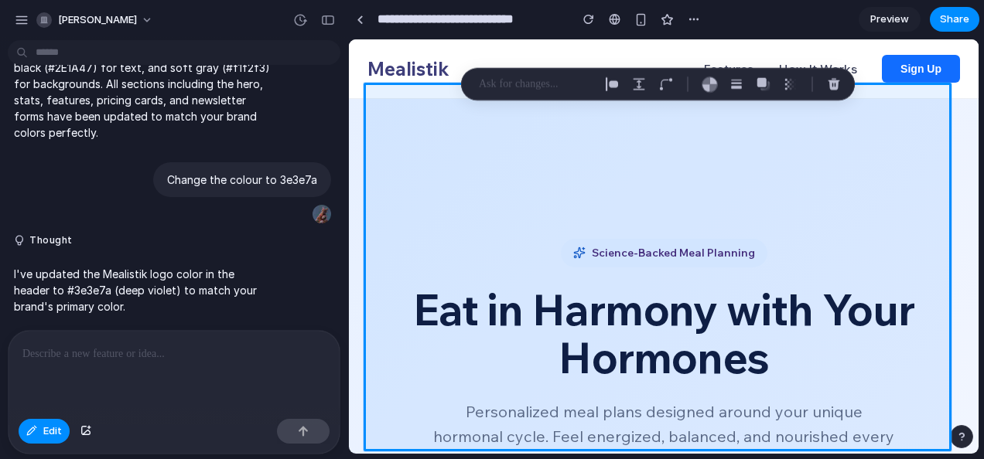
scroll to position [0, 0]
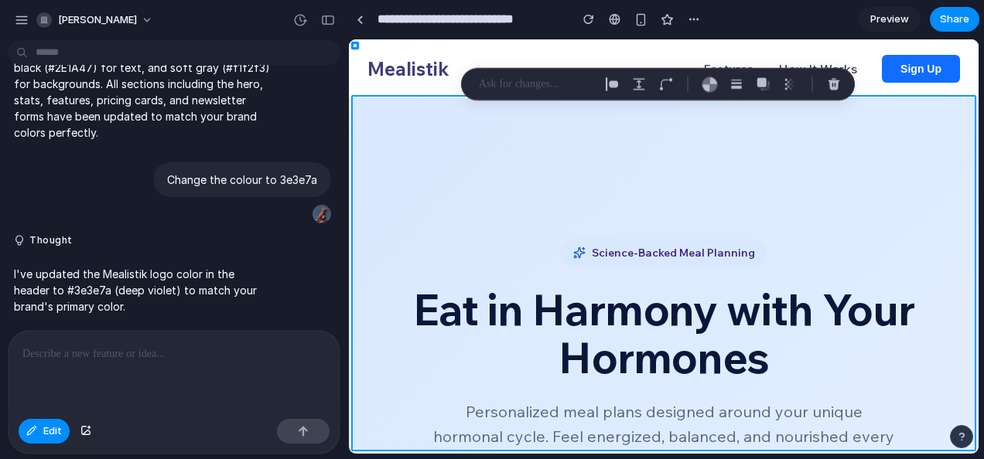
click at [852, 155] on div at bounding box center [663, 246] width 629 height 414
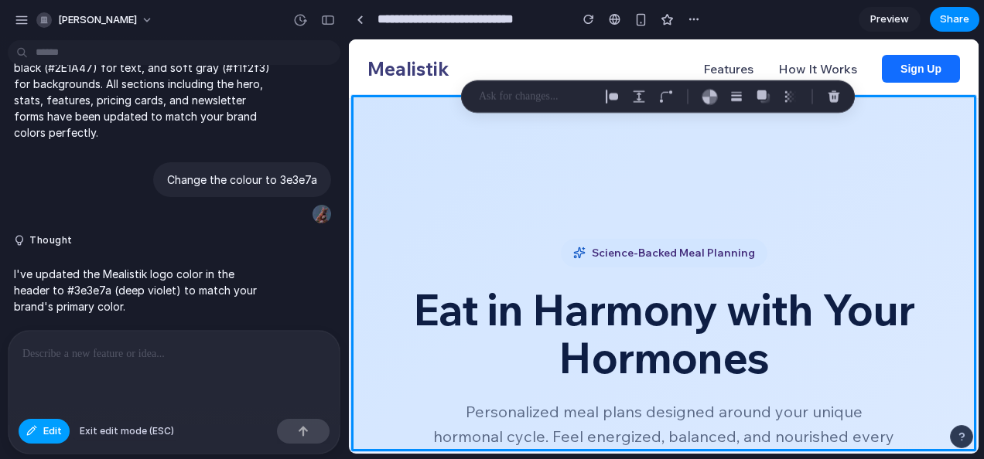
click at [31, 430] on div "button" at bounding box center [31, 431] width 11 height 9
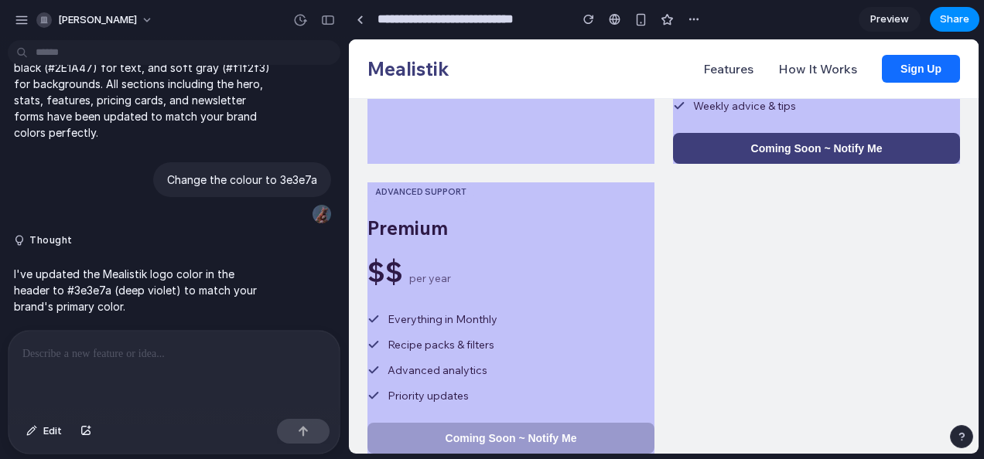
scroll to position [3404, 0]
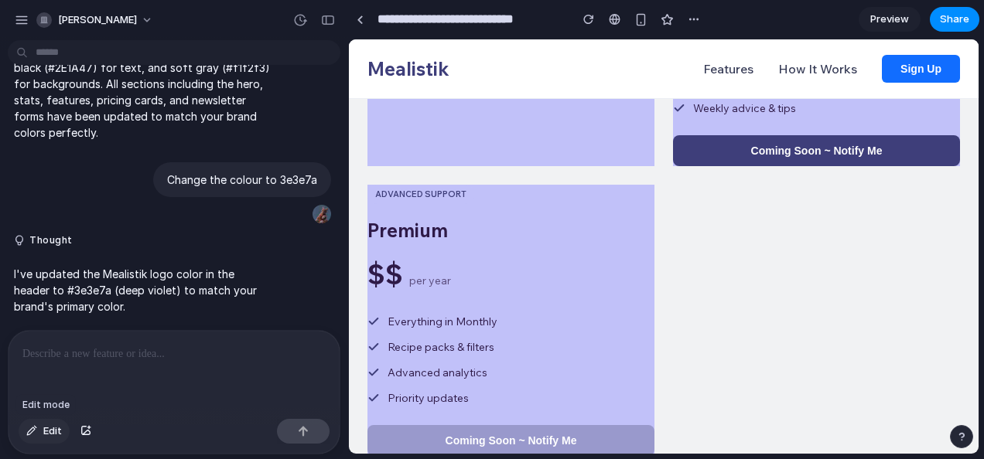
click at [52, 428] on span "Edit" at bounding box center [52, 431] width 19 height 15
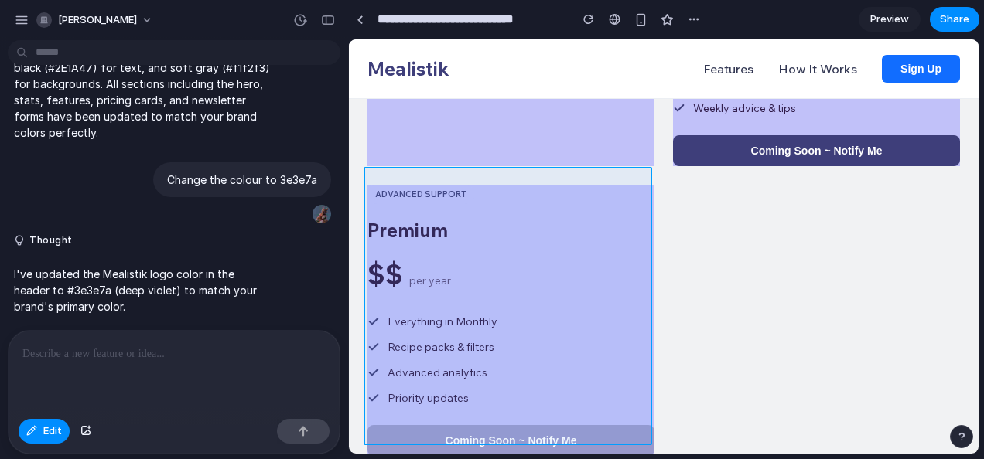
click at [534, 291] on div at bounding box center [663, 246] width 629 height 414
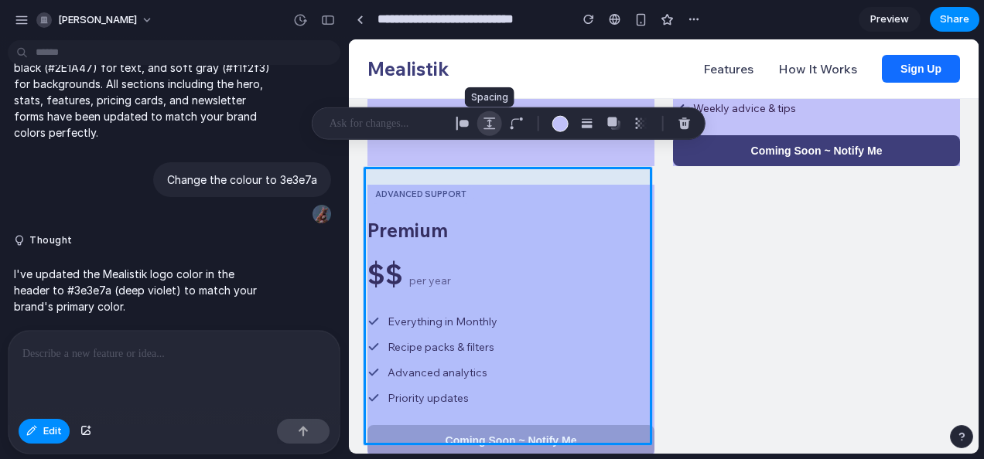
click at [488, 122] on div "button" at bounding box center [490, 124] width 14 height 14
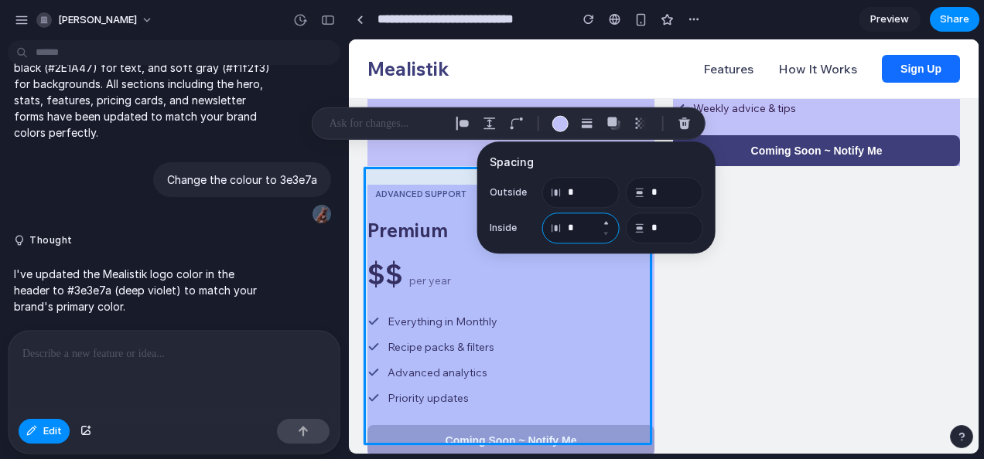
click at [586, 235] on input "*" at bounding box center [580, 228] width 77 height 31
type input "**"
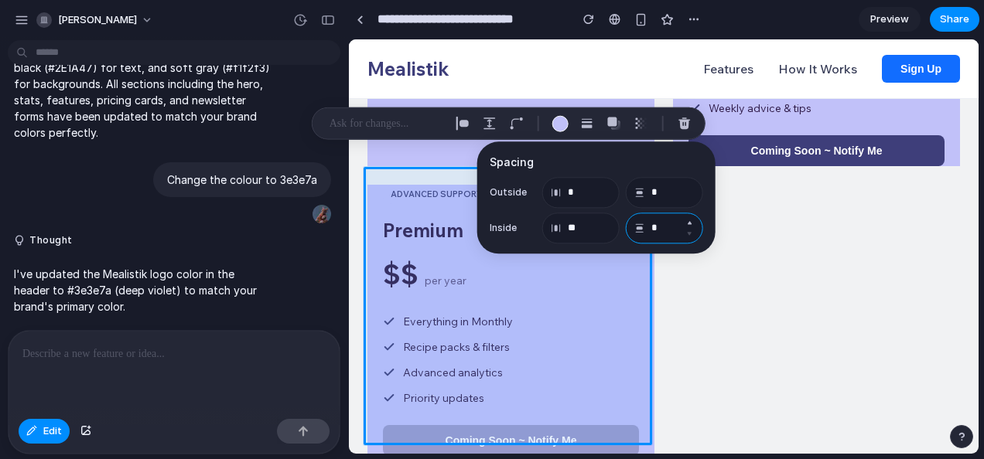
click at [659, 230] on input "*" at bounding box center [664, 228] width 77 height 31
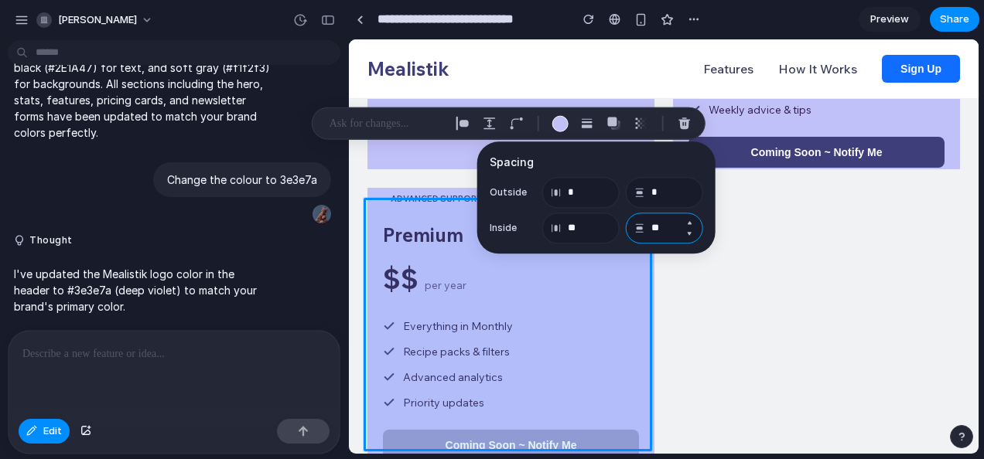
type input "**"
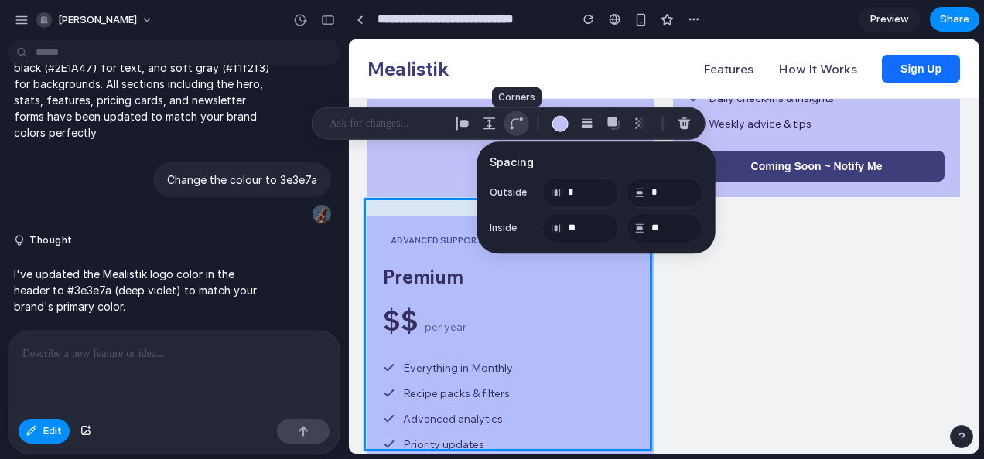
click at [511, 121] on div "button" at bounding box center [517, 124] width 14 height 14
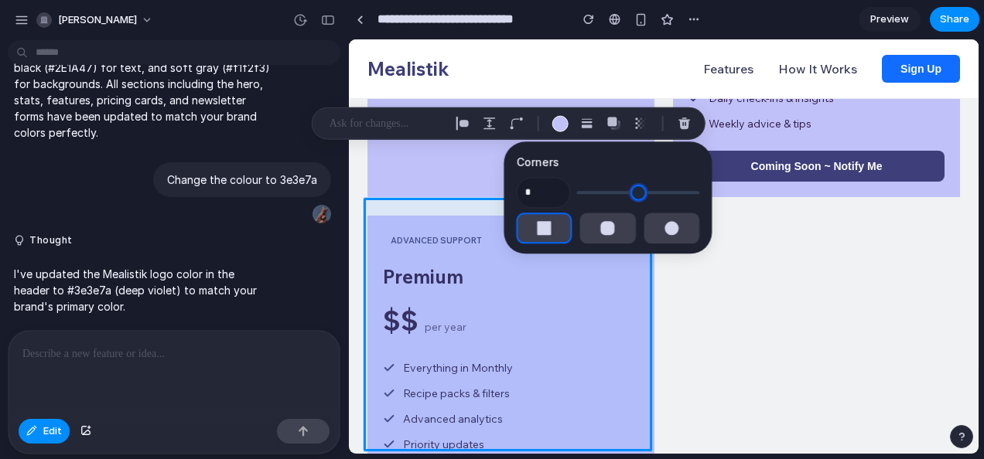
type input "*"
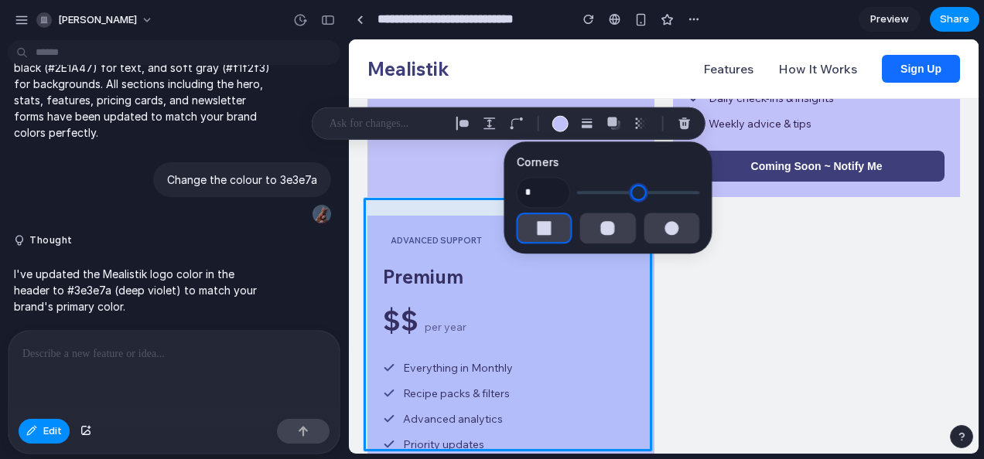
type input "*"
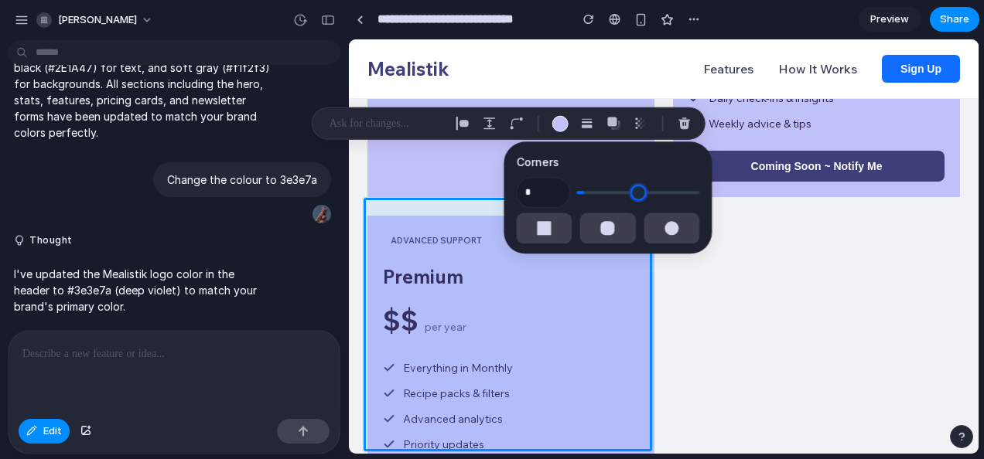
type input "*"
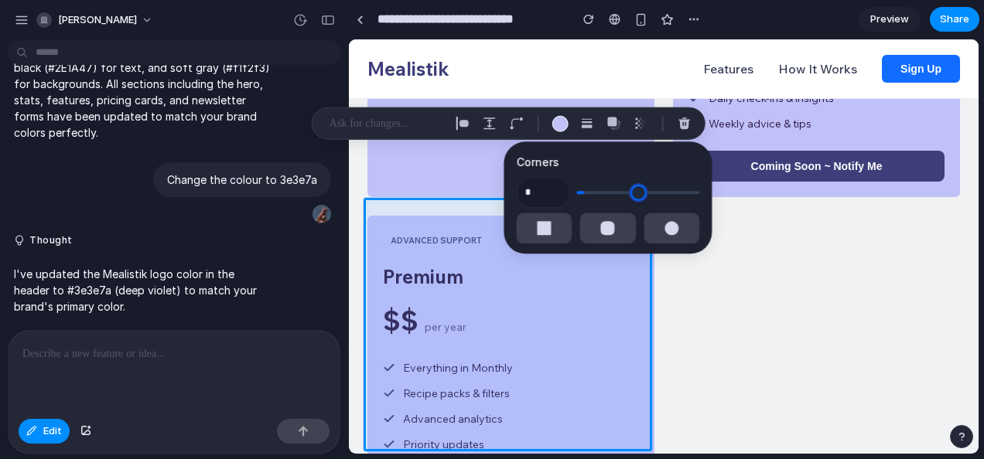
type input "*"
type input "**"
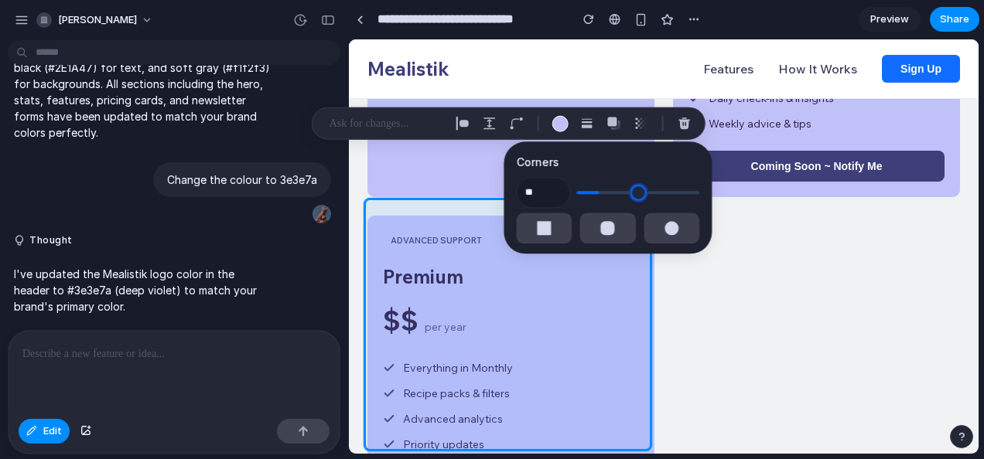
type input "**"
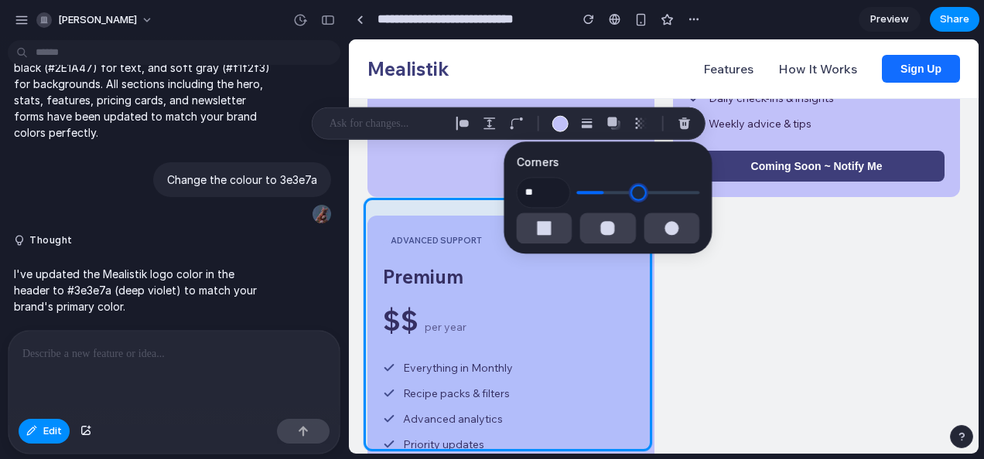
type input "**"
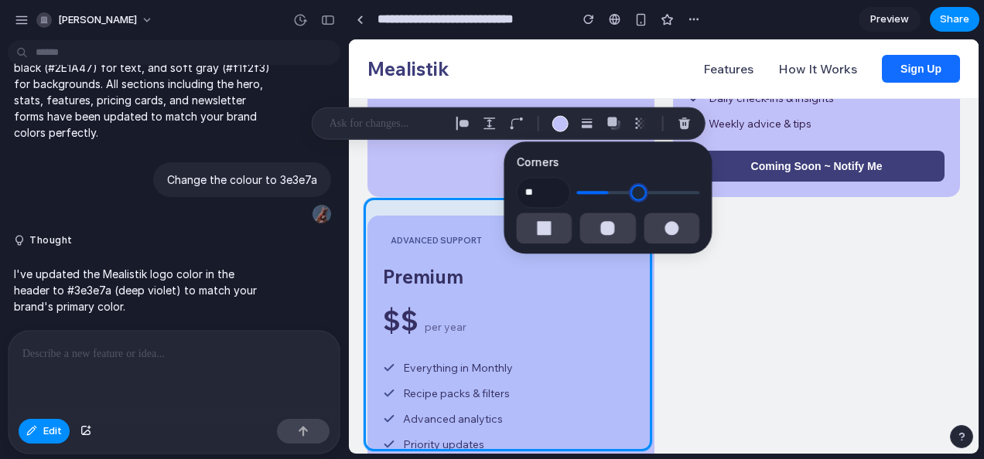
type input "**"
drag, startPoint x: 582, startPoint y: 186, endPoint x: 613, endPoint y: 186, distance: 30.9
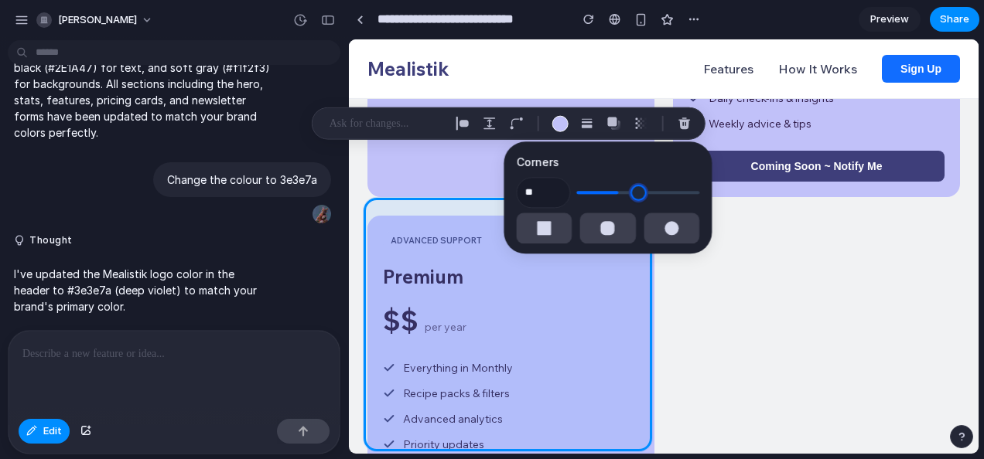
type input "**"
click at [613, 186] on input "range" at bounding box center [637, 192] width 123 height 15
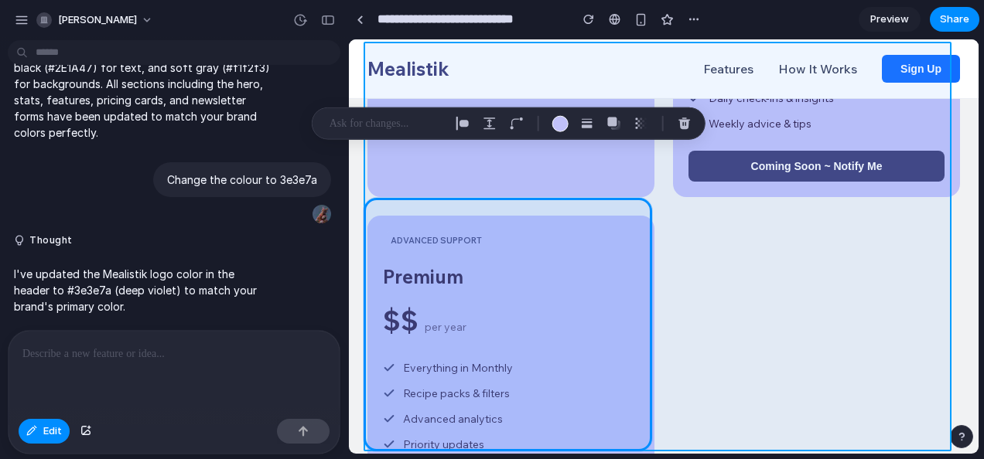
click at [732, 186] on div at bounding box center [663, 246] width 629 height 414
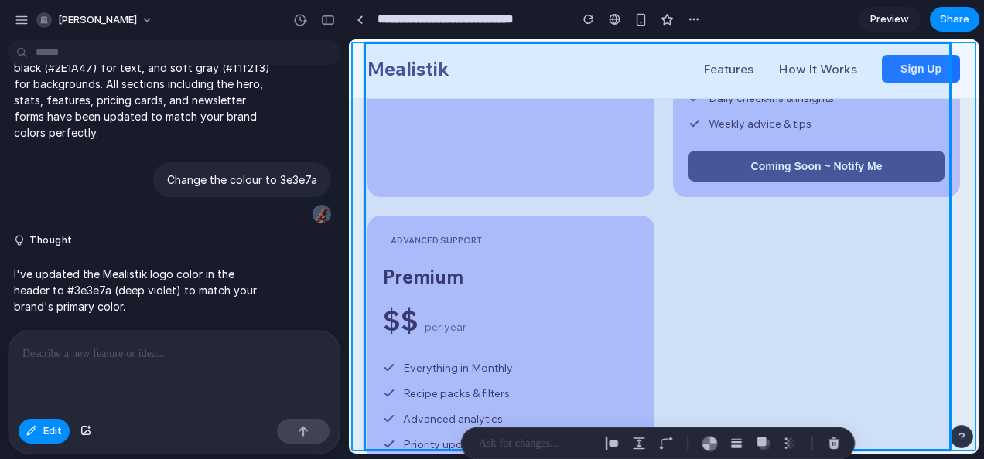
click at [970, 213] on div at bounding box center [663, 246] width 629 height 414
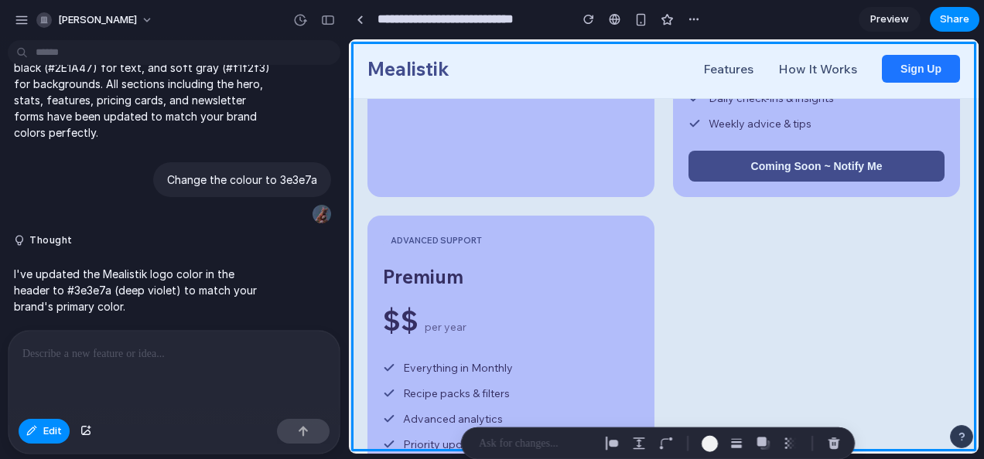
click at [39, 444] on div "Edit" at bounding box center [174, 433] width 331 height 41
click at [45, 429] on span "Edit" at bounding box center [52, 431] width 19 height 15
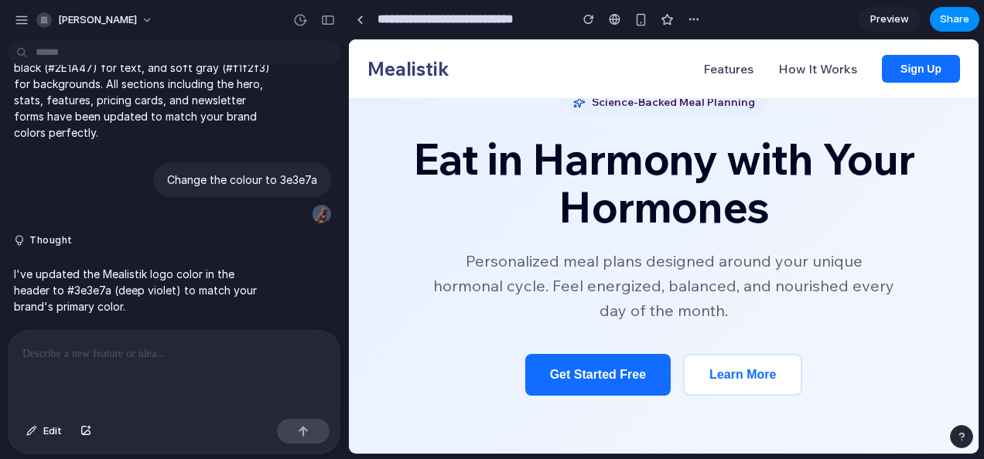
scroll to position [0, 0]
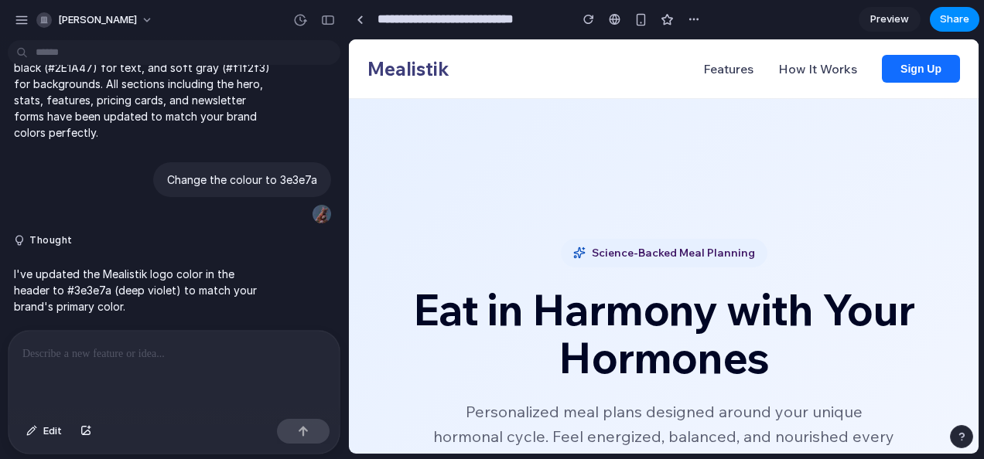
click at [863, 15] on link "Preview" at bounding box center [890, 19] width 62 height 25
